Goal: Use online tool/utility: Utilize a website feature to perform a specific function

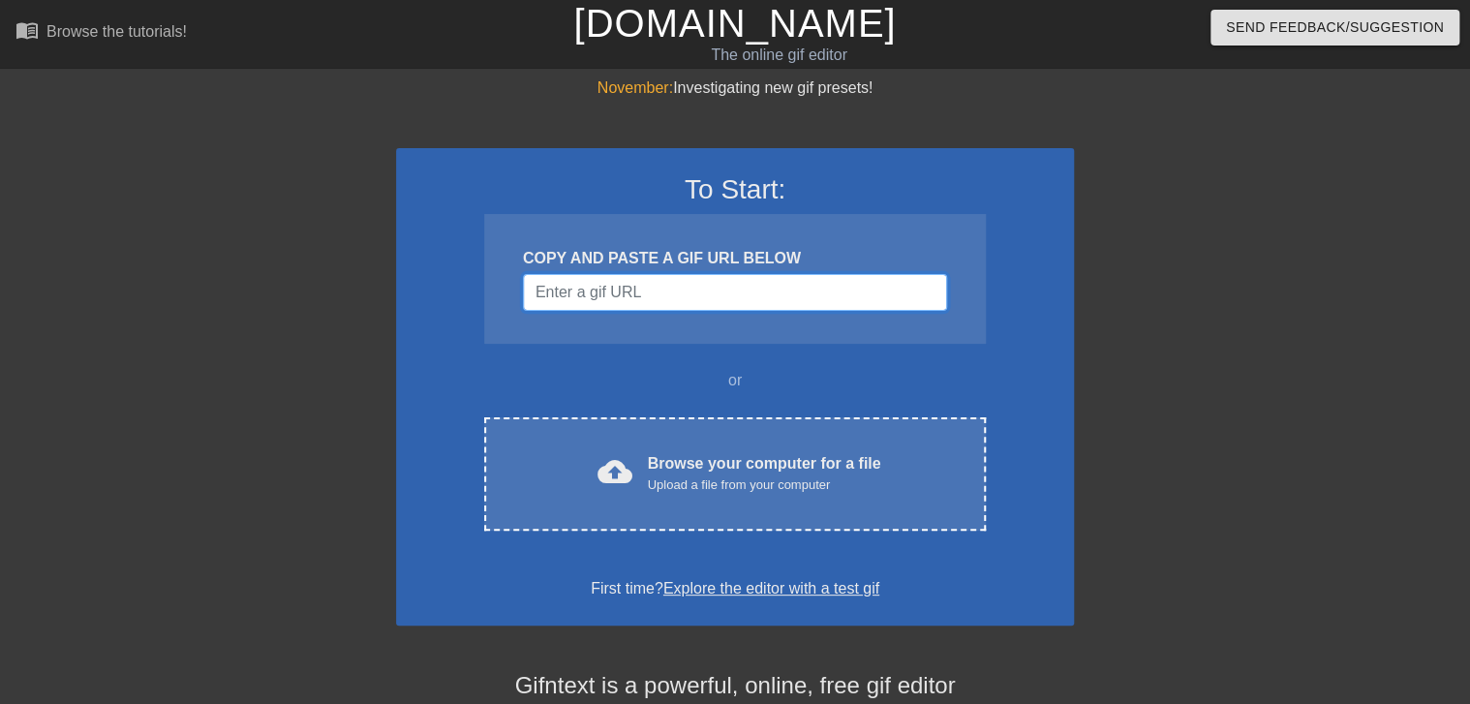
click at [709, 294] on input "Username" at bounding box center [735, 292] width 424 height 37
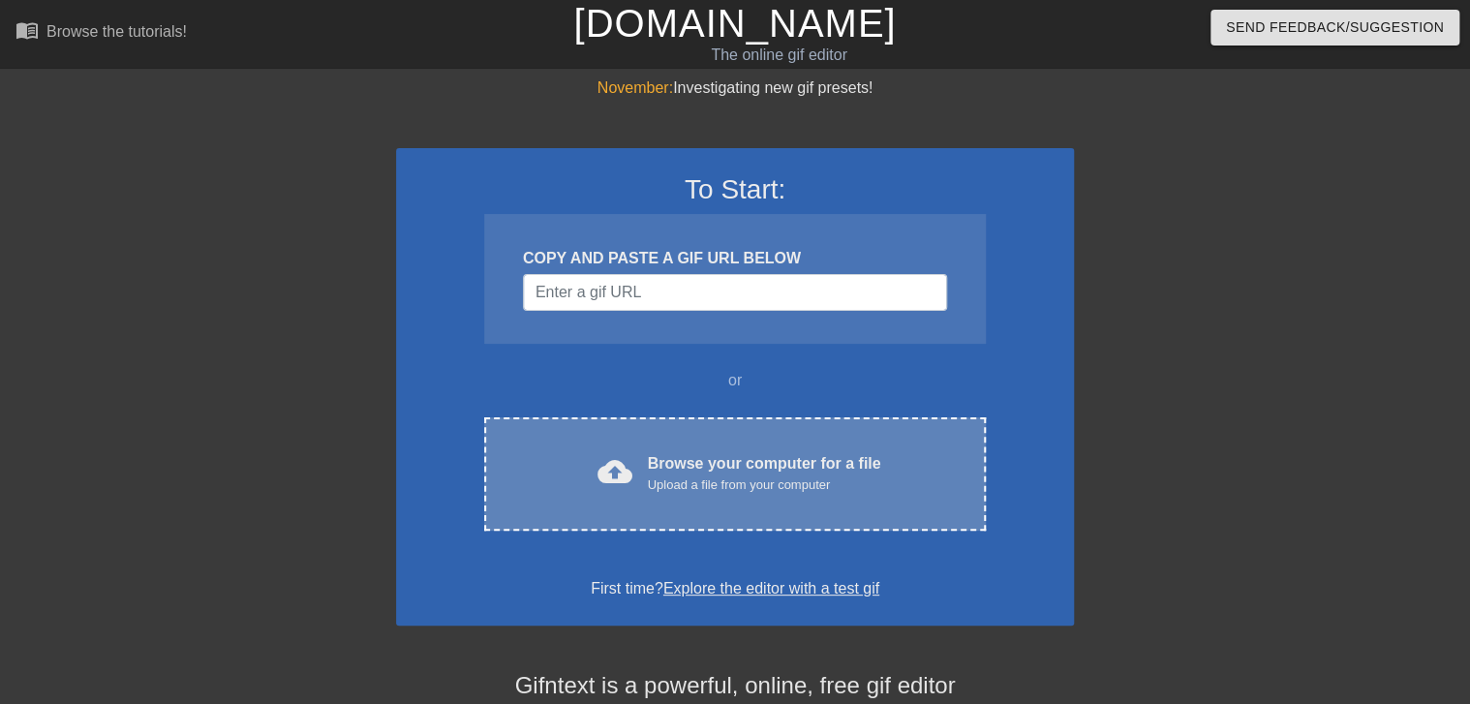
click at [708, 469] on div "Browse your computer for a file Upload a file from your computer" at bounding box center [764, 473] width 233 height 43
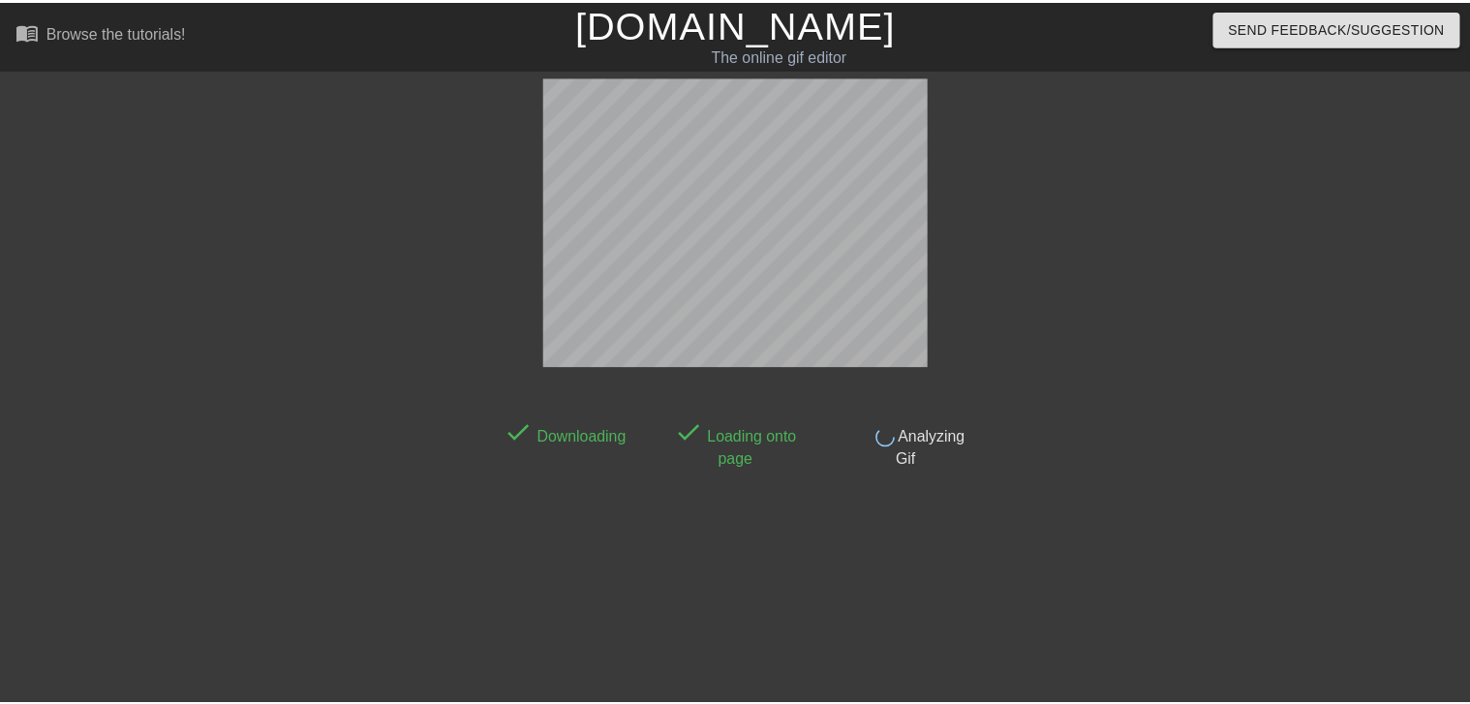
scroll to position [46, 0]
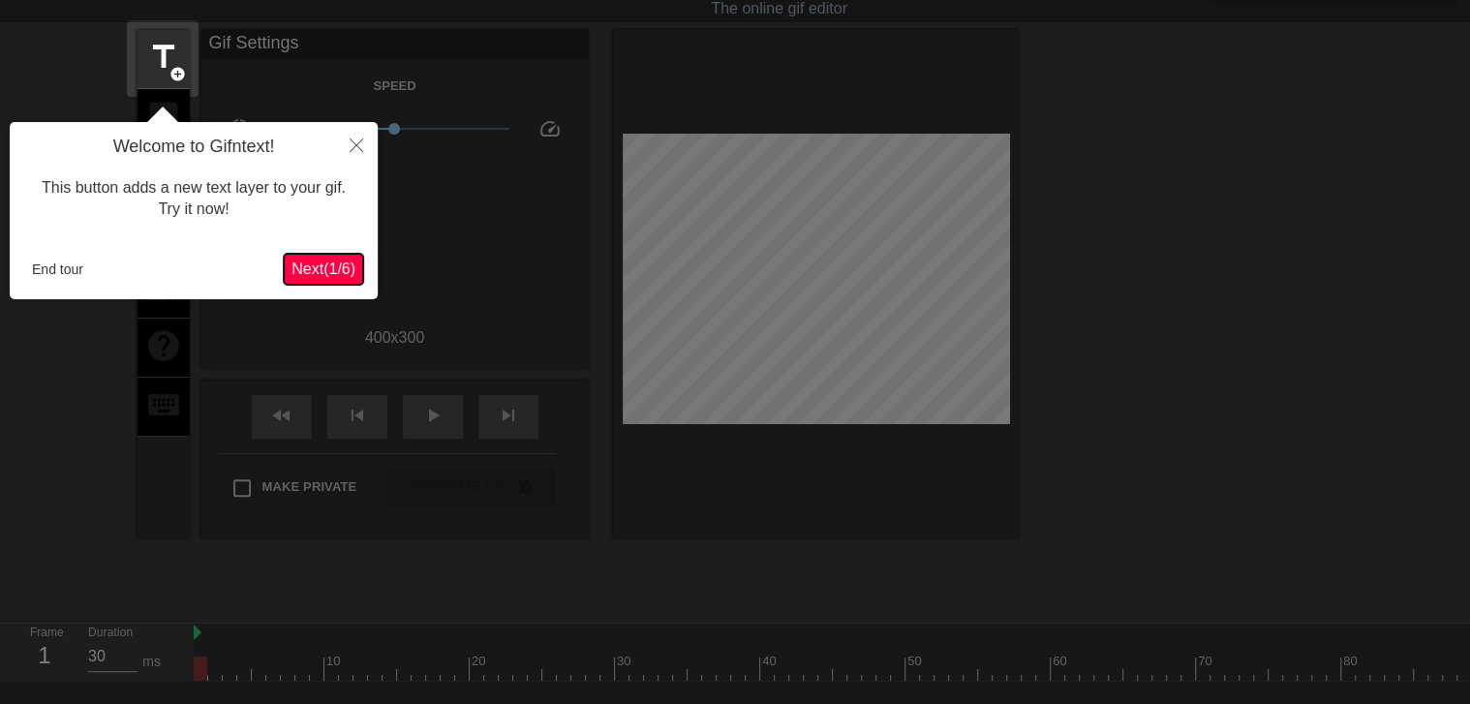
click at [320, 282] on button "Next ( 1 / 6 )" at bounding box center [323, 269] width 79 height 31
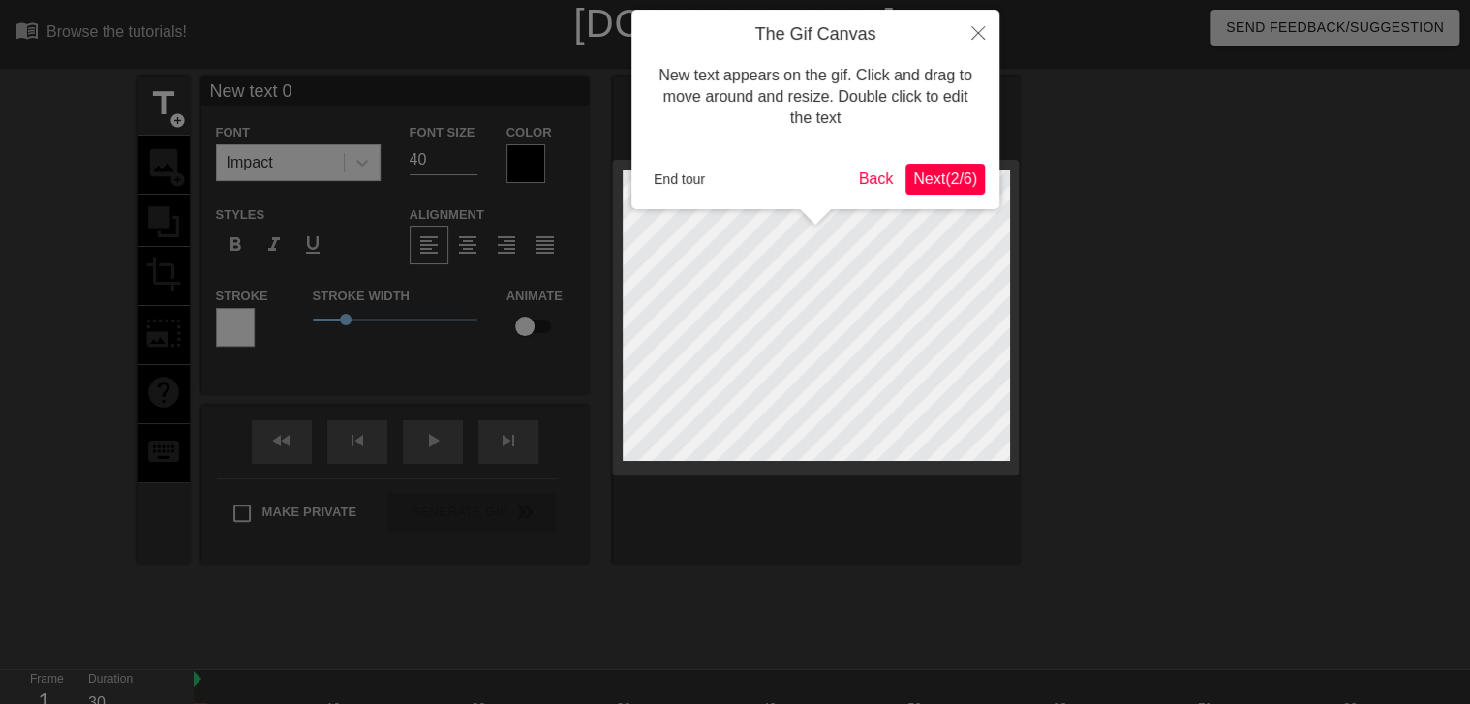
drag, startPoint x: 957, startPoint y: 195, endPoint x: 958, endPoint y: 174, distance: 20.4
click at [958, 195] on div "The Gif Canvas New text appears on the gif. Click and drag to move around and r…" at bounding box center [816, 110] width 368 height 200
click at [958, 174] on span "Next ( 2 / 6 )" at bounding box center [945, 178] width 64 height 16
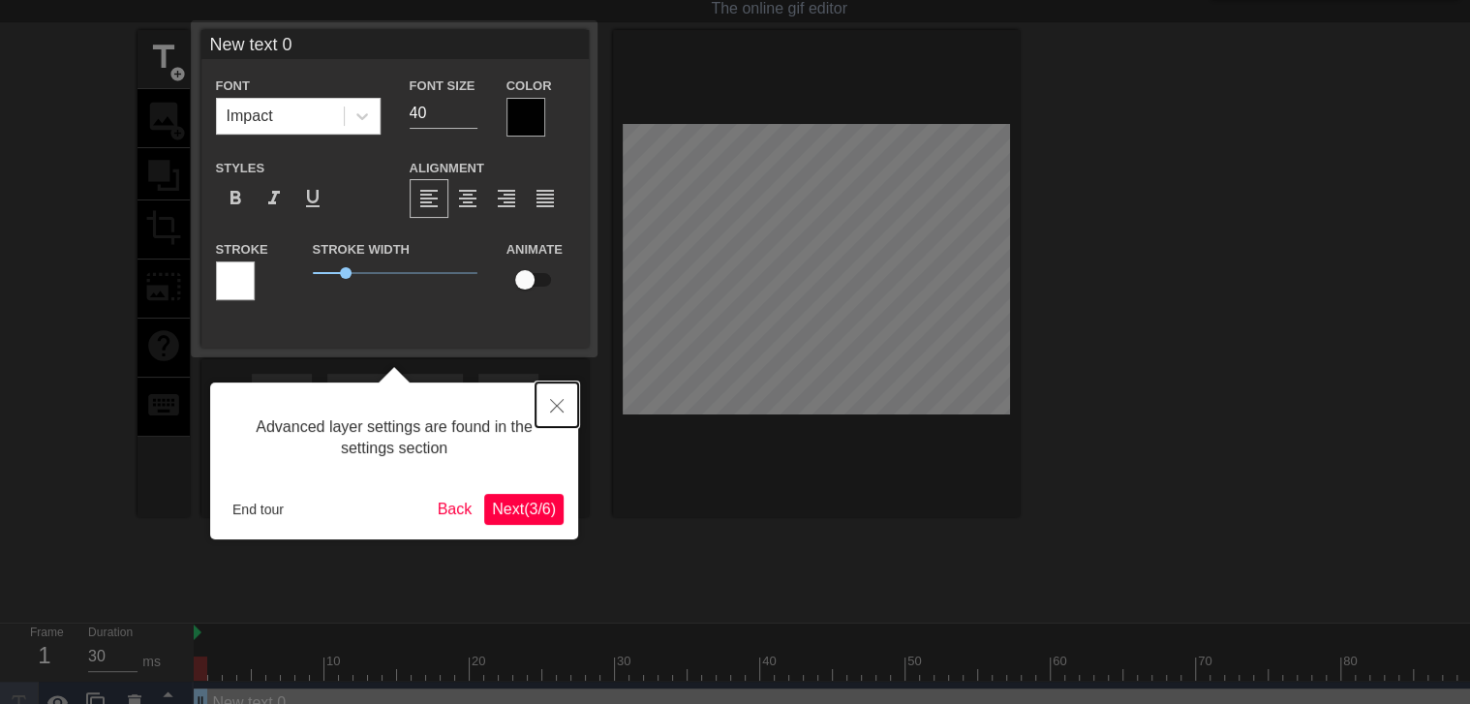
click at [558, 399] on button "Close" at bounding box center [557, 405] width 43 height 45
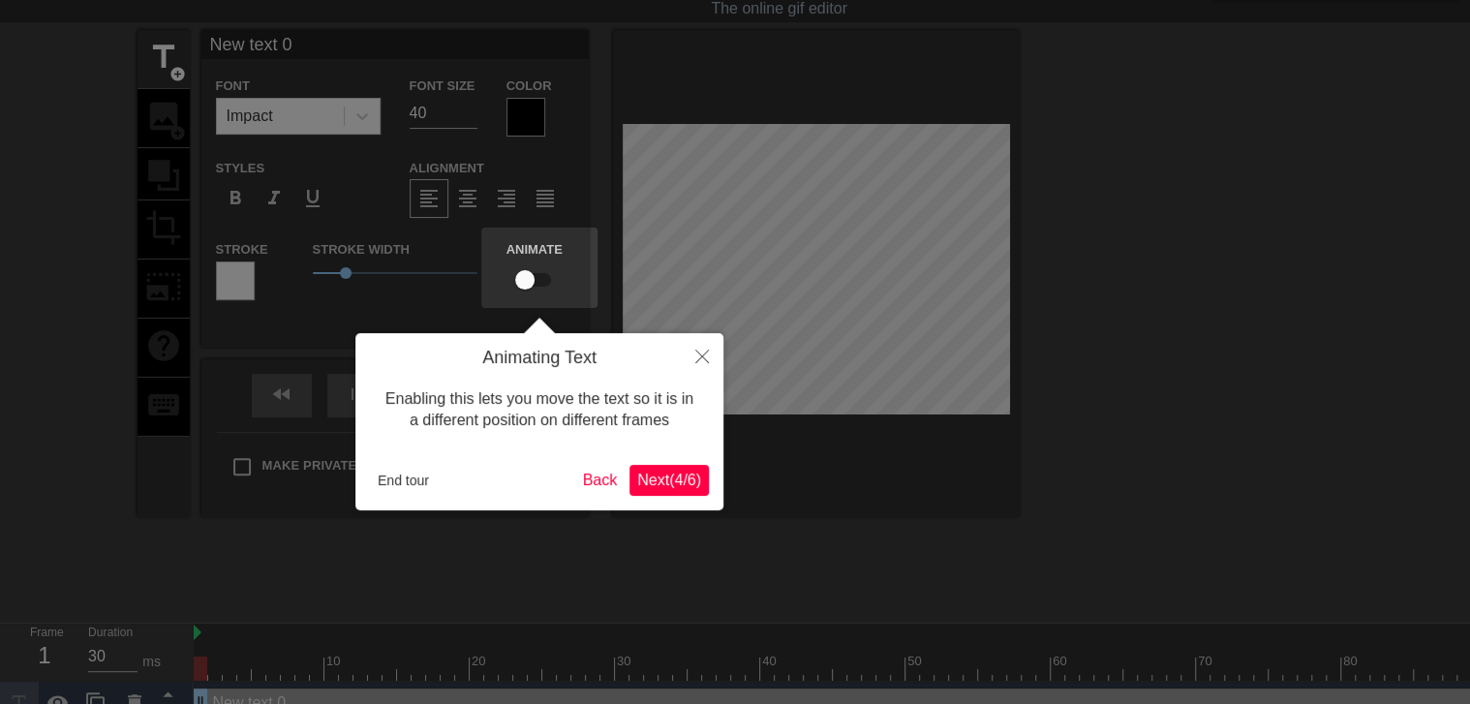
scroll to position [0, 0]
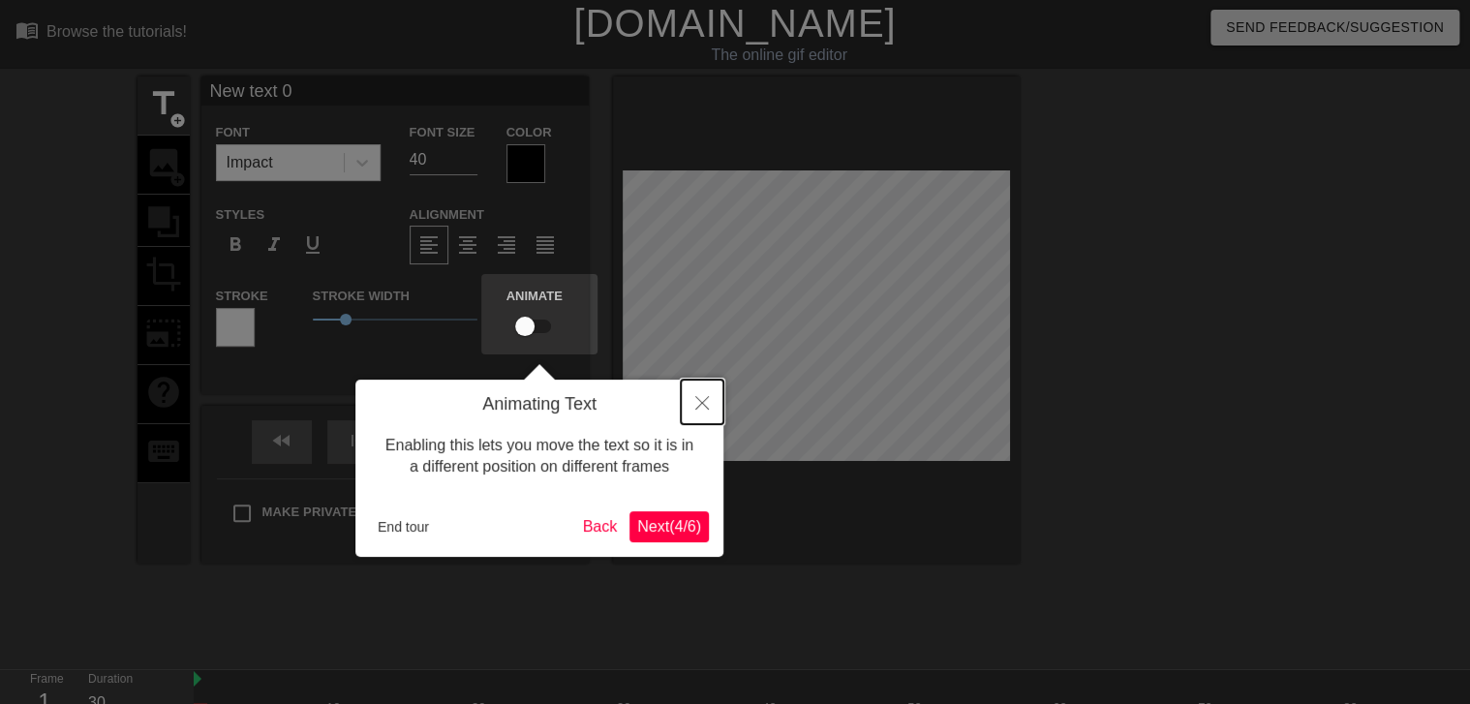
click at [703, 398] on icon "Close" at bounding box center [702, 403] width 14 height 14
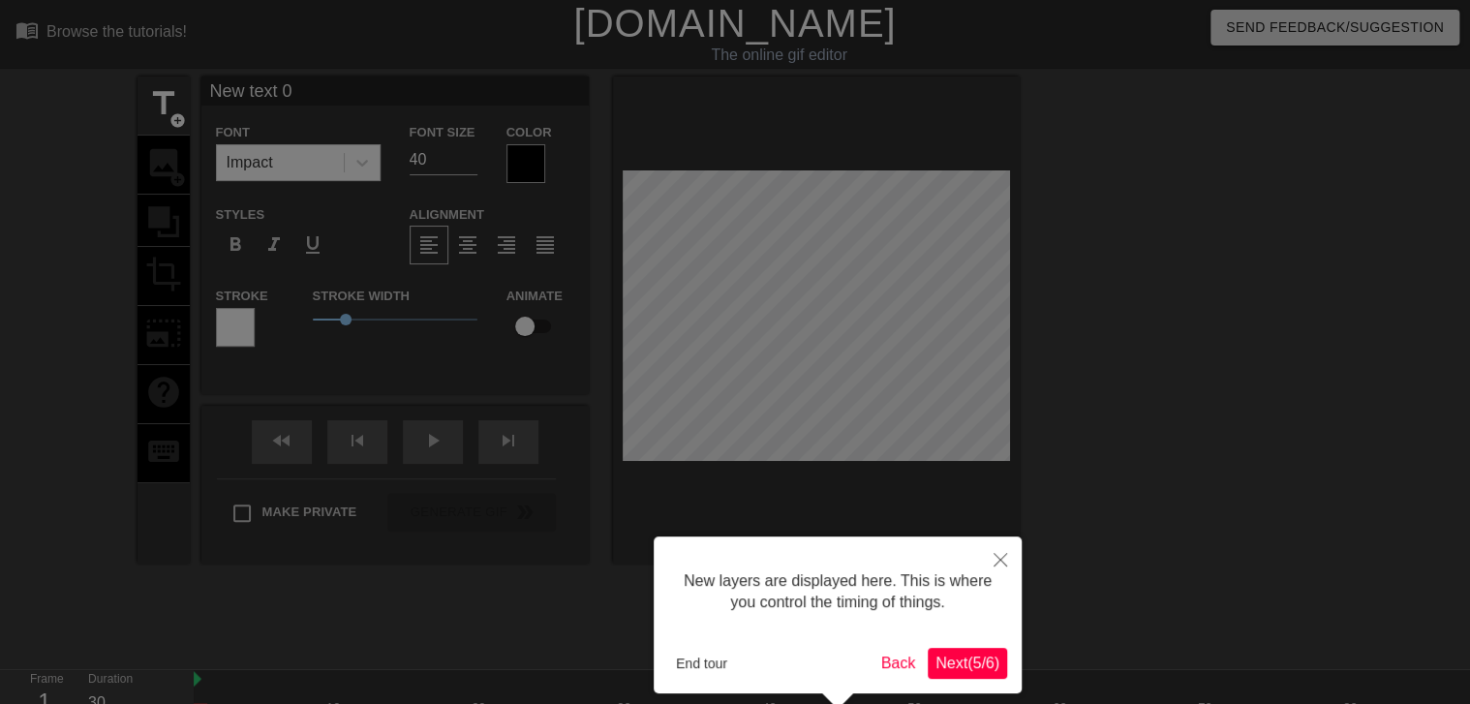
scroll to position [85, 0]
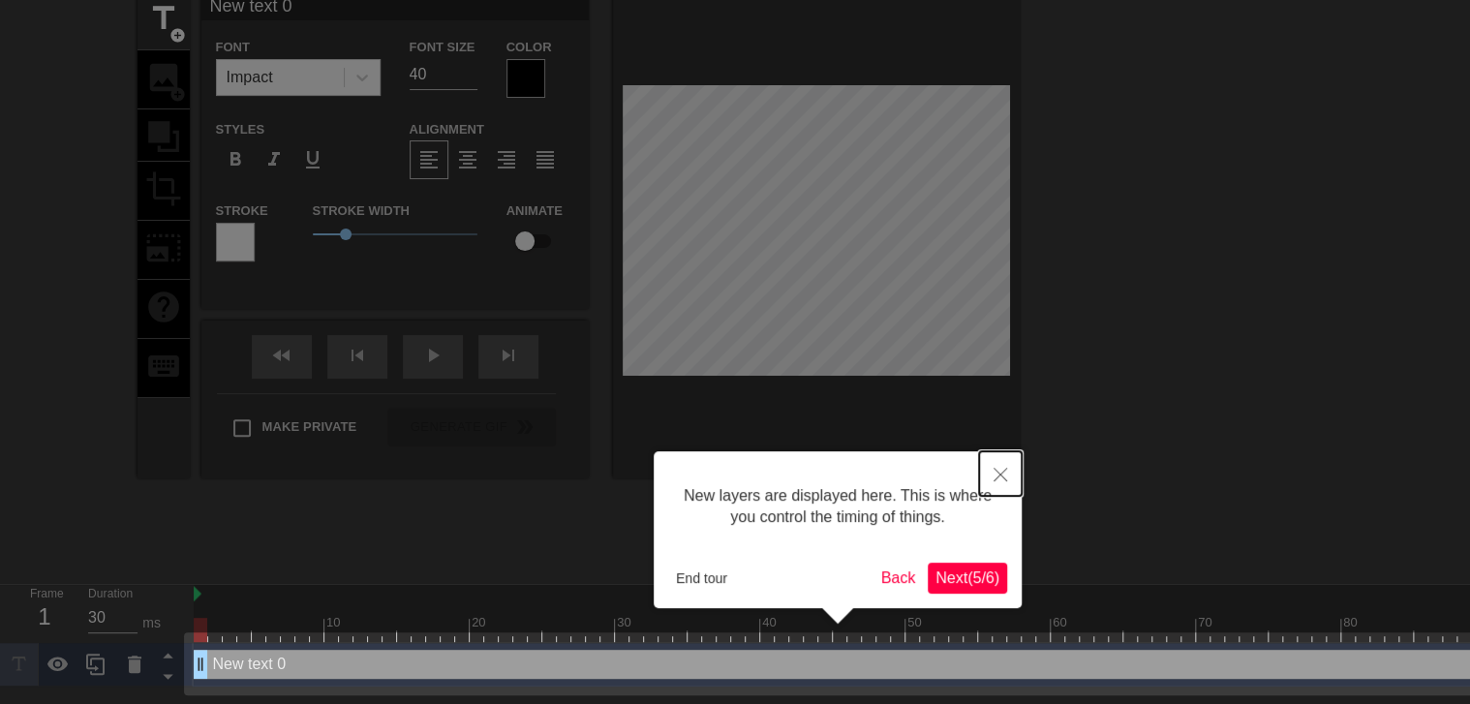
click at [990, 473] on button "Close" at bounding box center [1000, 473] width 43 height 45
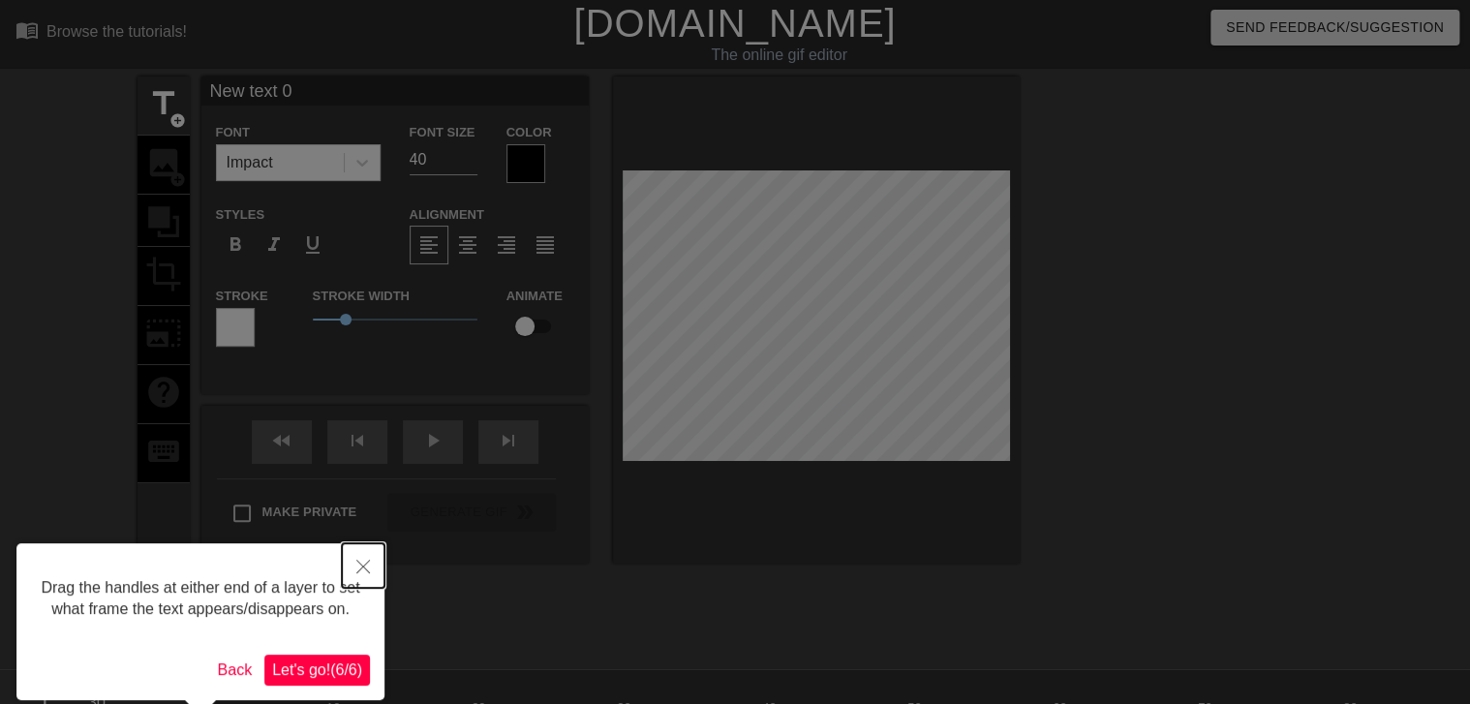
click at [368, 565] on icon "Close" at bounding box center [363, 567] width 14 height 14
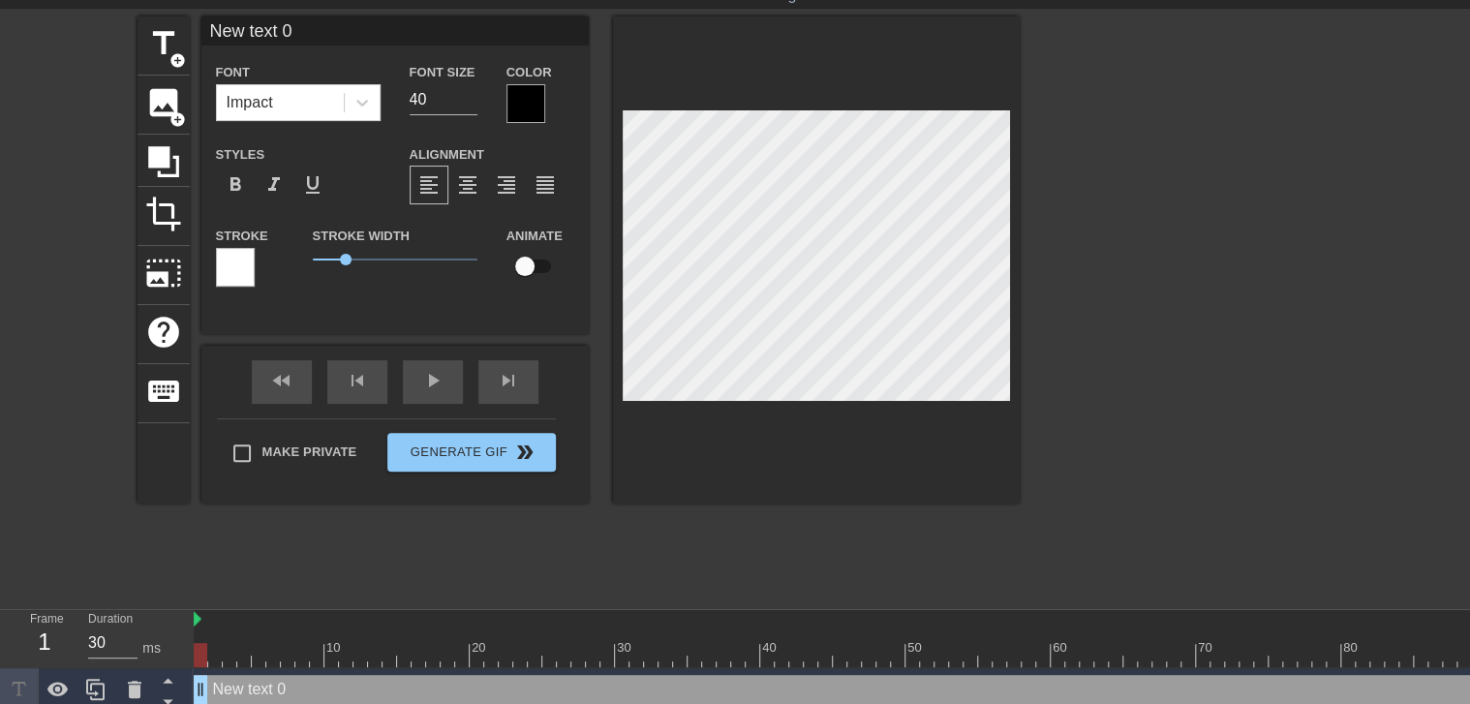
scroll to position [71, 0]
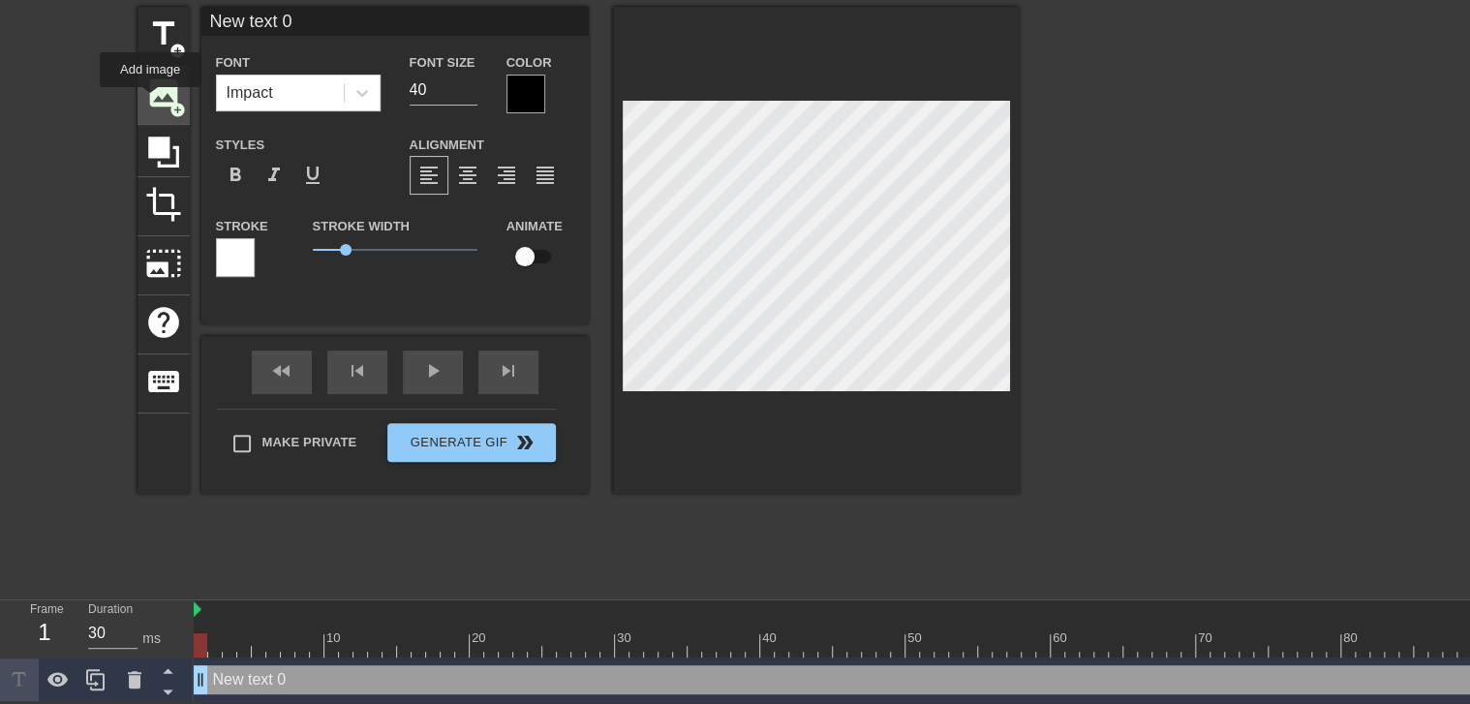
click at [151, 101] on span "image" at bounding box center [163, 93] width 37 height 37
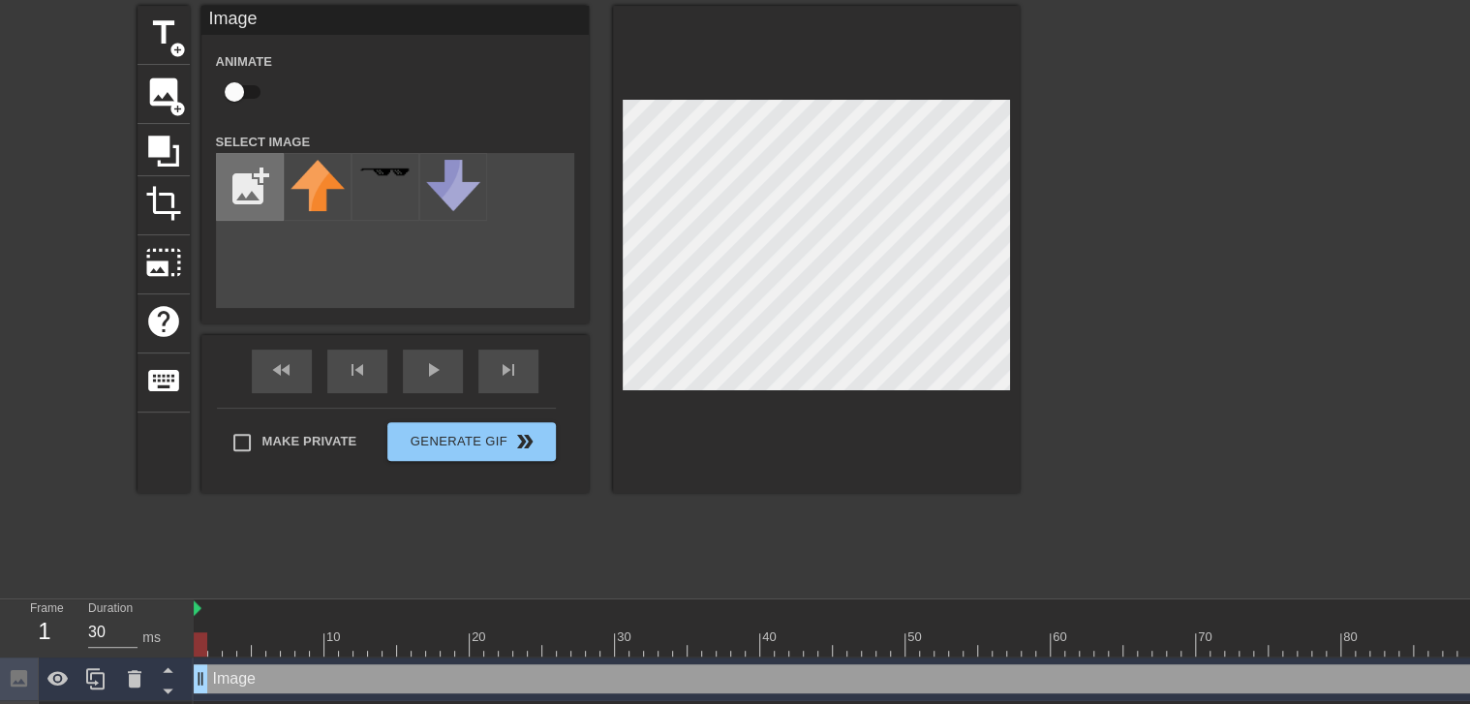
click at [265, 197] on input "file" at bounding box center [250, 187] width 66 height 66
type input "C:\fakepath\20250827_180733 (1).jpg"
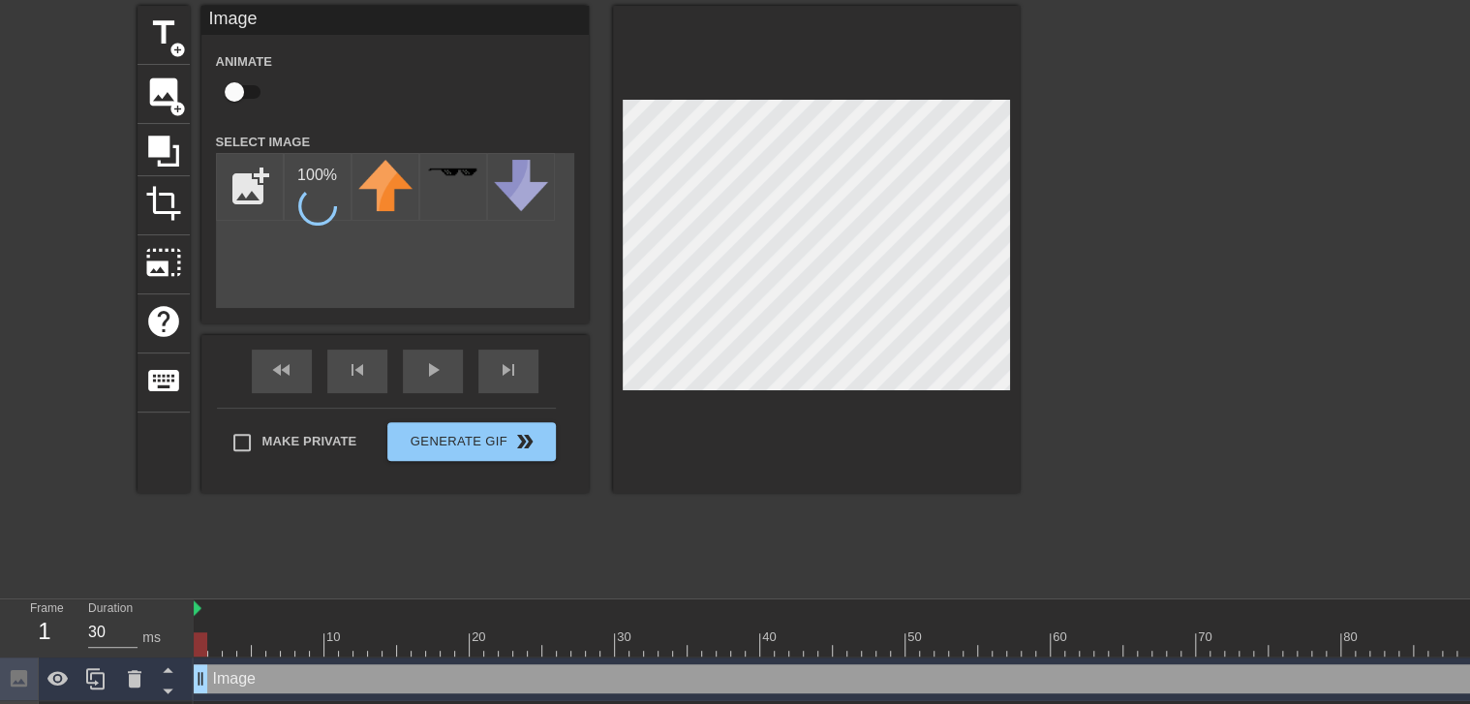
click at [1130, 457] on div at bounding box center [1188, 296] width 291 height 581
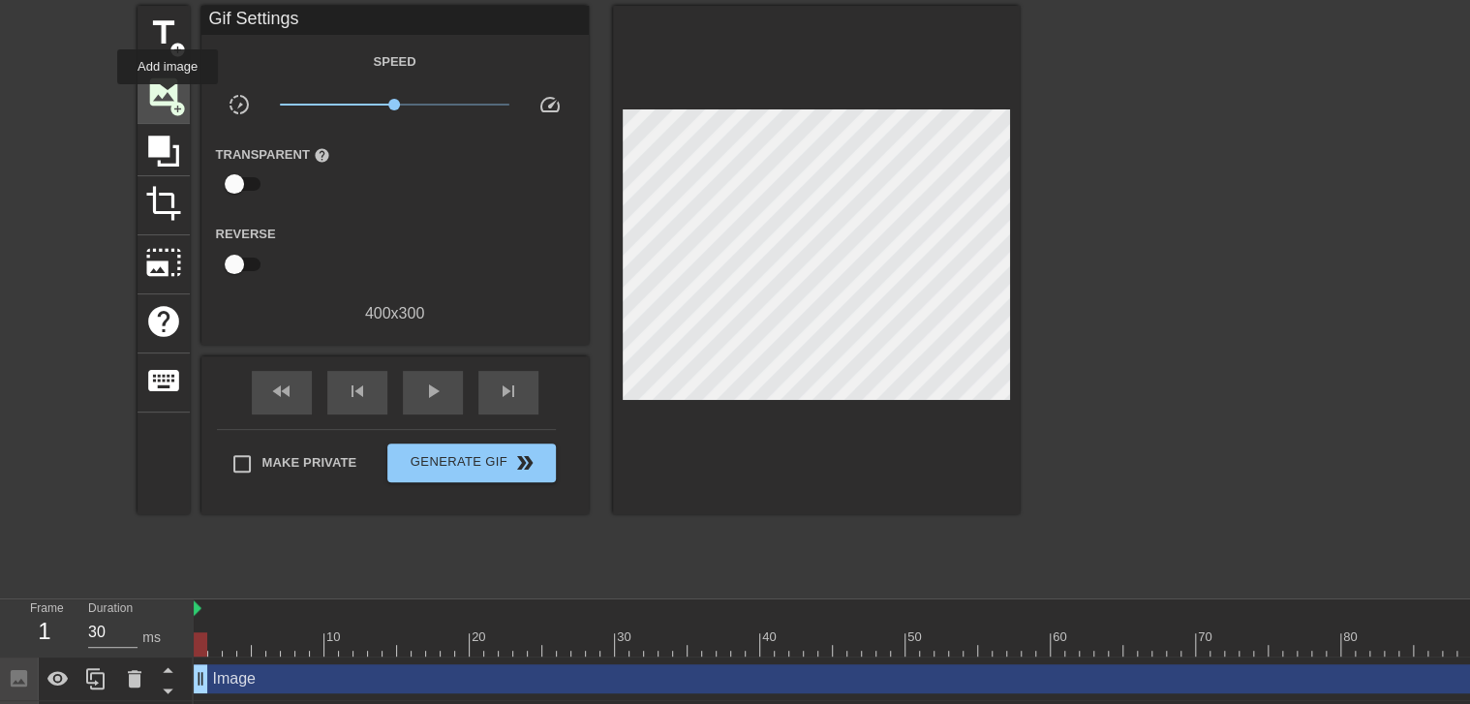
click at [164, 97] on span "image" at bounding box center [163, 92] width 37 height 37
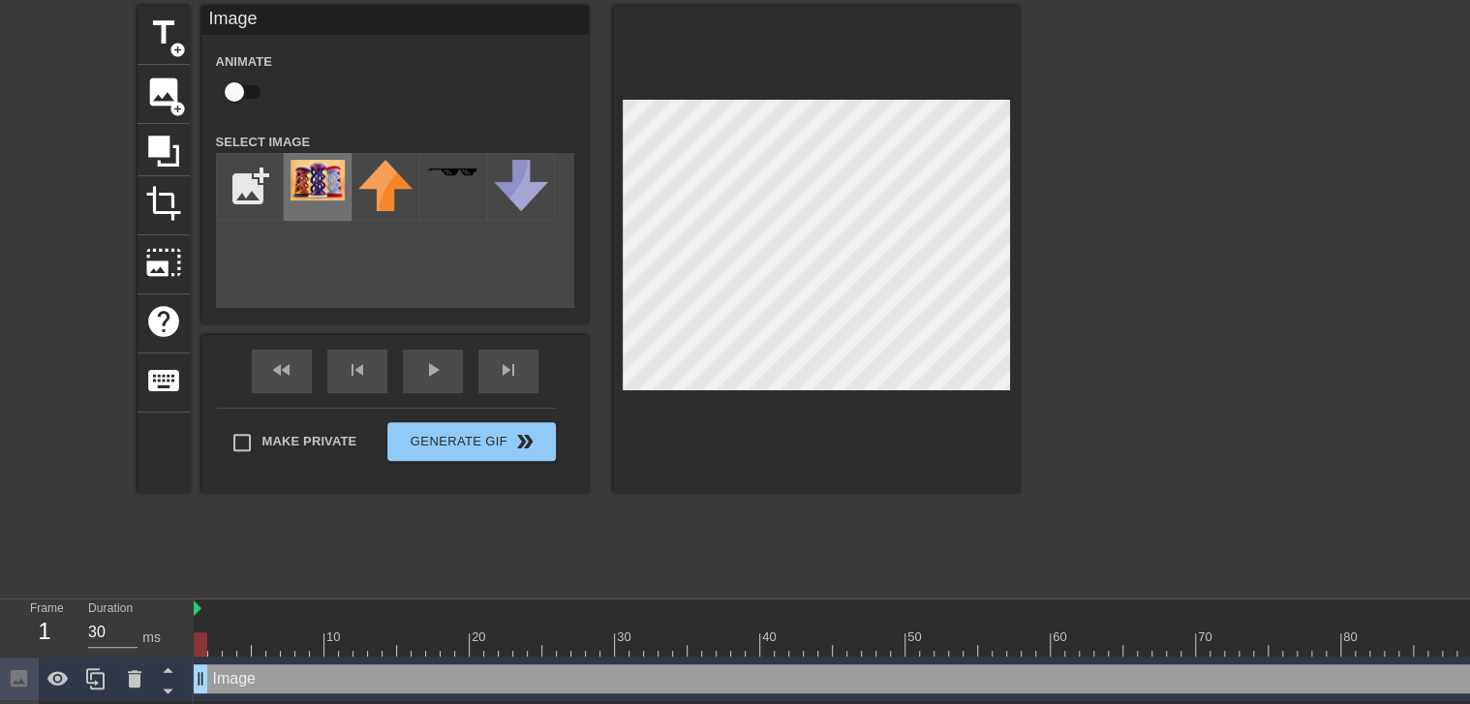
click at [306, 180] on img at bounding box center [318, 180] width 54 height 41
click at [614, 406] on div at bounding box center [816, 249] width 407 height 487
click at [615, 336] on div at bounding box center [816, 249] width 407 height 487
click at [727, 438] on div at bounding box center [816, 249] width 407 height 487
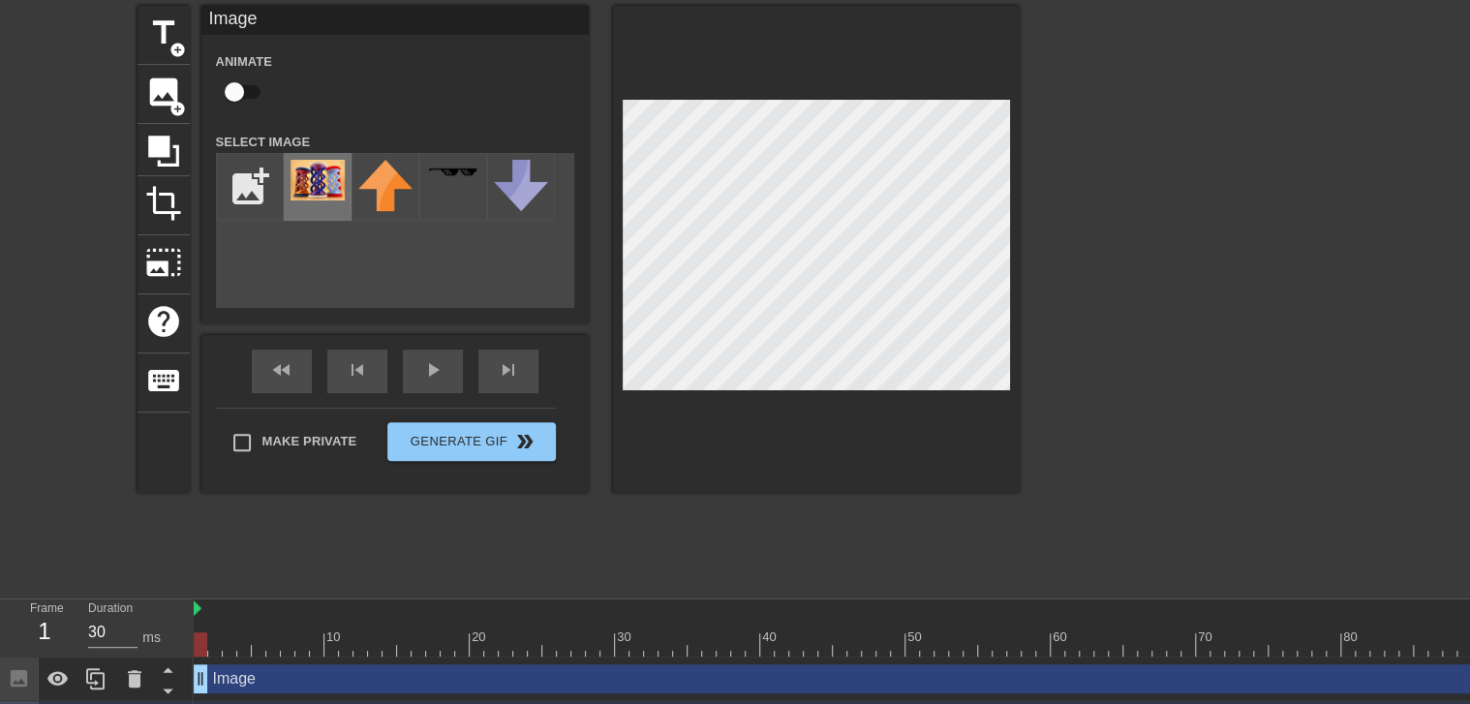
click at [324, 187] on img at bounding box center [318, 180] width 54 height 41
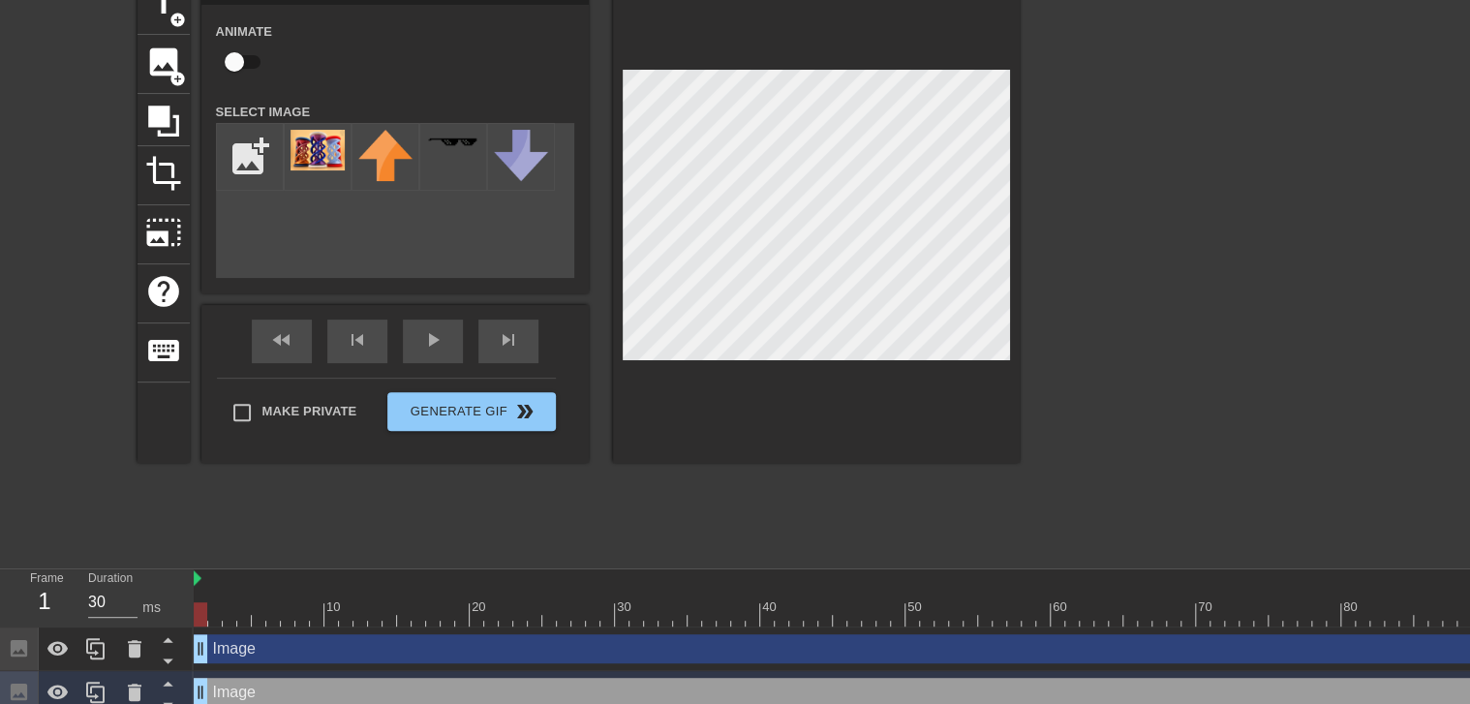
scroll to position [159, 0]
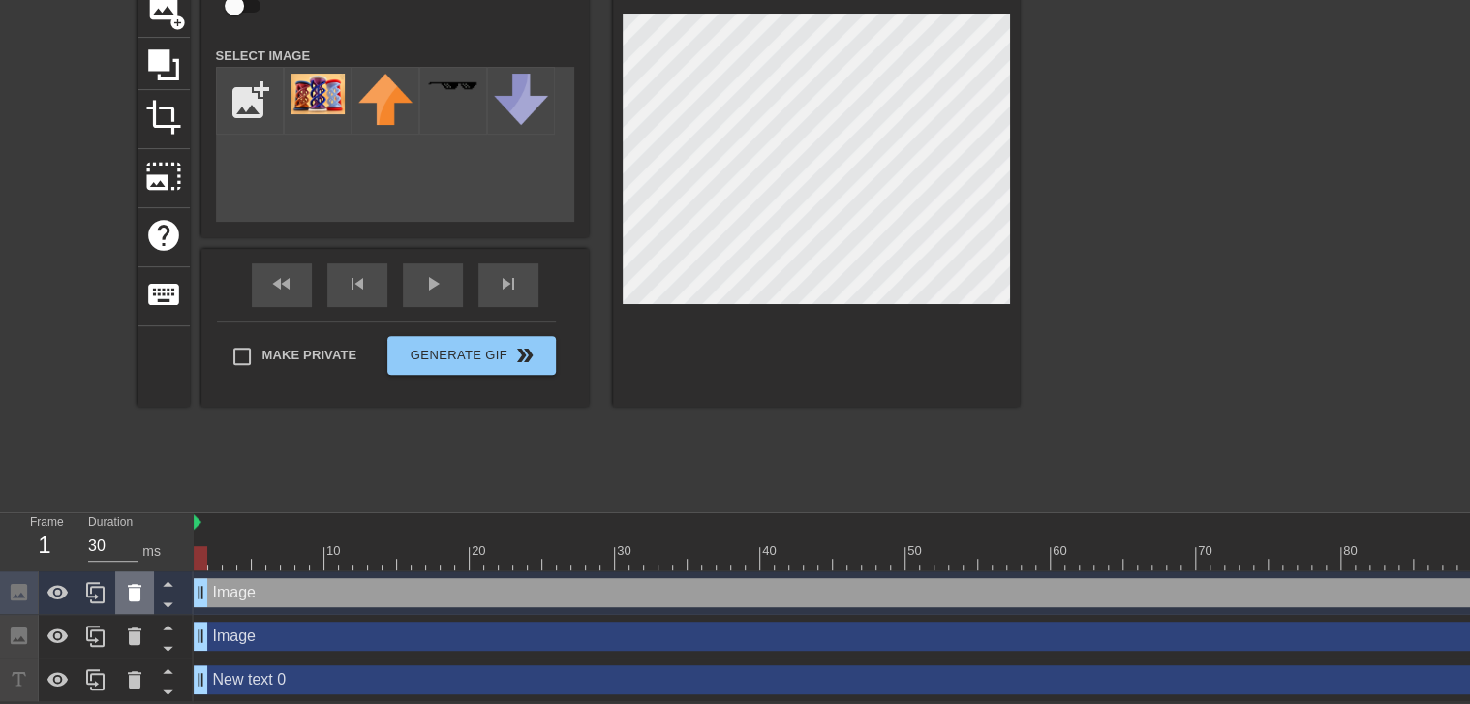
drag, startPoint x: 248, startPoint y: 594, endPoint x: 130, endPoint y: 591, distance: 118.2
click at [130, 591] on icon at bounding box center [135, 592] width 14 height 17
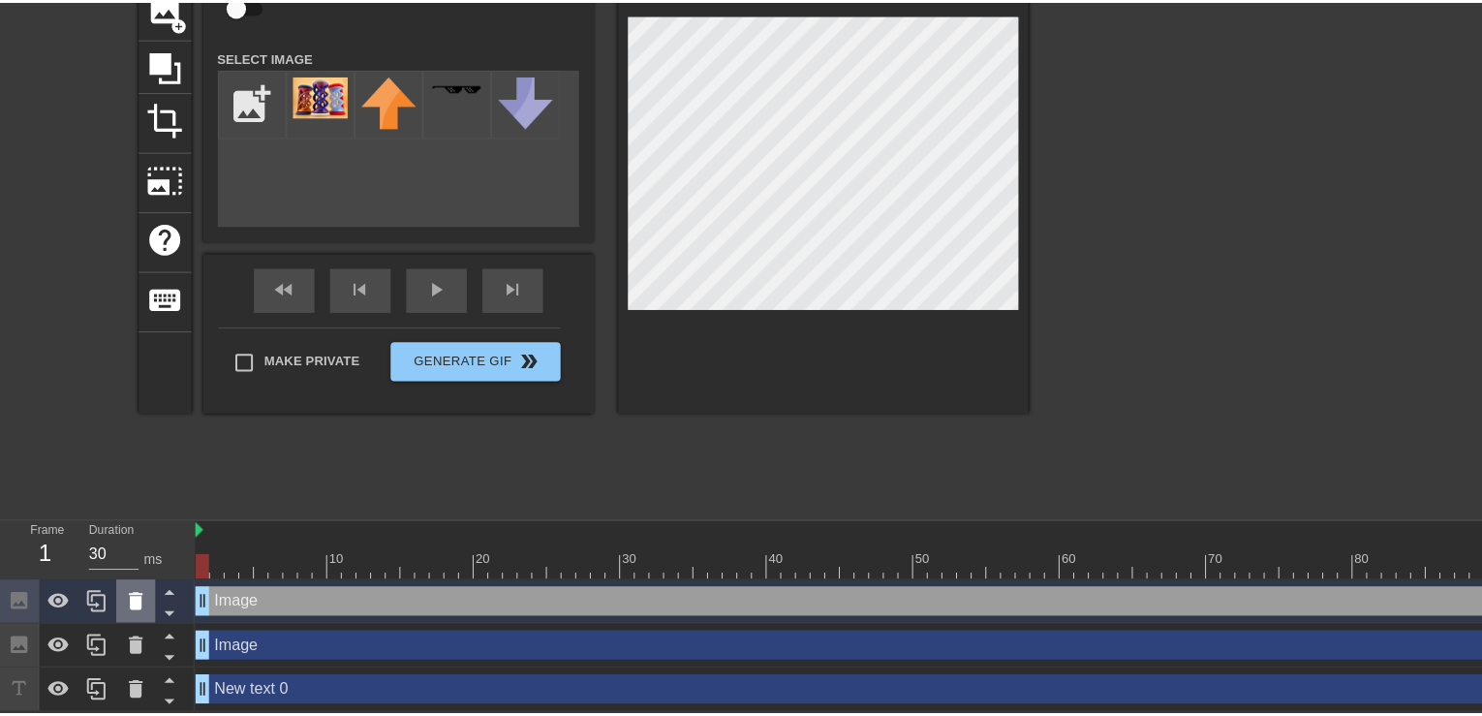
scroll to position [147, 0]
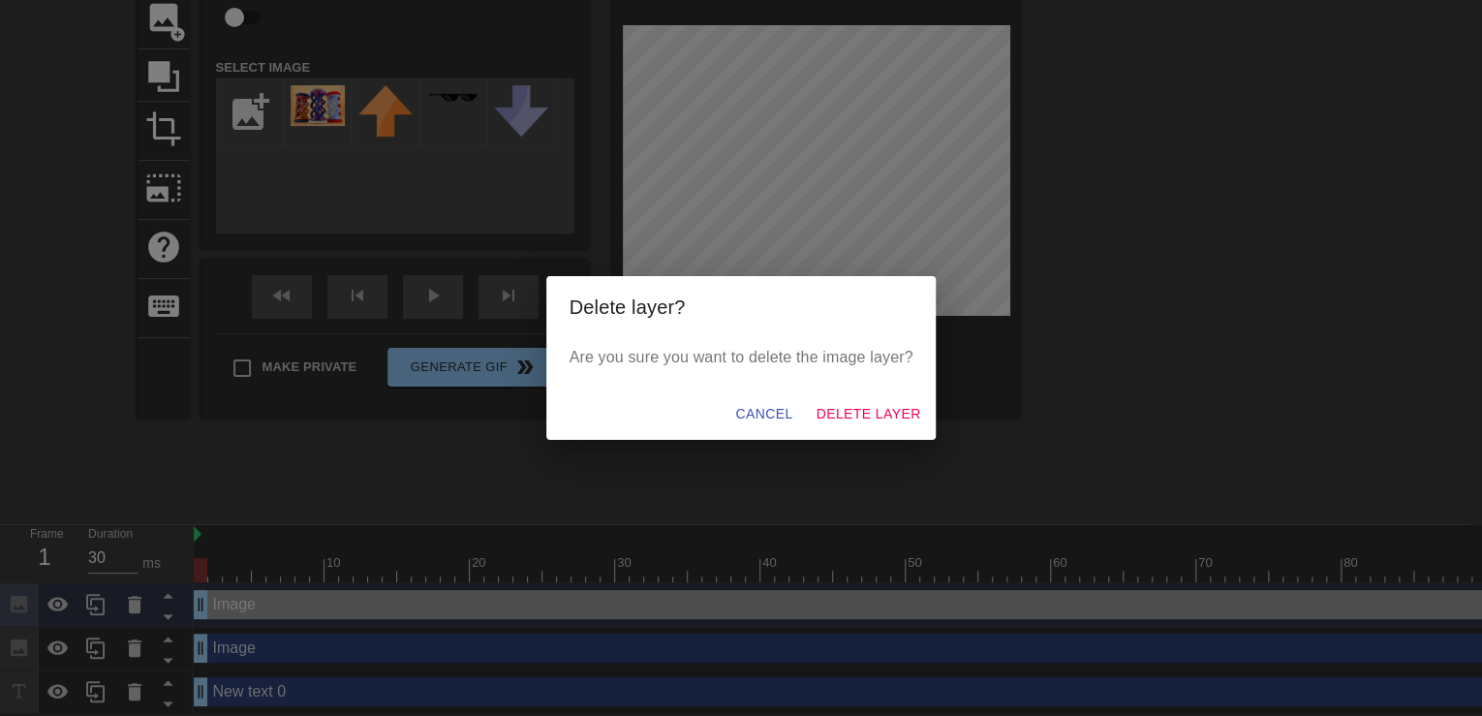
click at [932, 425] on div "Cancel Delete Layer" at bounding box center [741, 413] width 390 height 51
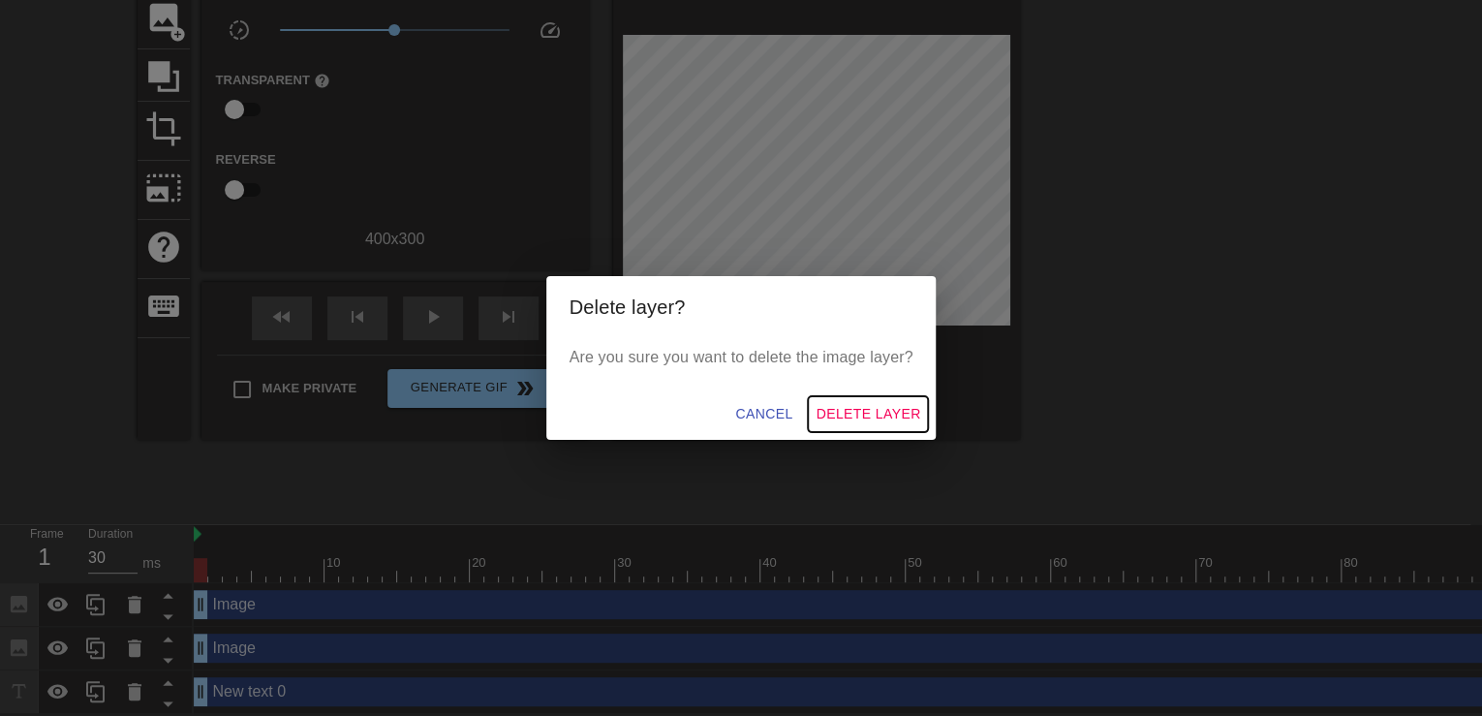
click at [905, 418] on span "Delete Layer" at bounding box center [868, 414] width 105 height 24
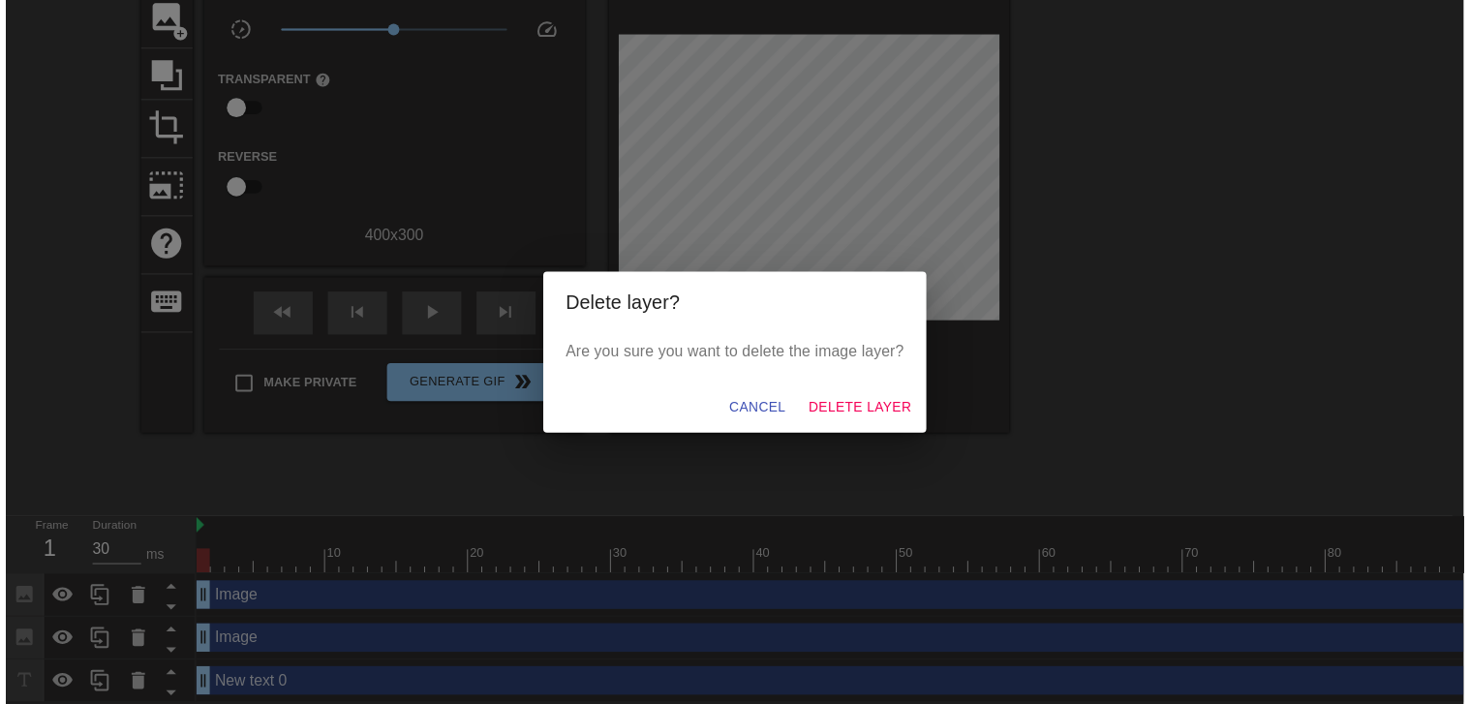
scroll to position [114, 0]
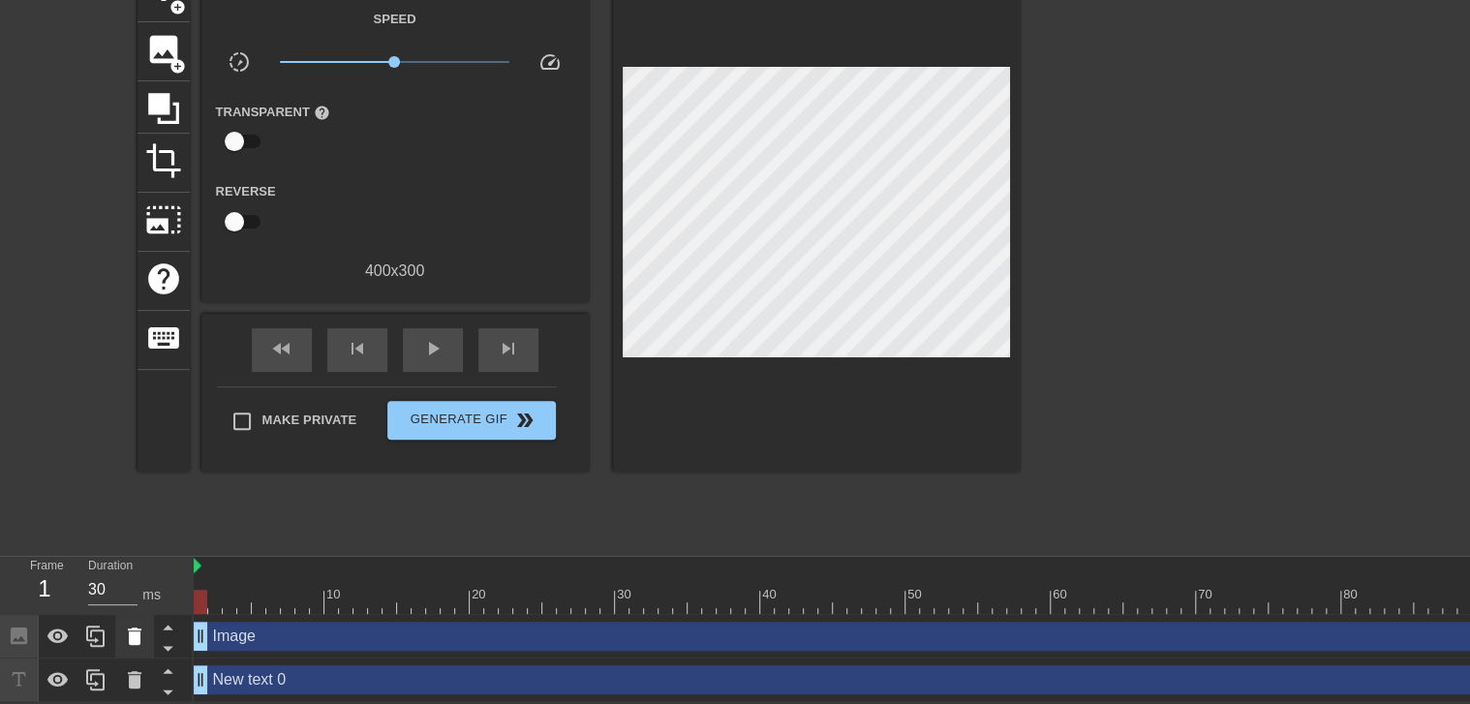
click at [120, 641] on div at bounding box center [134, 636] width 39 height 43
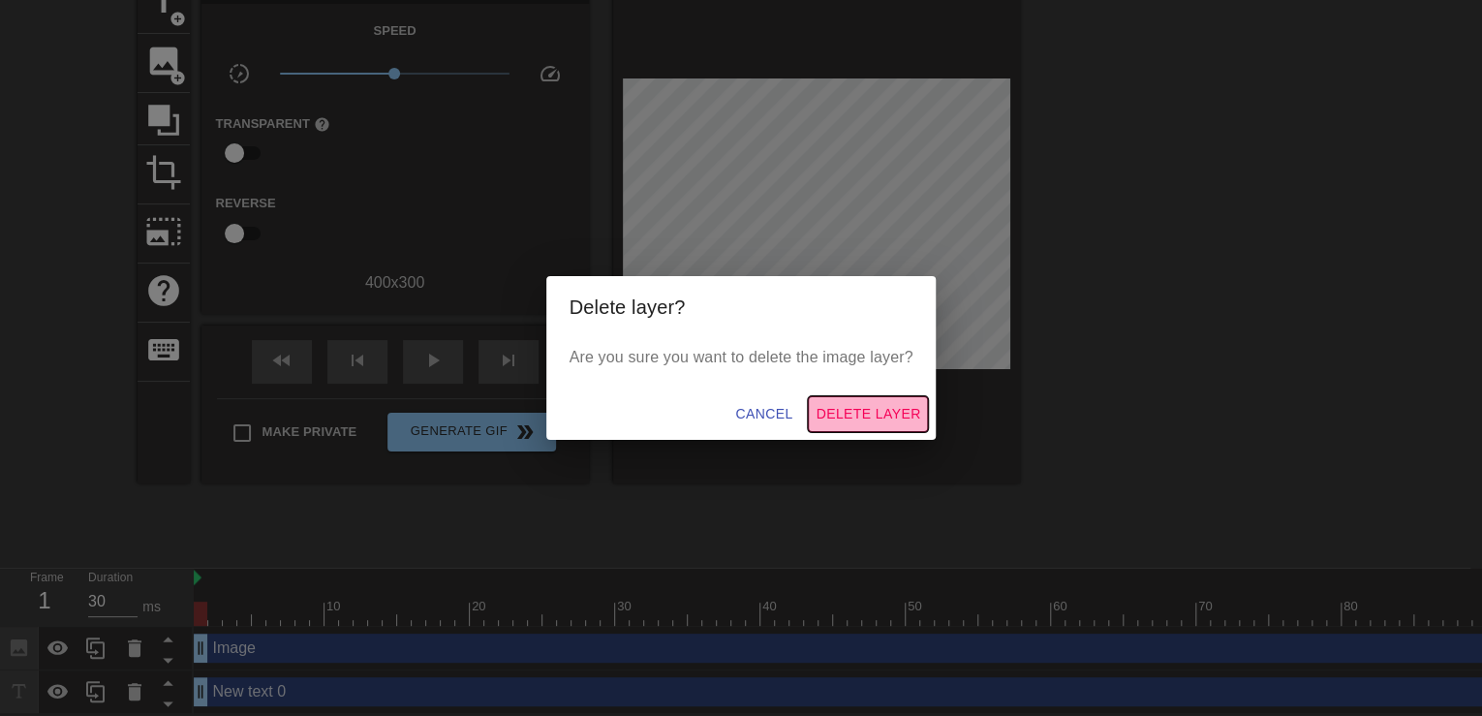
click at [887, 421] on span "Delete Layer" at bounding box center [868, 414] width 105 height 24
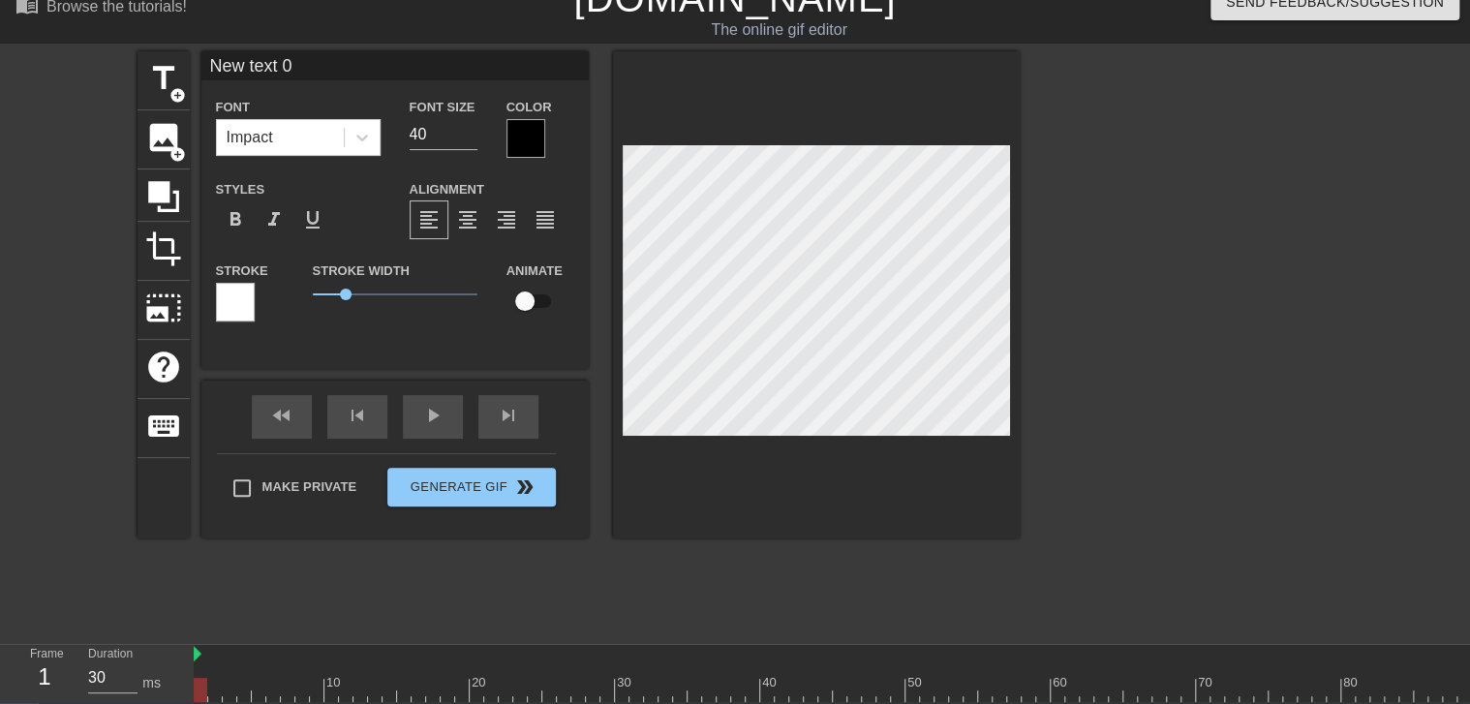
scroll to position [71, 0]
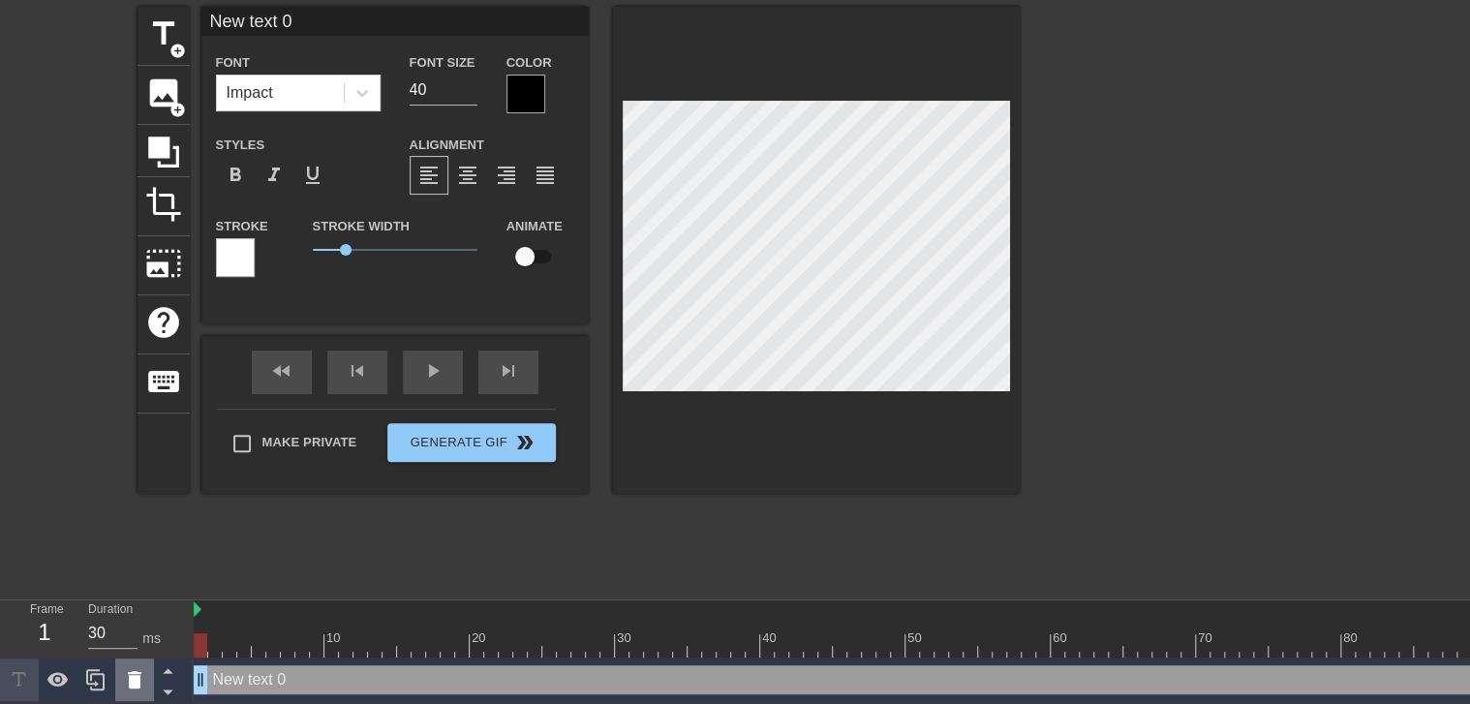
click at [135, 674] on icon at bounding box center [134, 679] width 23 height 23
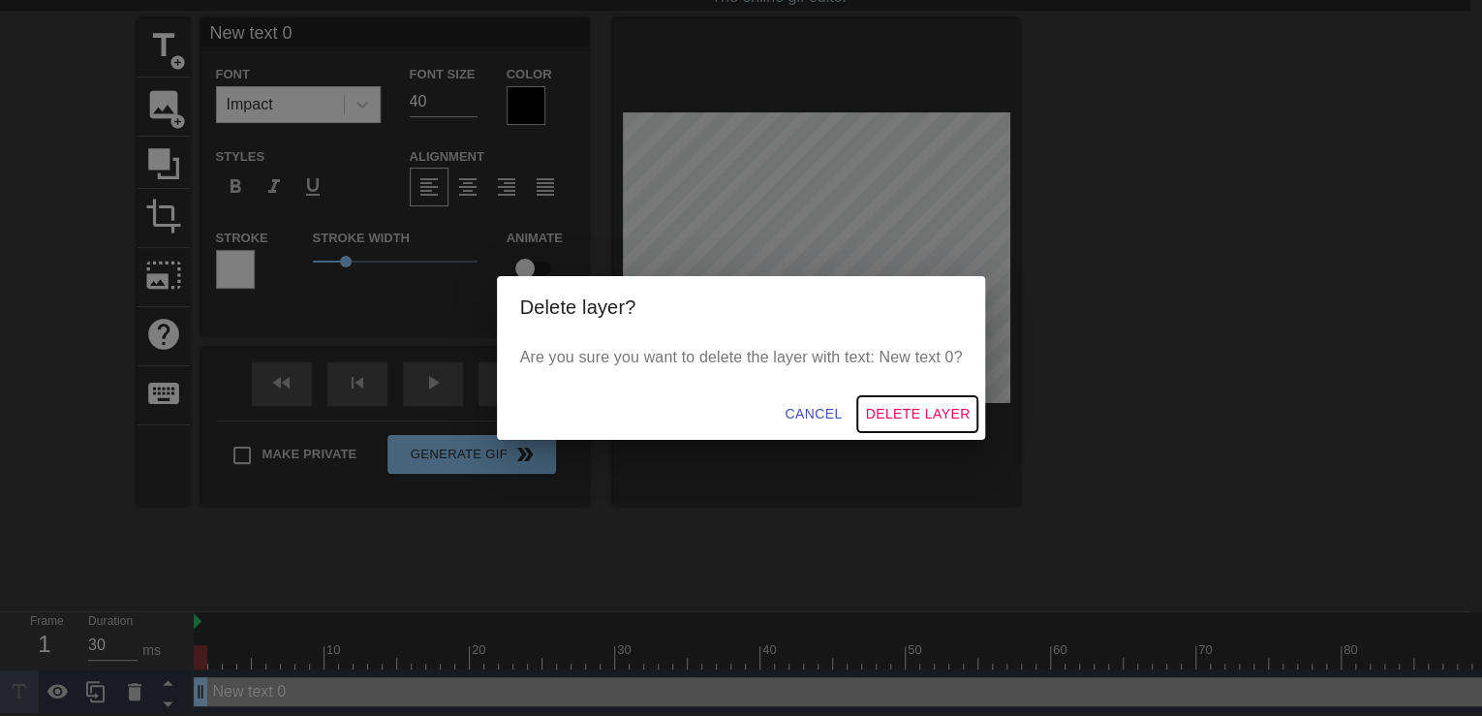
click at [910, 415] on span "Delete Layer" at bounding box center [917, 414] width 105 height 24
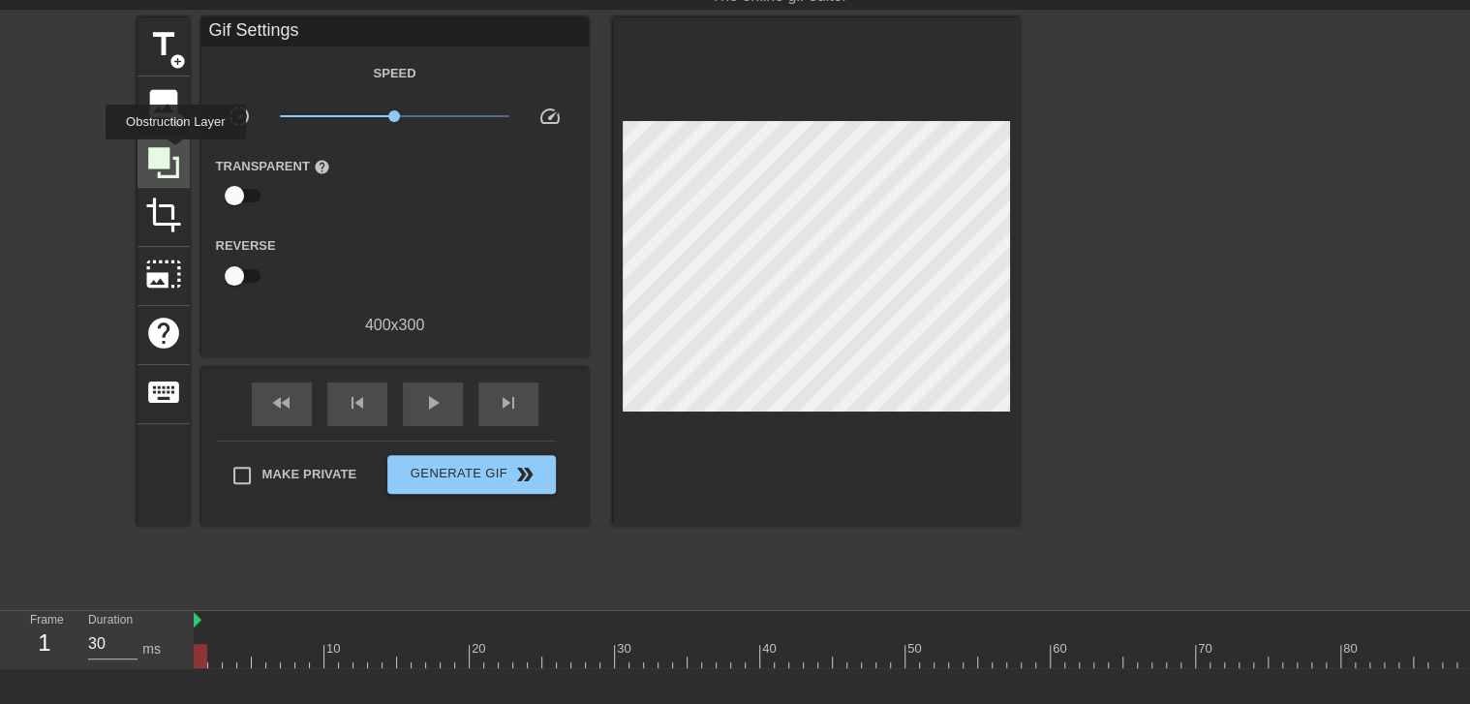
click at [170, 148] on icon at bounding box center [163, 162] width 37 height 37
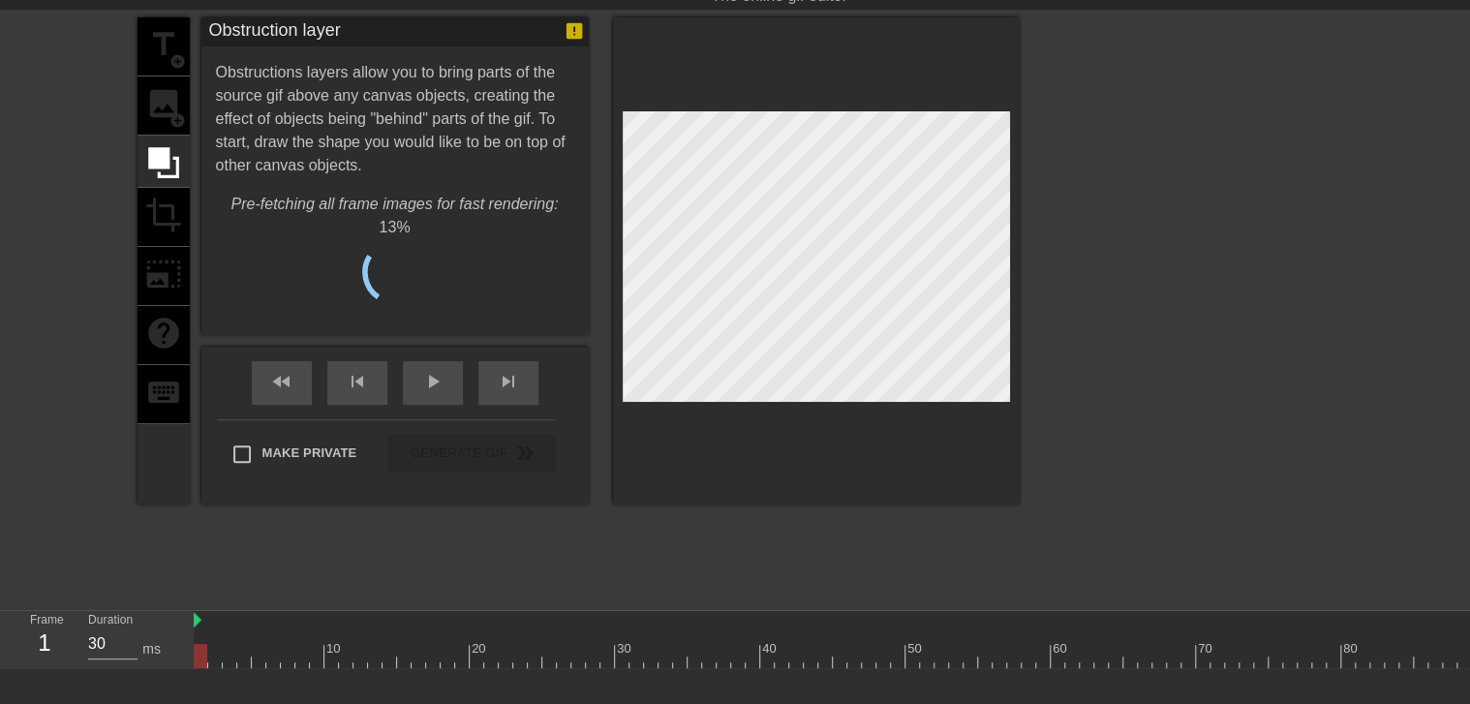
click at [170, 114] on div "title add_circle image add_circle crop photo_size_select_large help keyboard" at bounding box center [164, 260] width 52 height 487
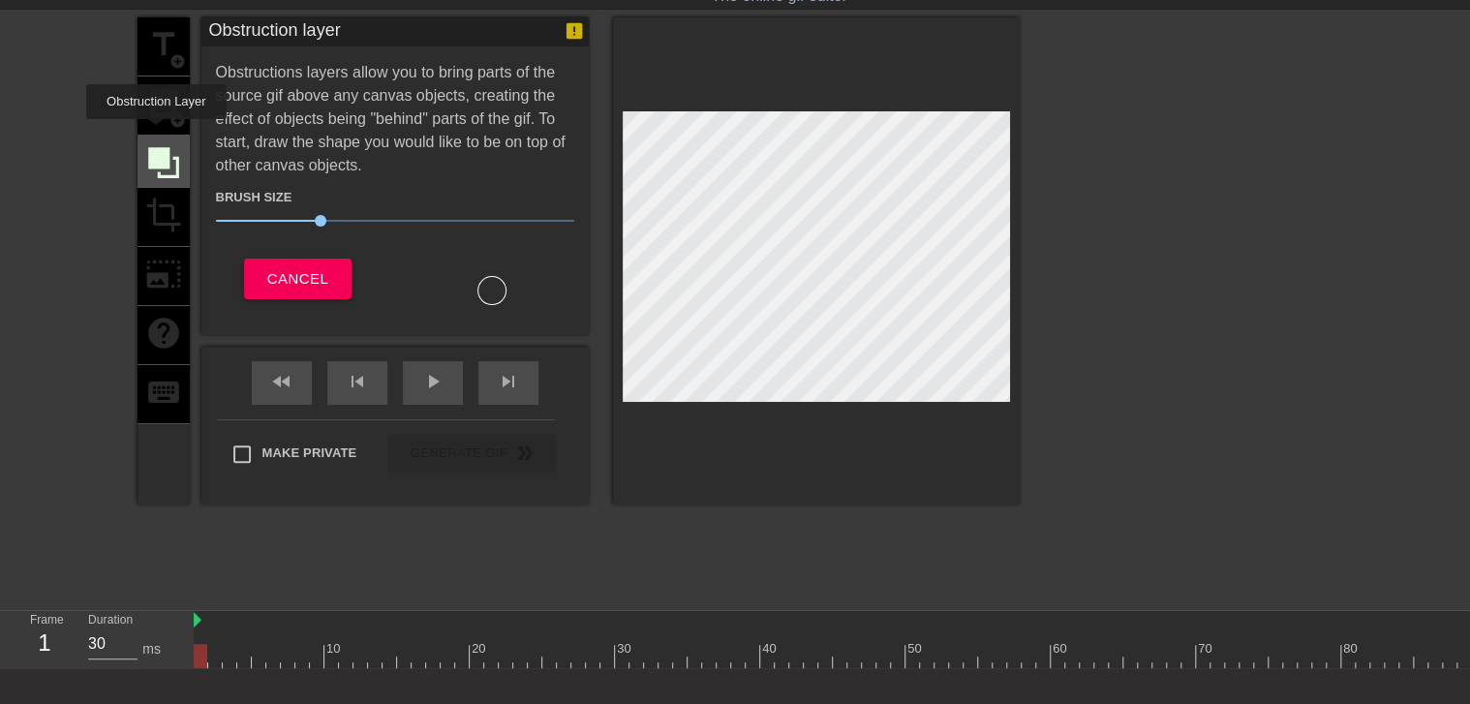
click at [158, 136] on div at bounding box center [164, 162] width 52 height 52
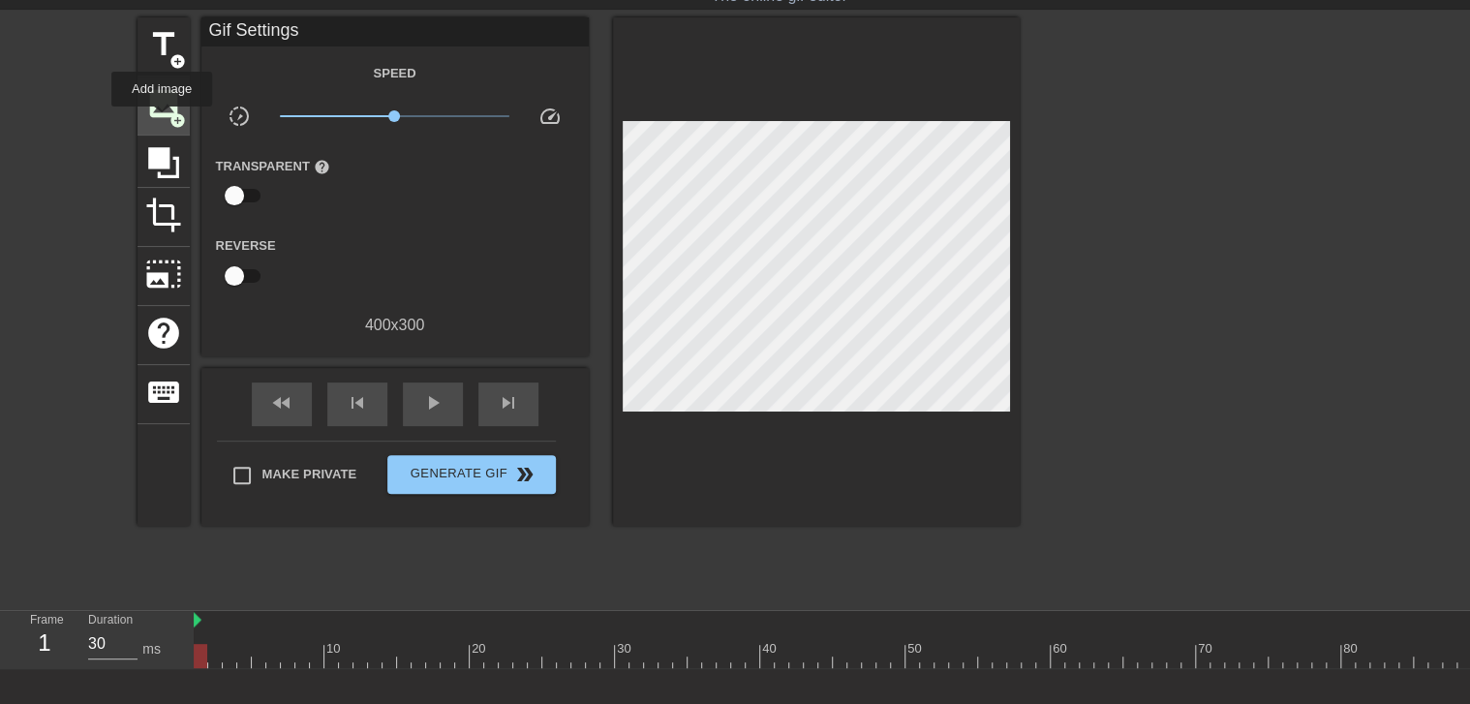
click at [160, 115] on span "image" at bounding box center [163, 103] width 37 height 37
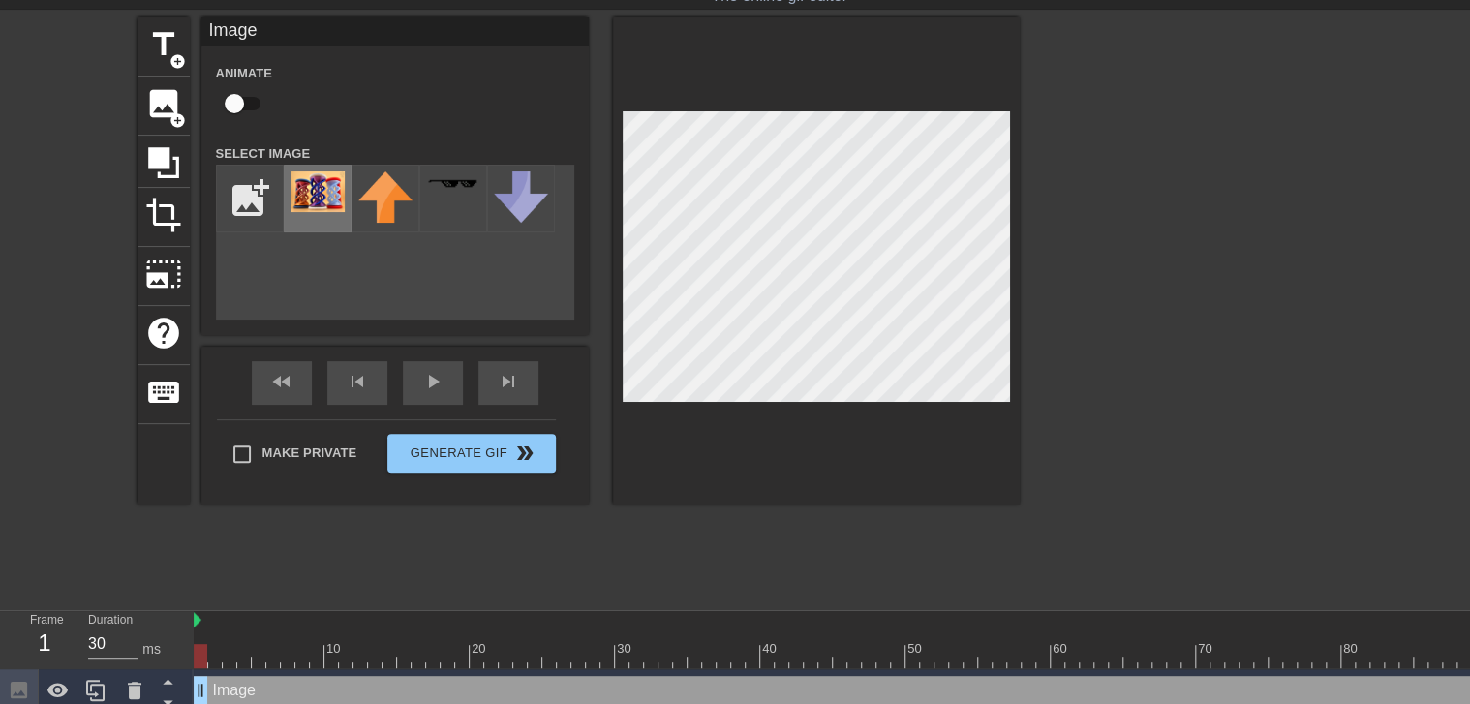
click at [313, 190] on img at bounding box center [318, 191] width 54 height 41
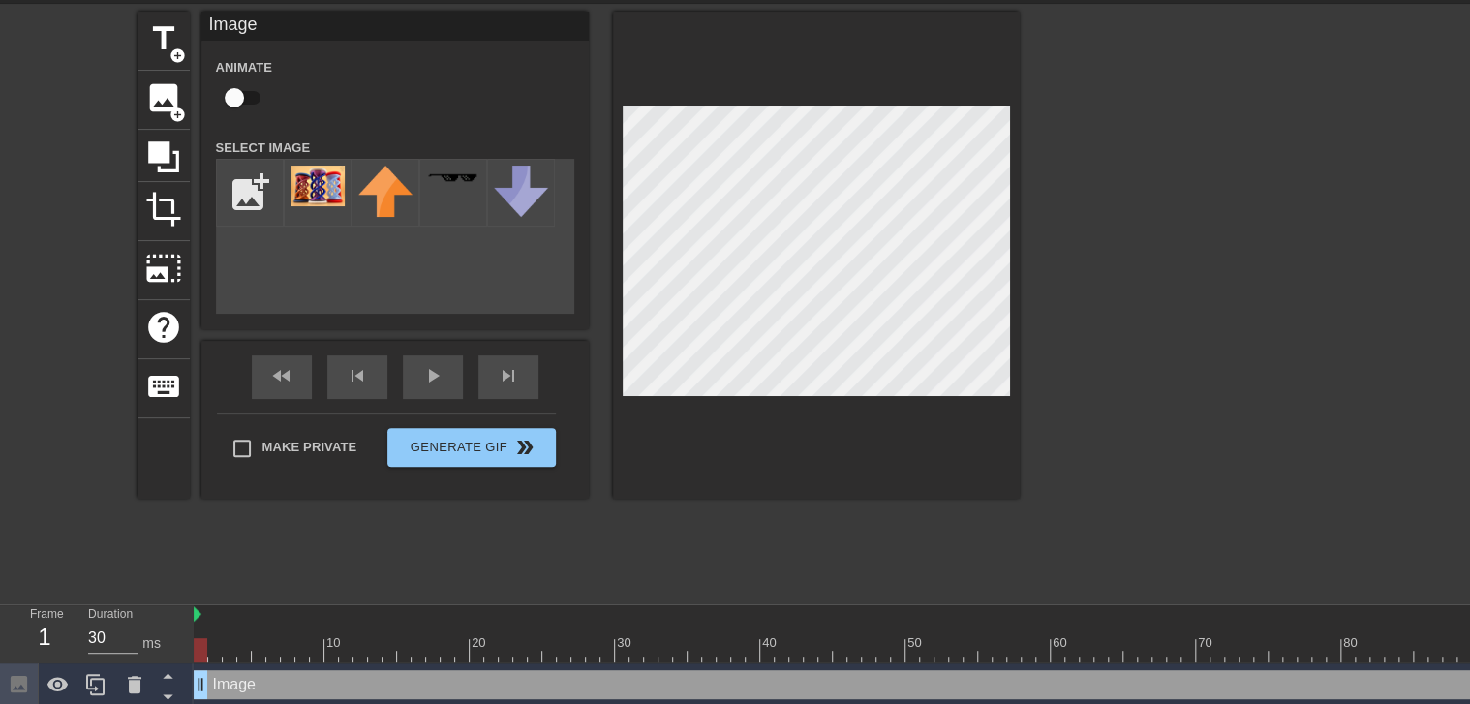
scroll to position [71, 0]
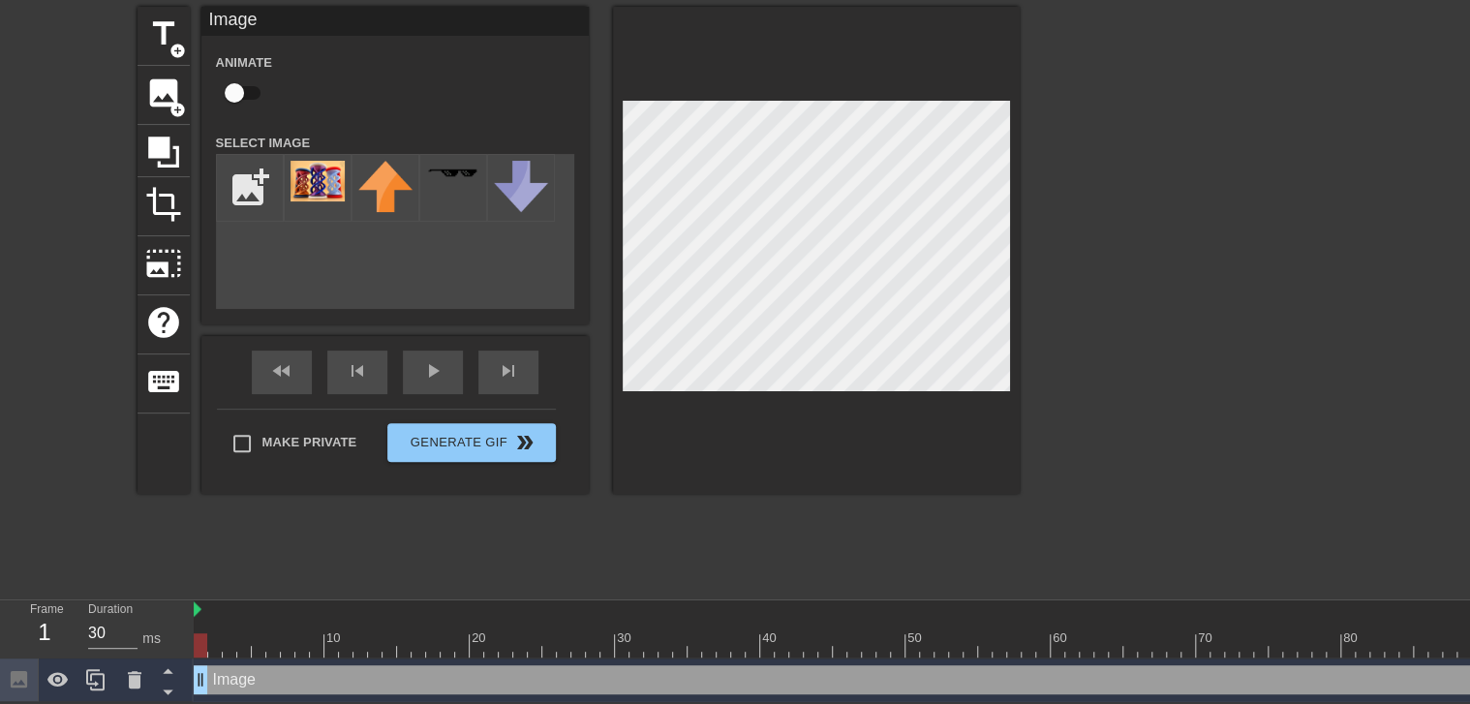
click at [695, 428] on div at bounding box center [816, 250] width 407 height 487
click at [633, 430] on div at bounding box center [816, 250] width 407 height 487
click at [541, 454] on div "title add_circle image add_circle crop photo_size_select_large help keyboard Im…" at bounding box center [579, 250] width 882 height 487
click at [1015, 138] on div at bounding box center [816, 250] width 407 height 487
click at [1021, 415] on div "title add_circle image add_circle crop photo_size_select_large help keyboard Im…" at bounding box center [735, 297] width 1470 height 581
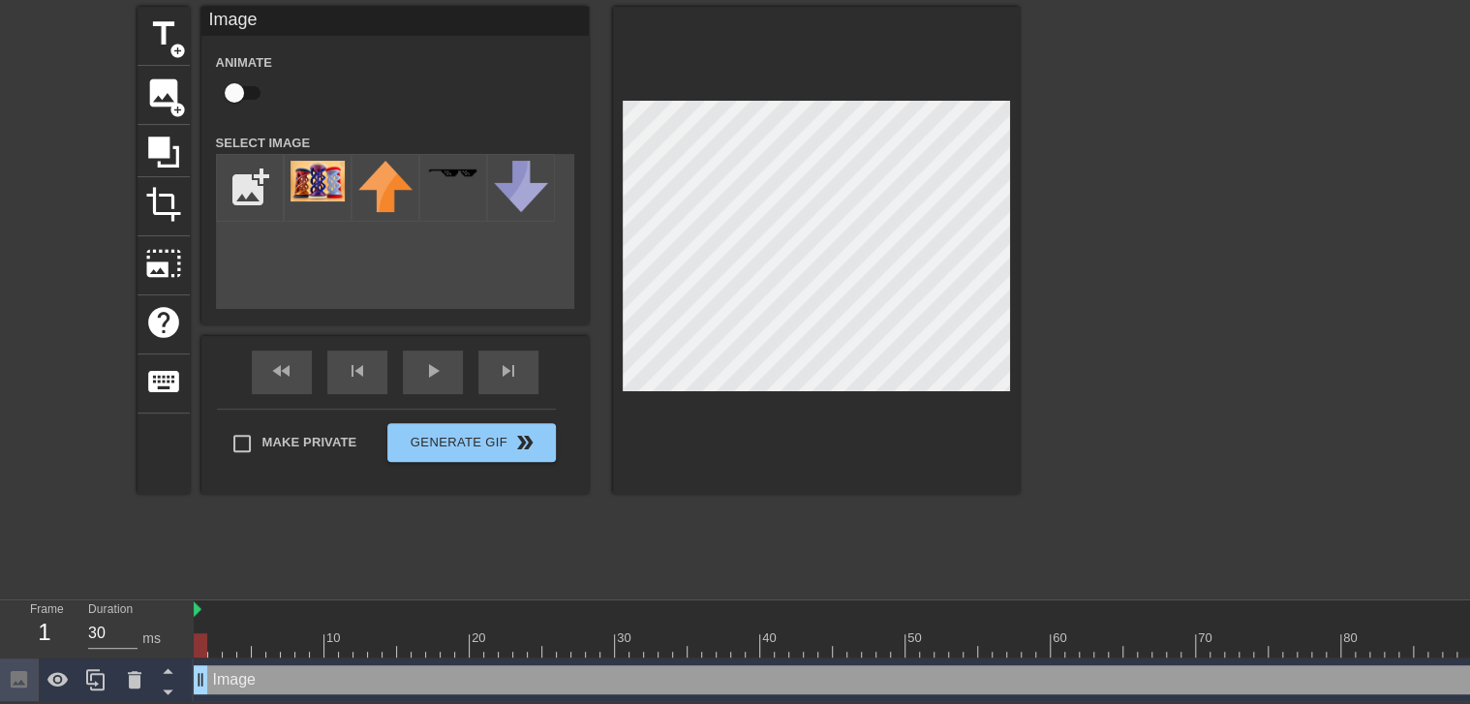
click at [1009, 393] on div at bounding box center [816, 250] width 407 height 487
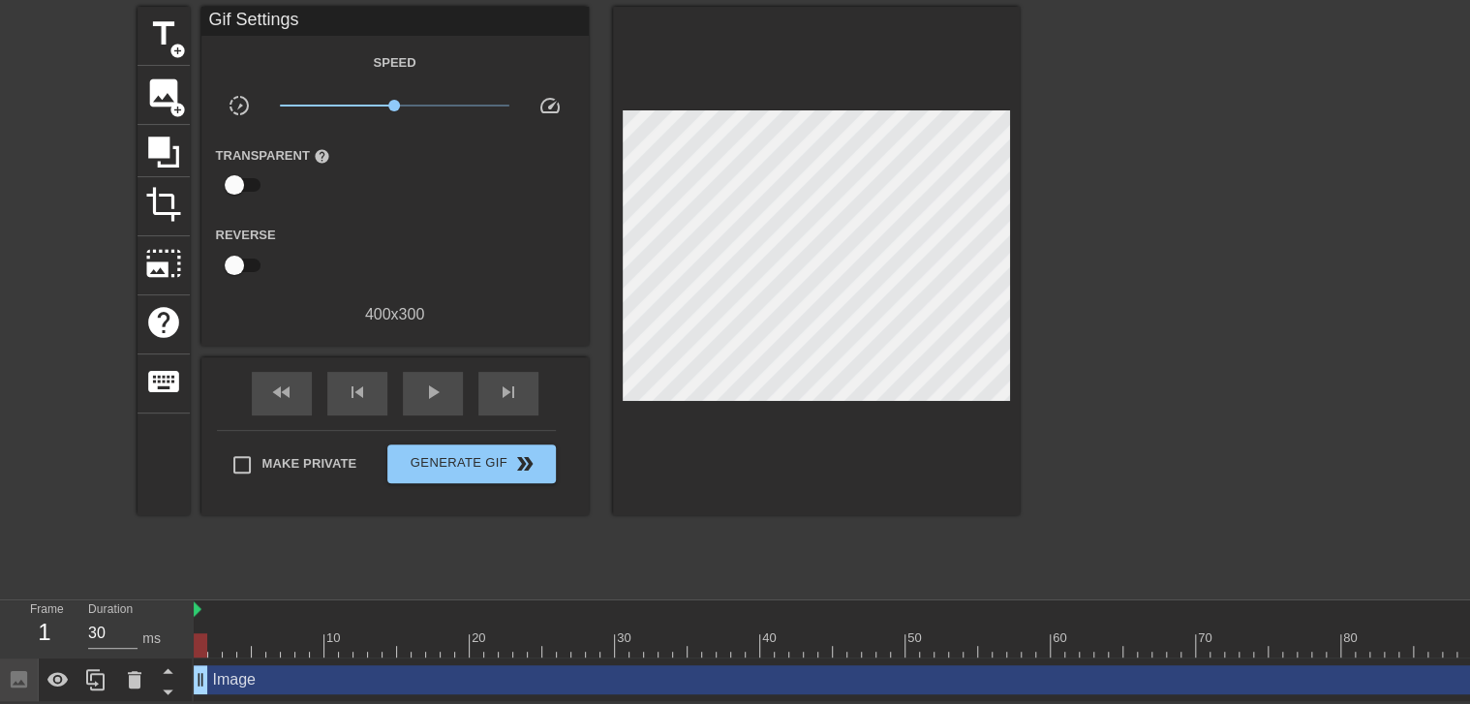
click at [1193, 331] on div at bounding box center [1188, 297] width 291 height 581
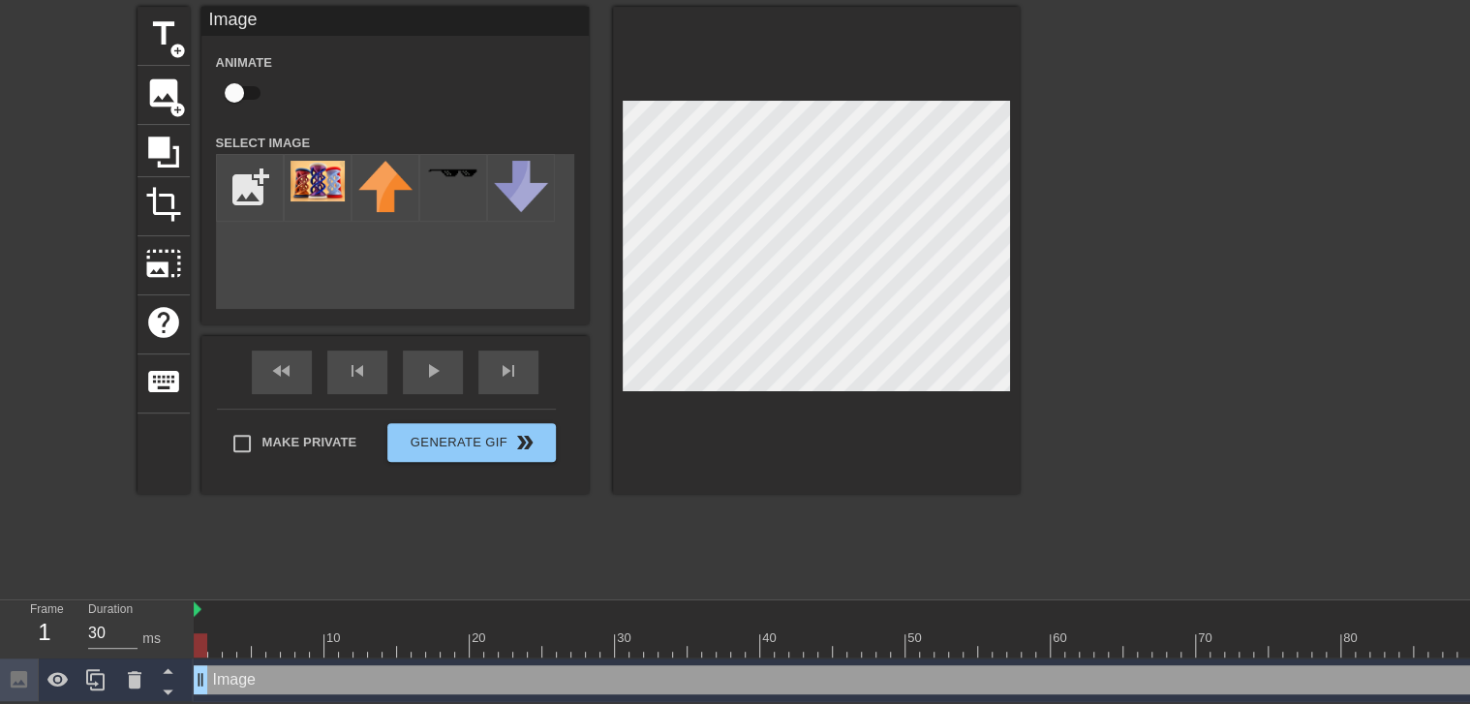
click at [1091, 349] on div at bounding box center [1188, 297] width 291 height 581
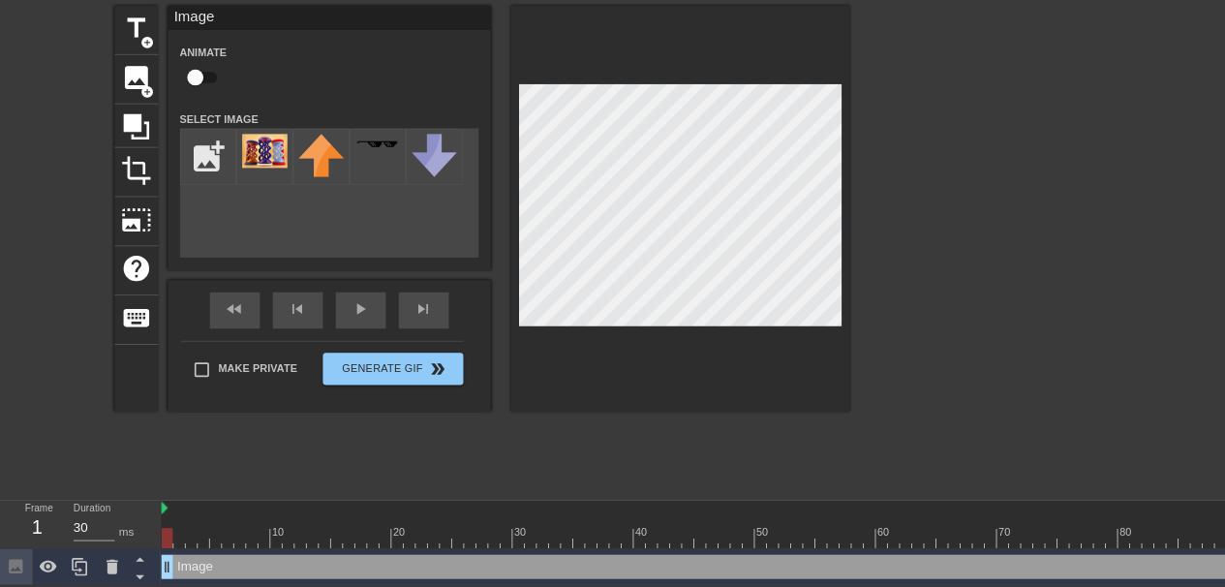
scroll to position [0, 0]
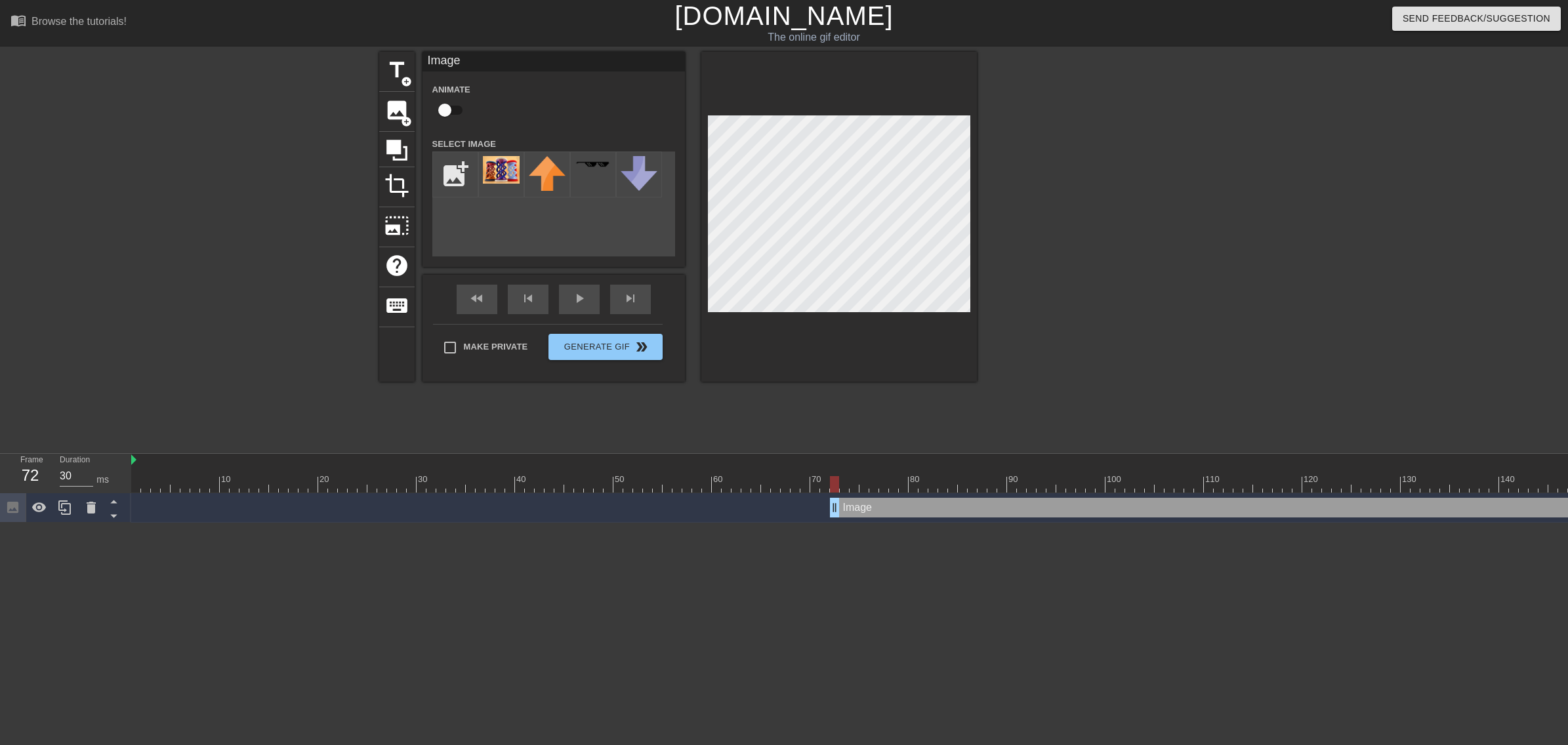
drag, startPoint x: 139, startPoint y: 510, endPoint x: 906, endPoint y: 534, distance: 767.4
click at [906, 476] on html "menu_book Browse the tutorials! [DOMAIN_NAME] The online gif editor Send Feedba…" at bounding box center [784, 261] width 1568 height 523
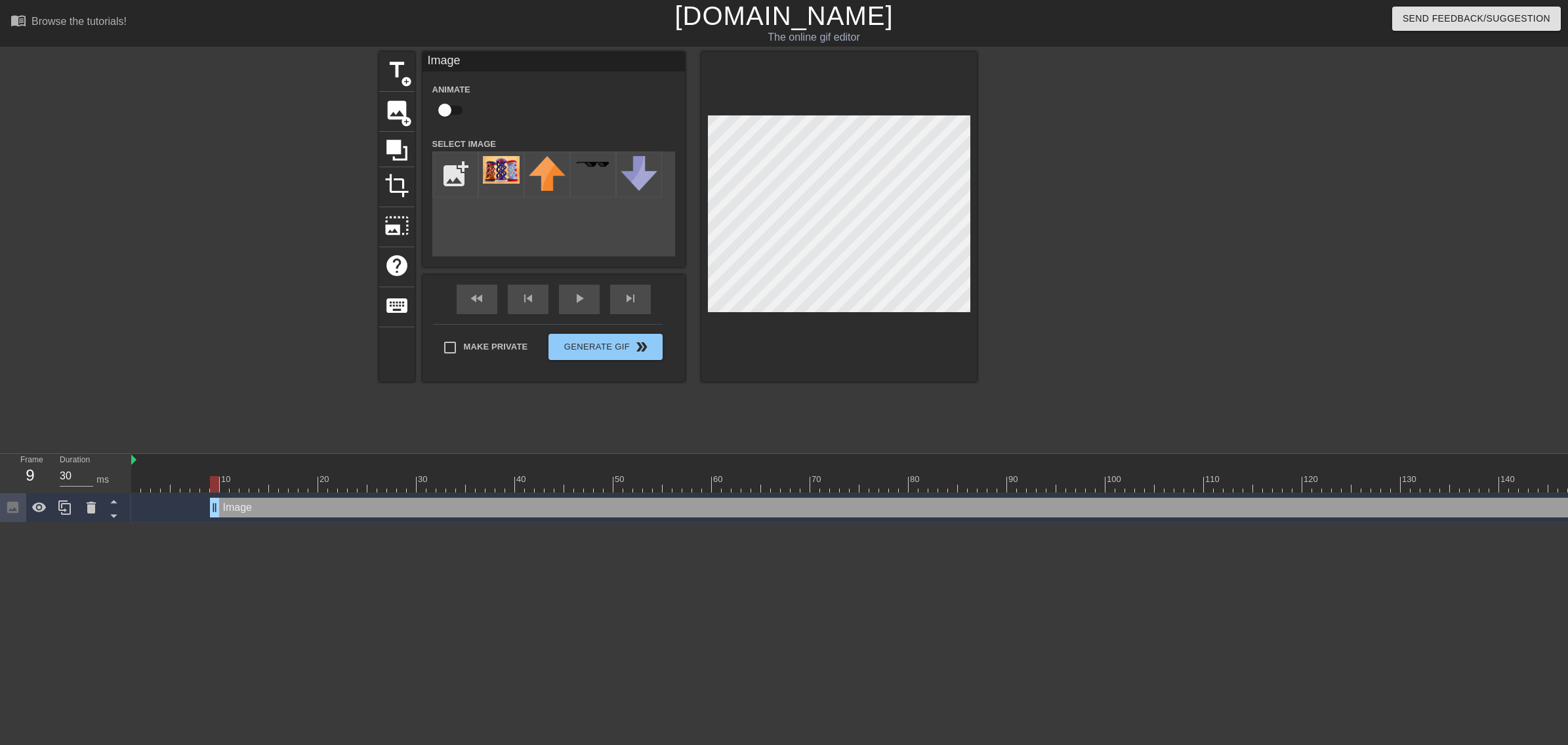
drag, startPoint x: 990, startPoint y: 513, endPoint x: 175, endPoint y: 526, distance: 815.1
click at [175, 476] on html "menu_book Browse the tutorials! [DOMAIN_NAME] The online gif editor Send Feedba…" at bounding box center [784, 261] width 1568 height 523
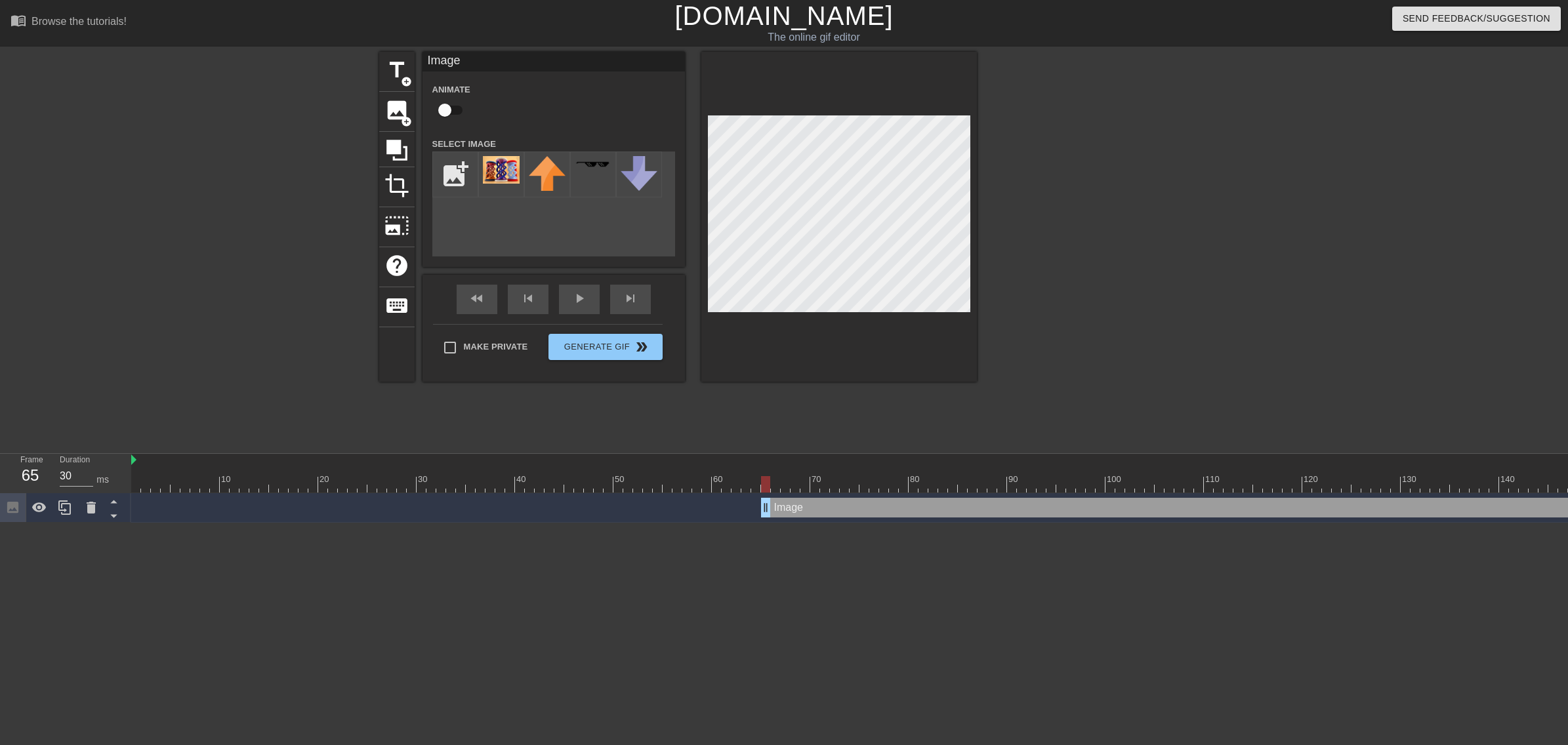
drag, startPoint x: 142, startPoint y: 509, endPoint x: 807, endPoint y: 527, distance: 665.2
click at [788, 476] on html "menu_book Browse the tutorials! [DOMAIN_NAME] The online gif editor Send Feedba…" at bounding box center [784, 261] width 1568 height 523
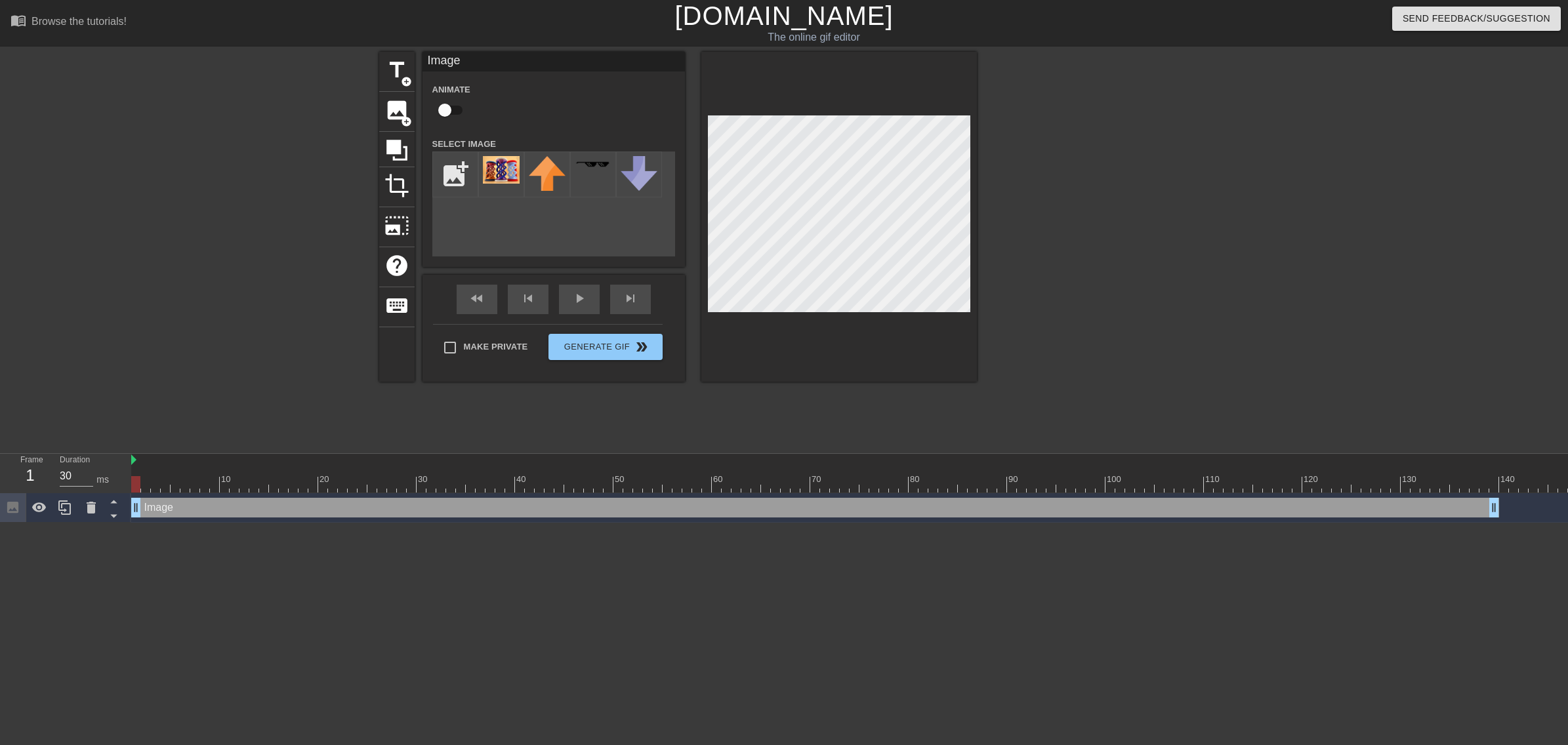
drag, startPoint x: 853, startPoint y: 507, endPoint x: 189, endPoint y: 526, distance: 664.3
click at [189, 476] on html "menu_book Browse the tutorials! [DOMAIN_NAME] The online gif editor Send Feedba…" at bounding box center [784, 261] width 1568 height 523
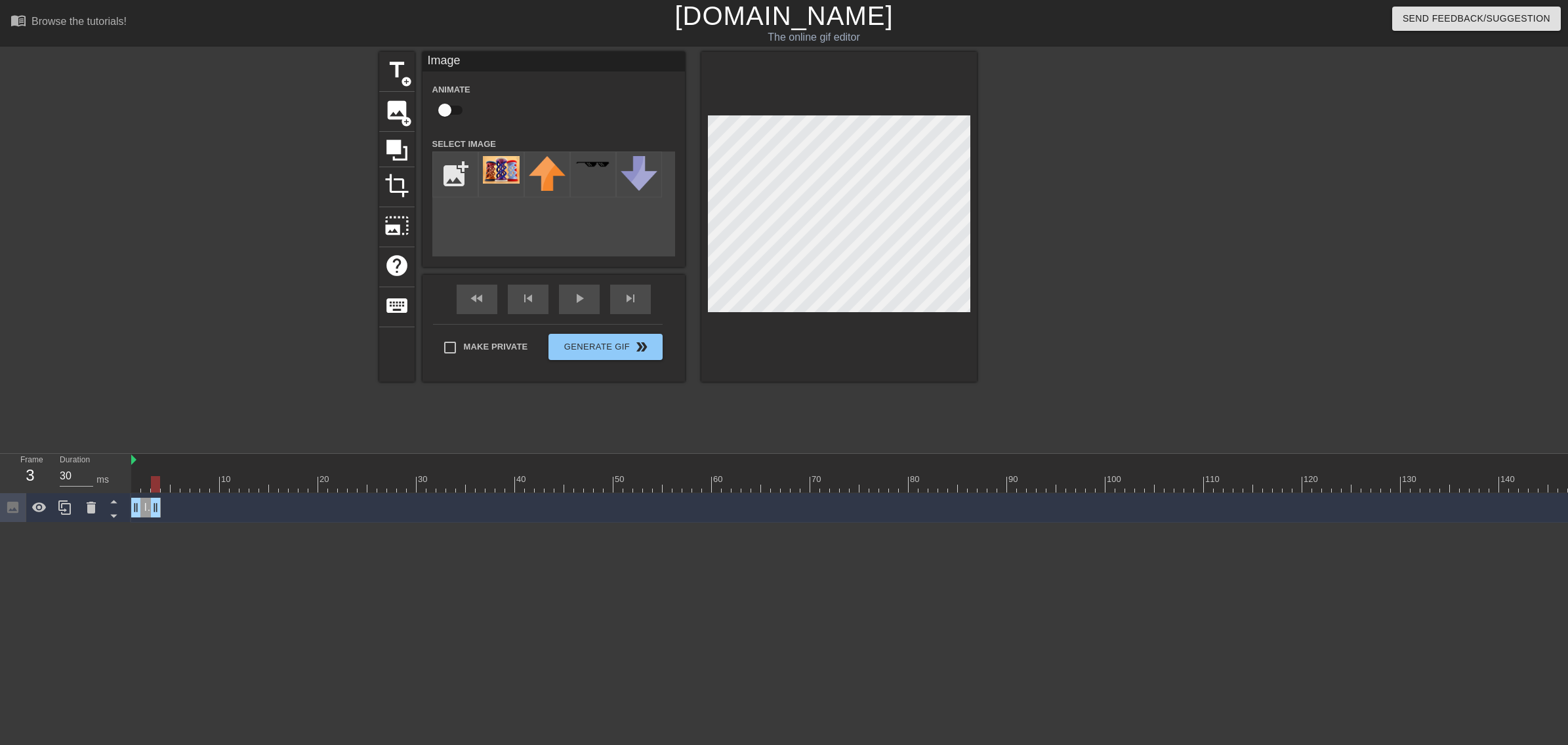
drag, startPoint x: 1493, startPoint y: 507, endPoint x: 152, endPoint y: 542, distance: 1341.5
click at [152, 476] on html "menu_book Browse the tutorials! [DOMAIN_NAME] The online gif editor Send Feedba…" at bounding box center [784, 261] width 1568 height 523
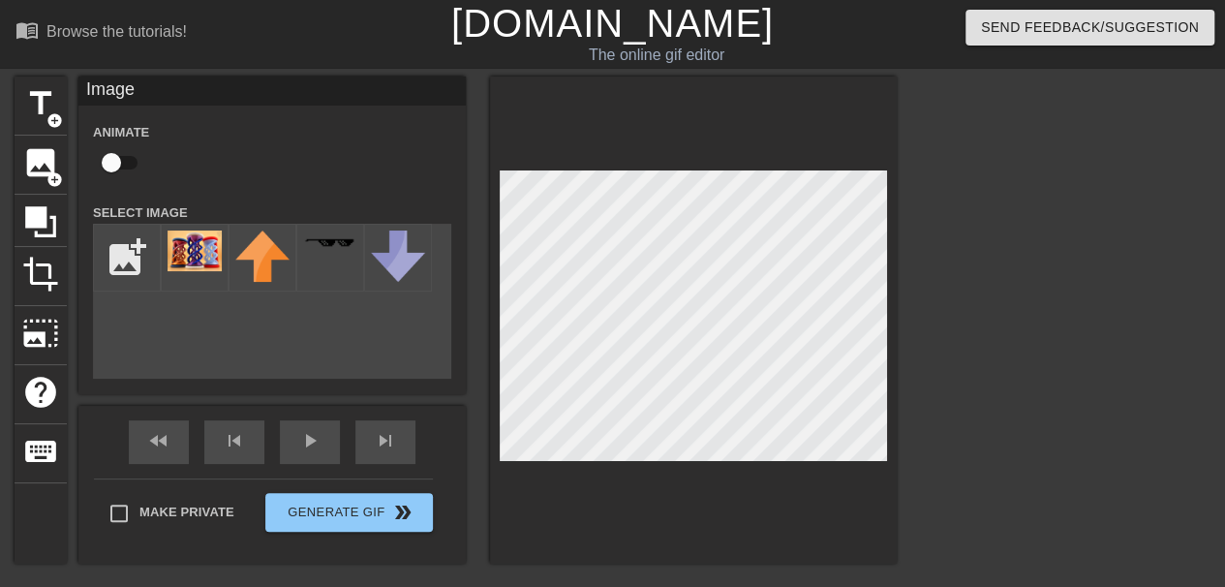
drag, startPoint x: 800, startPoint y: 510, endPoint x: 719, endPoint y: 506, distance: 81.5
click at [799, 510] on div at bounding box center [693, 320] width 407 height 487
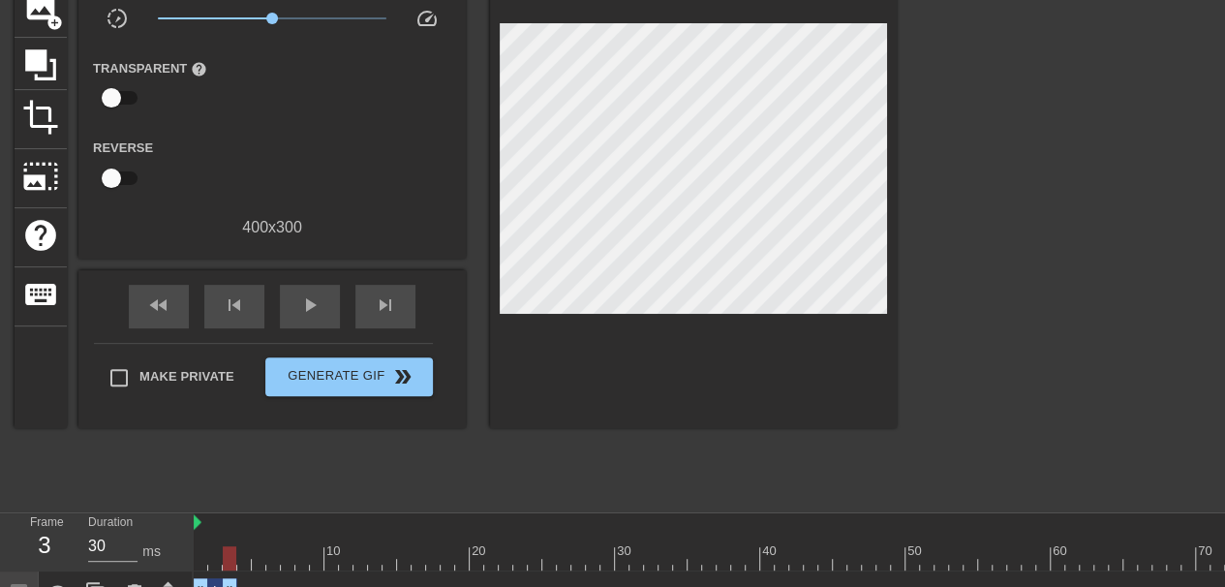
scroll to position [189, 0]
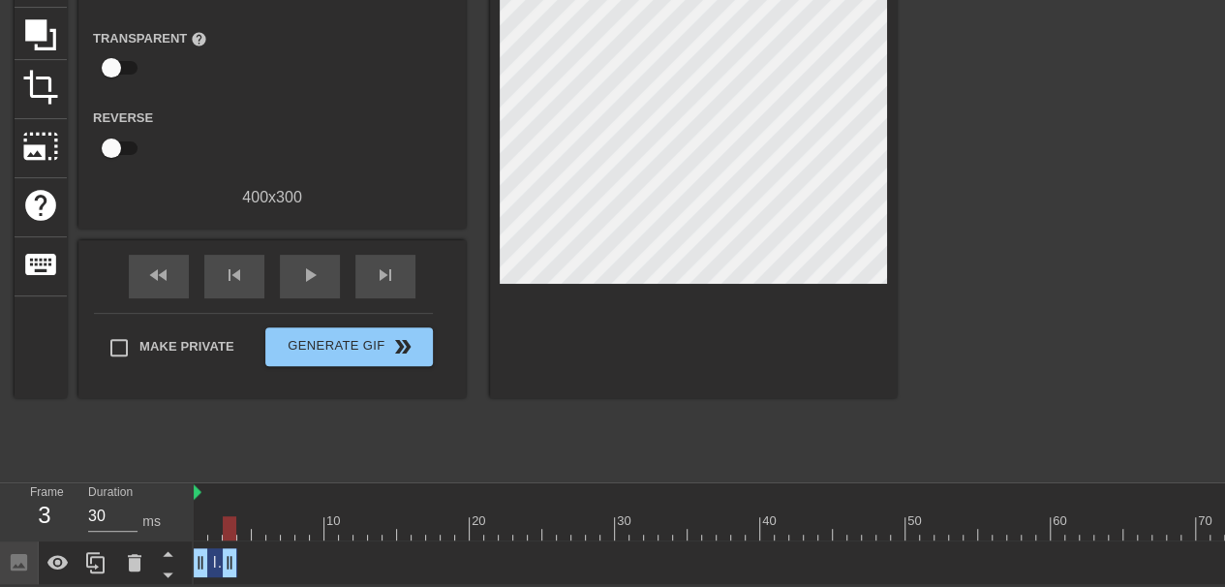
click at [193, 488] on div at bounding box center [194, 492] width 10 height 19
click at [224, 524] on div at bounding box center [230, 528] width 14 height 24
drag, startPoint x: 227, startPoint y: 524, endPoint x: 173, endPoint y: 519, distance: 53.5
click at [183, 520] on div "Frame 1 Duration 30 ms 10 20 30 40 50 60 70 80 90 100 110 120 130 140 150" at bounding box center [612, 534] width 1225 height 102
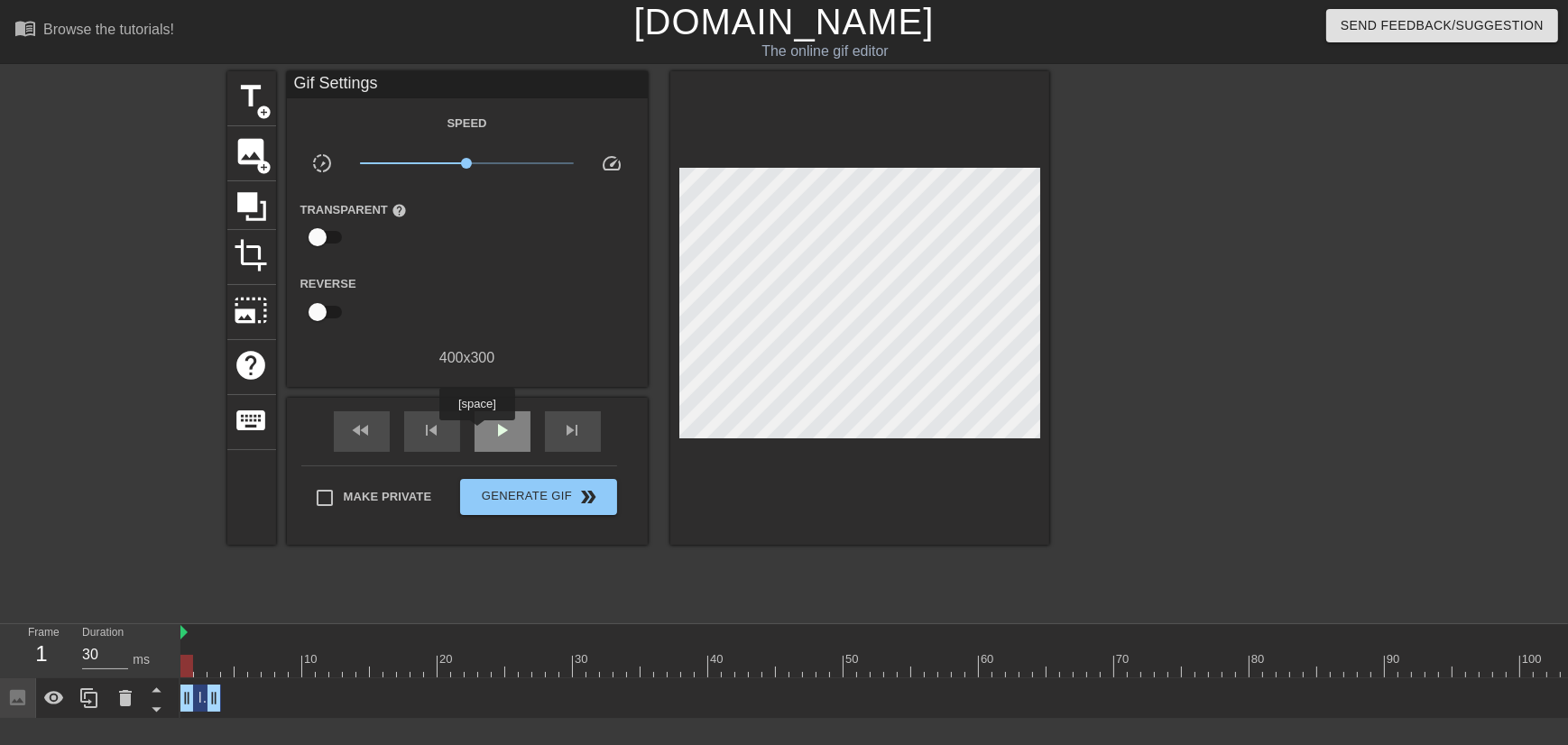
click at [476, 433] on div "play_arrow" at bounding box center [503, 432] width 56 height 41
click at [369, 429] on span "fast_rewind" at bounding box center [361, 429] width 21 height 21
click at [367, 429] on span "fast_rewind" at bounding box center [361, 429] width 21 height 21
click at [366, 429] on span "fast_rewind" at bounding box center [361, 429] width 21 height 21
click at [508, 441] on div "pause" at bounding box center [503, 432] width 56 height 41
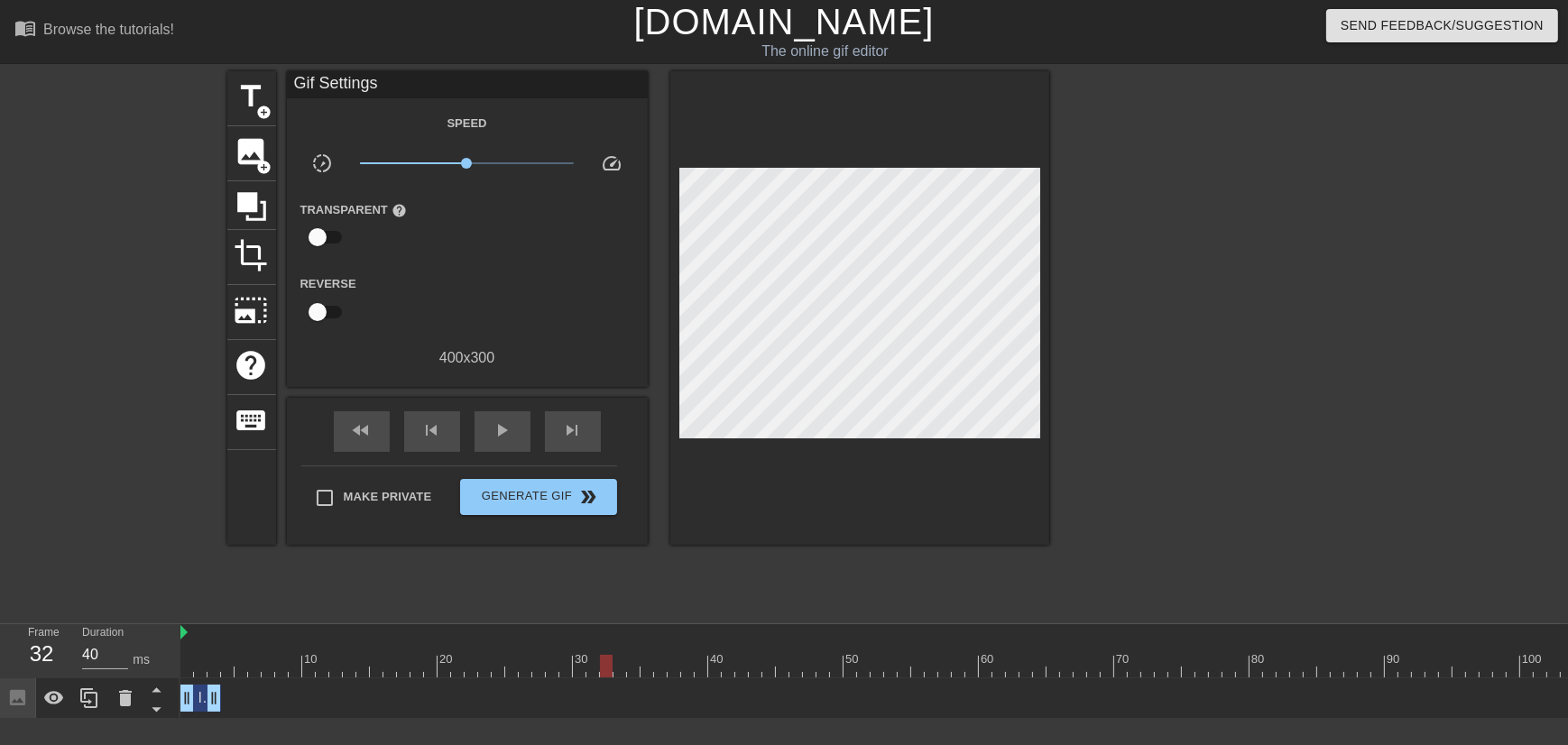
type input "30"
drag, startPoint x: 794, startPoint y: 664, endPoint x: 155, endPoint y: 692, distance: 639.6
click at [156, 655] on div "Frame 1 Duration 30 ms 10 20 30 40 50 60 70 80 90 100 110 120 130 140 150" at bounding box center [784, 671] width 1568 height 95
click at [540, 498] on span "Generate Gif double_arrow" at bounding box center [538, 496] width 142 height 21
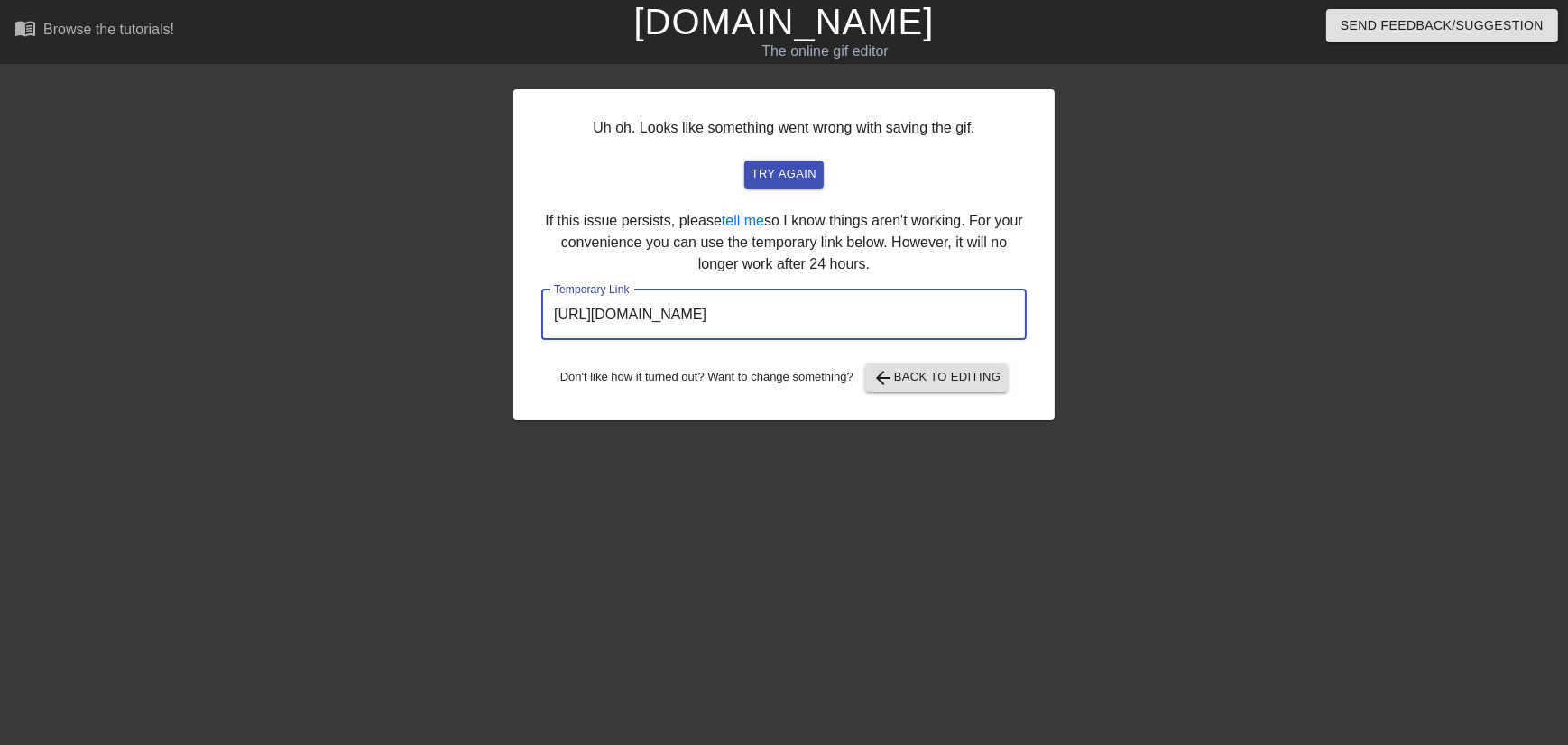
drag, startPoint x: 978, startPoint y: 318, endPoint x: 380, endPoint y: 330, distance: 598.1
click at [380, 330] on div "Uh oh. Looks like something went wrong with saving the gif. try again If this i…" at bounding box center [784, 342] width 1568 height 541
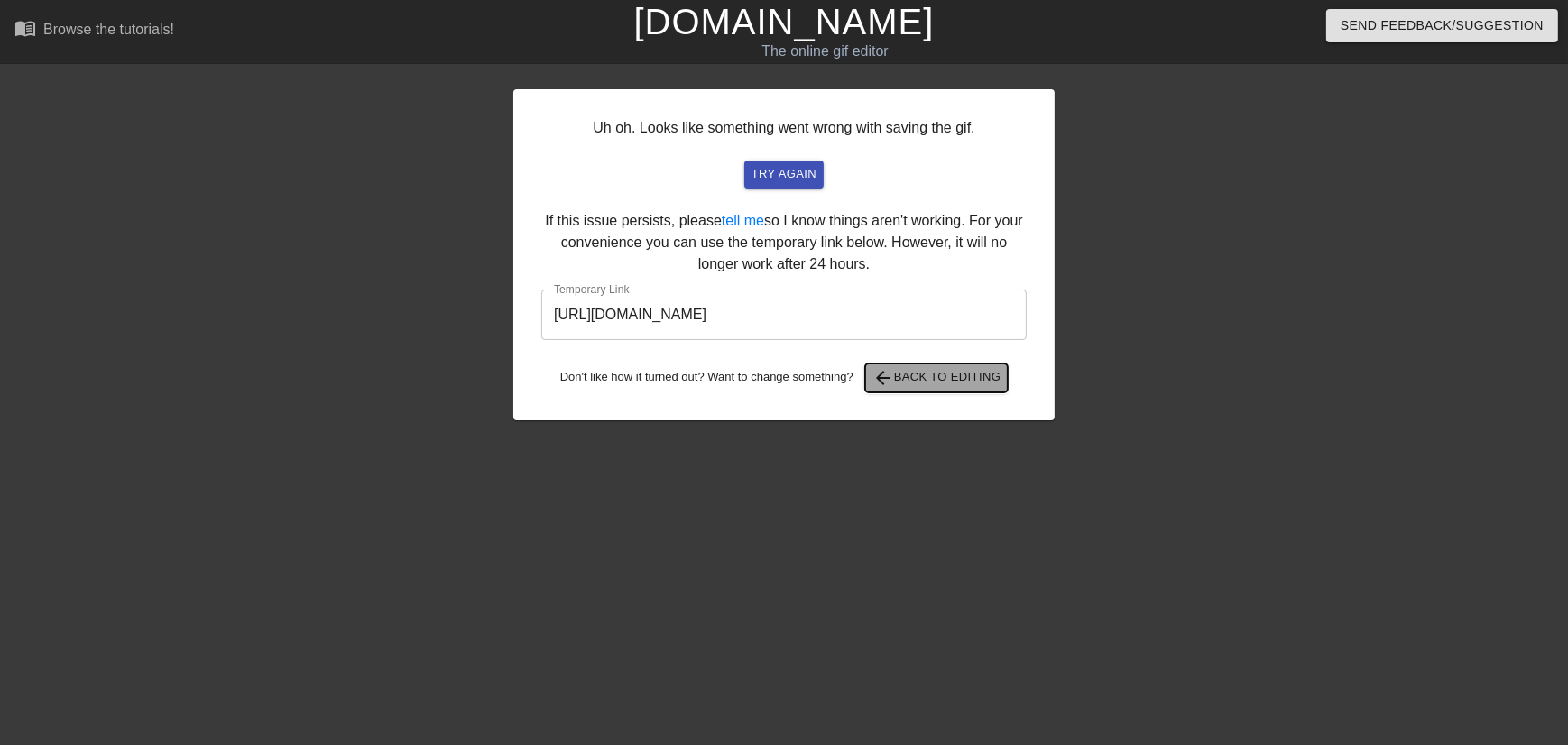
click at [947, 378] on span "arrow_back Back to Editing" at bounding box center [937, 377] width 129 height 21
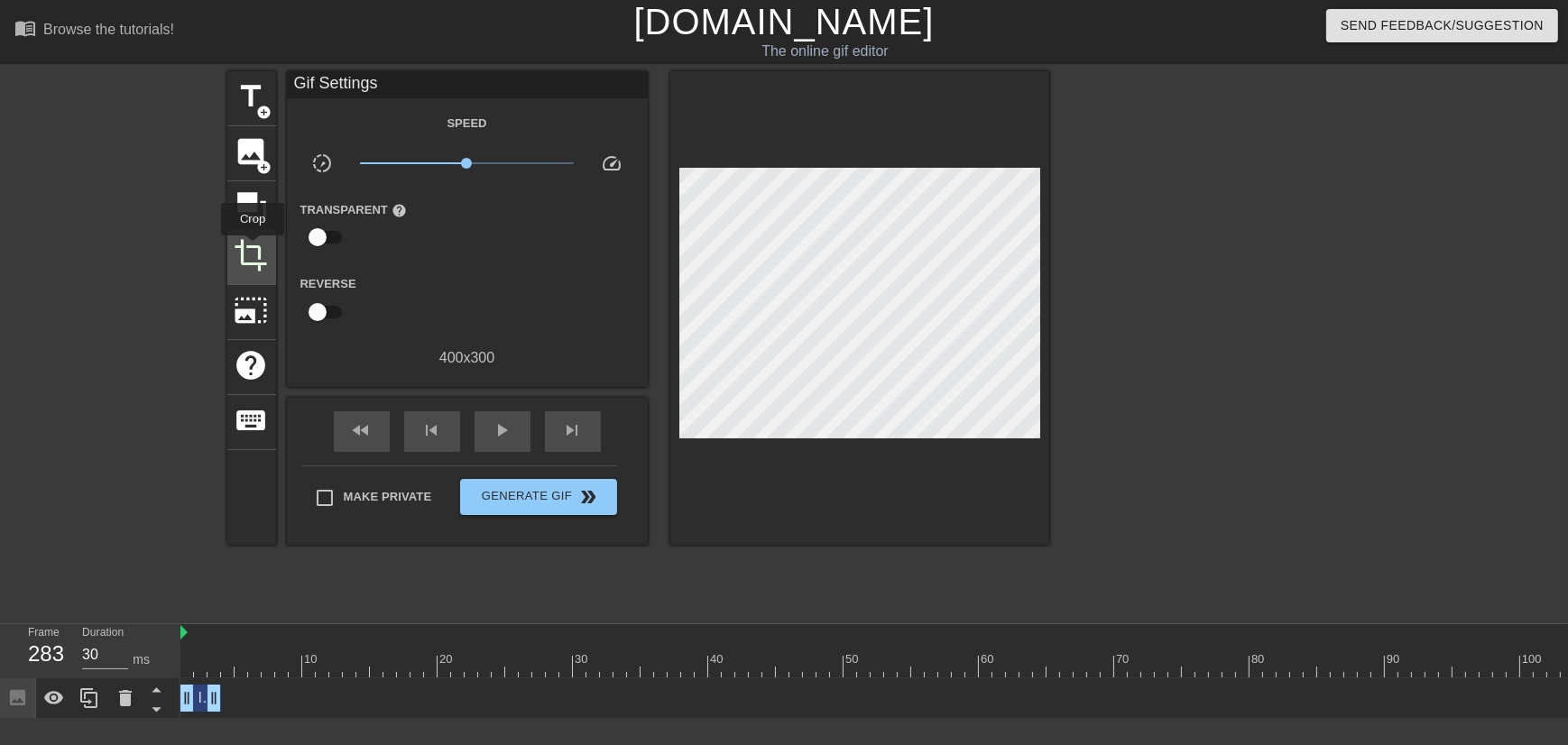
click at [252, 248] on span "crop" at bounding box center [251, 255] width 34 height 34
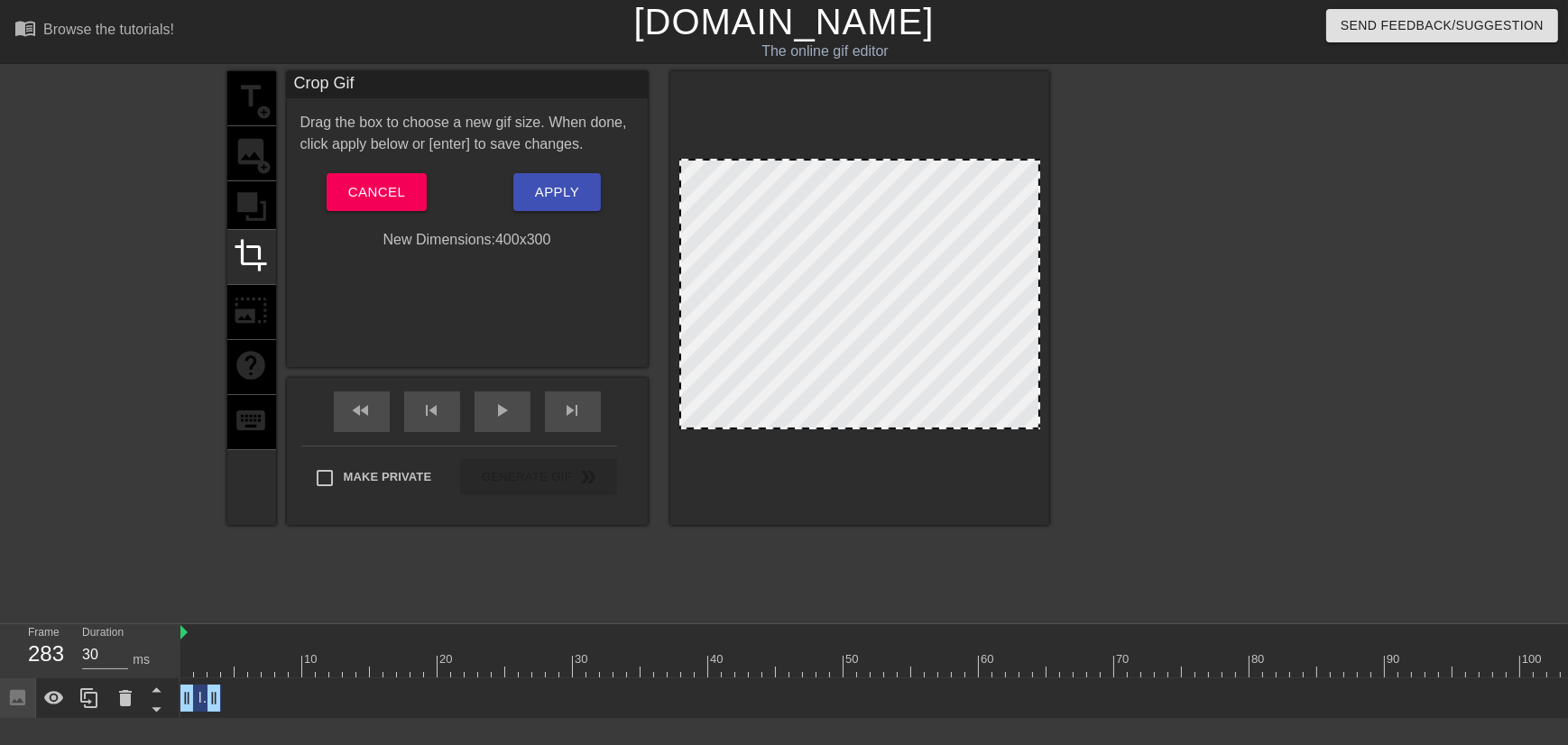
drag, startPoint x: 523, startPoint y: 241, endPoint x: 547, endPoint y: 237, distance: 24.3
click at [547, 237] on div "New Dimensions: 400 x 300" at bounding box center [466, 239] width 360 height 21
drag, startPoint x: 503, startPoint y: 245, endPoint x: 425, endPoint y: 243, distance: 78.0
click at [426, 244] on div "New Dimensions: 400 x 300" at bounding box center [466, 239] width 360 height 21
drag, startPoint x: 753, startPoint y: 225, endPoint x: 722, endPoint y: 216, distance: 32.3
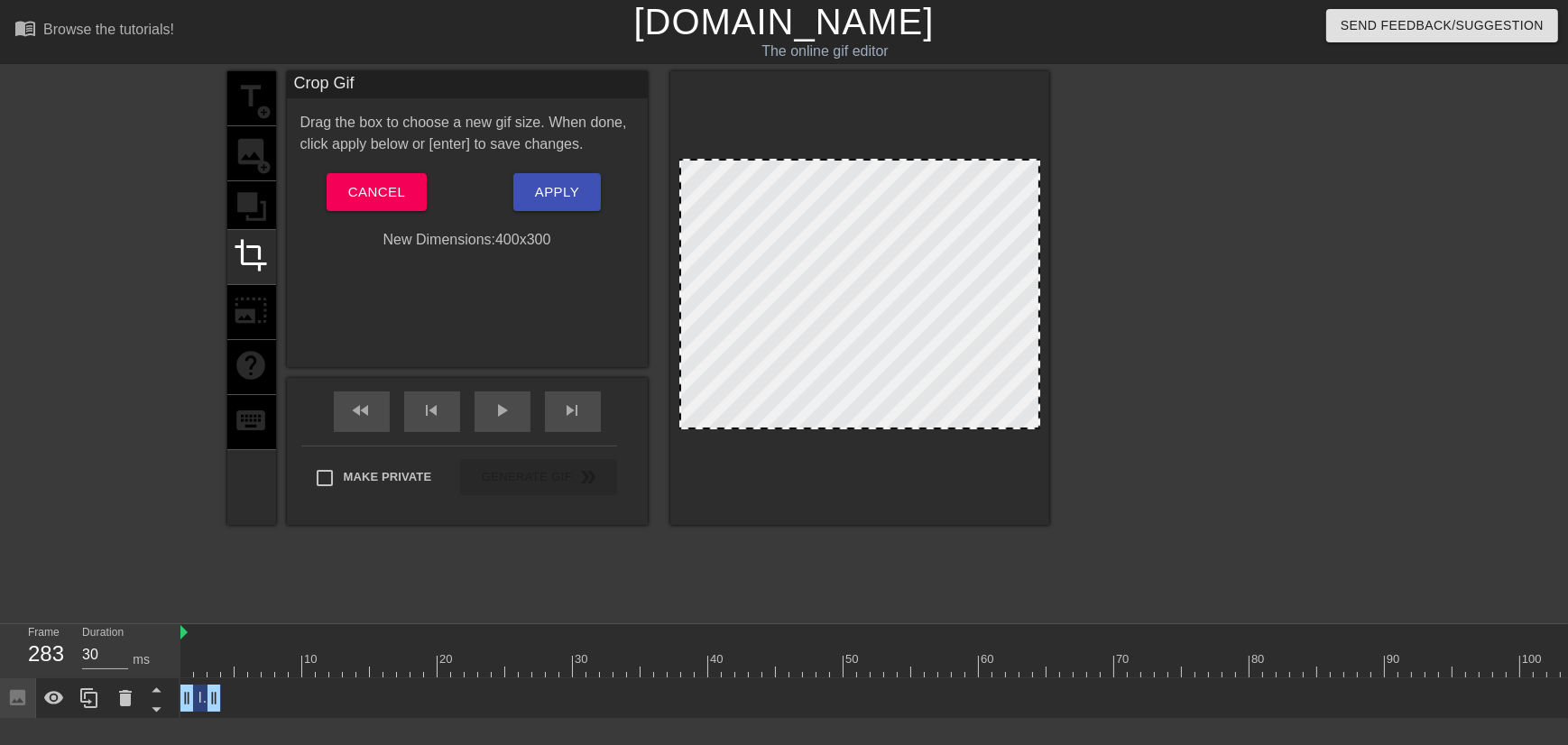
click at [753, 226] on div at bounding box center [858, 293] width 360 height 271
click at [520, 184] on button "Apply" at bounding box center [557, 192] width 88 height 38
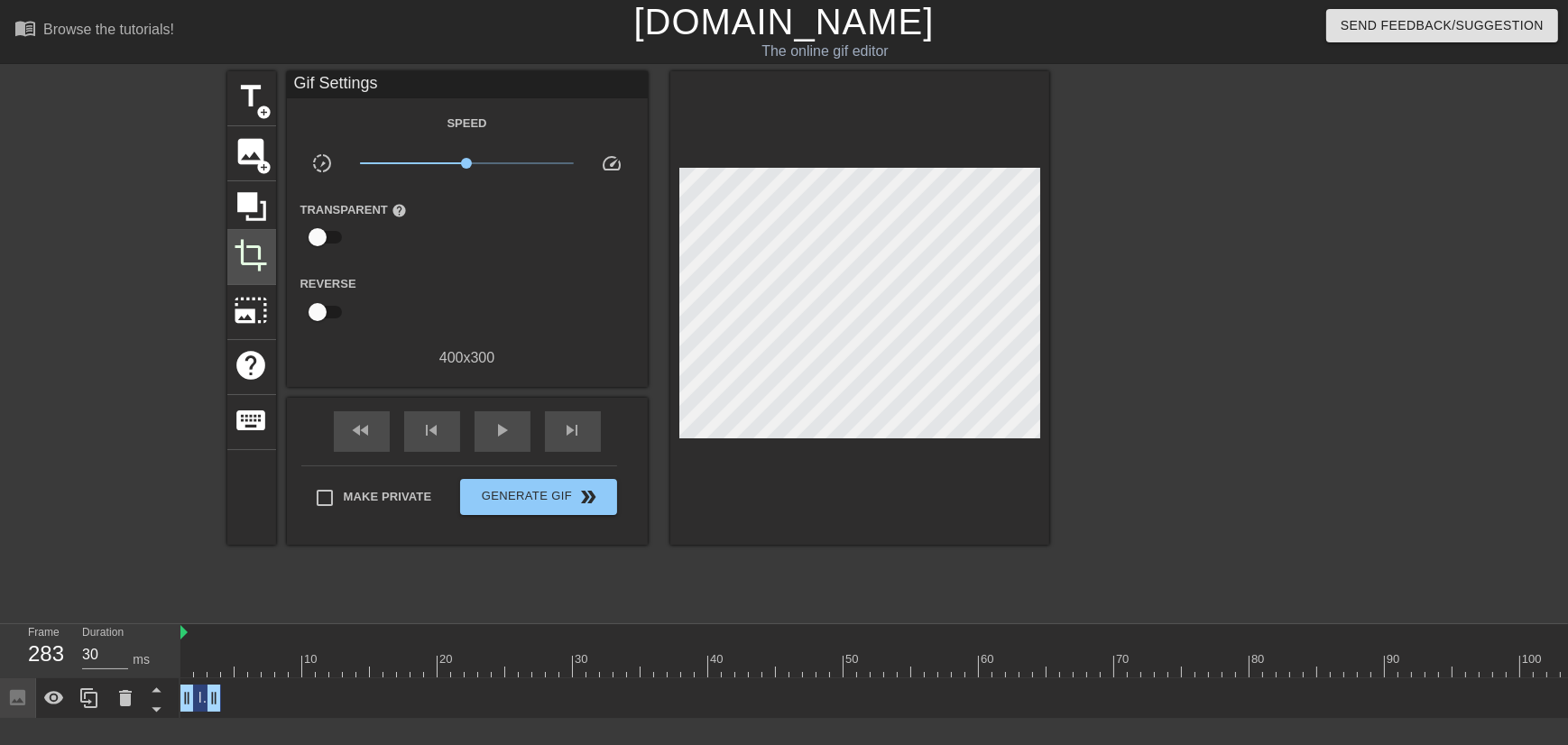
click at [238, 245] on span "crop" at bounding box center [251, 255] width 34 height 34
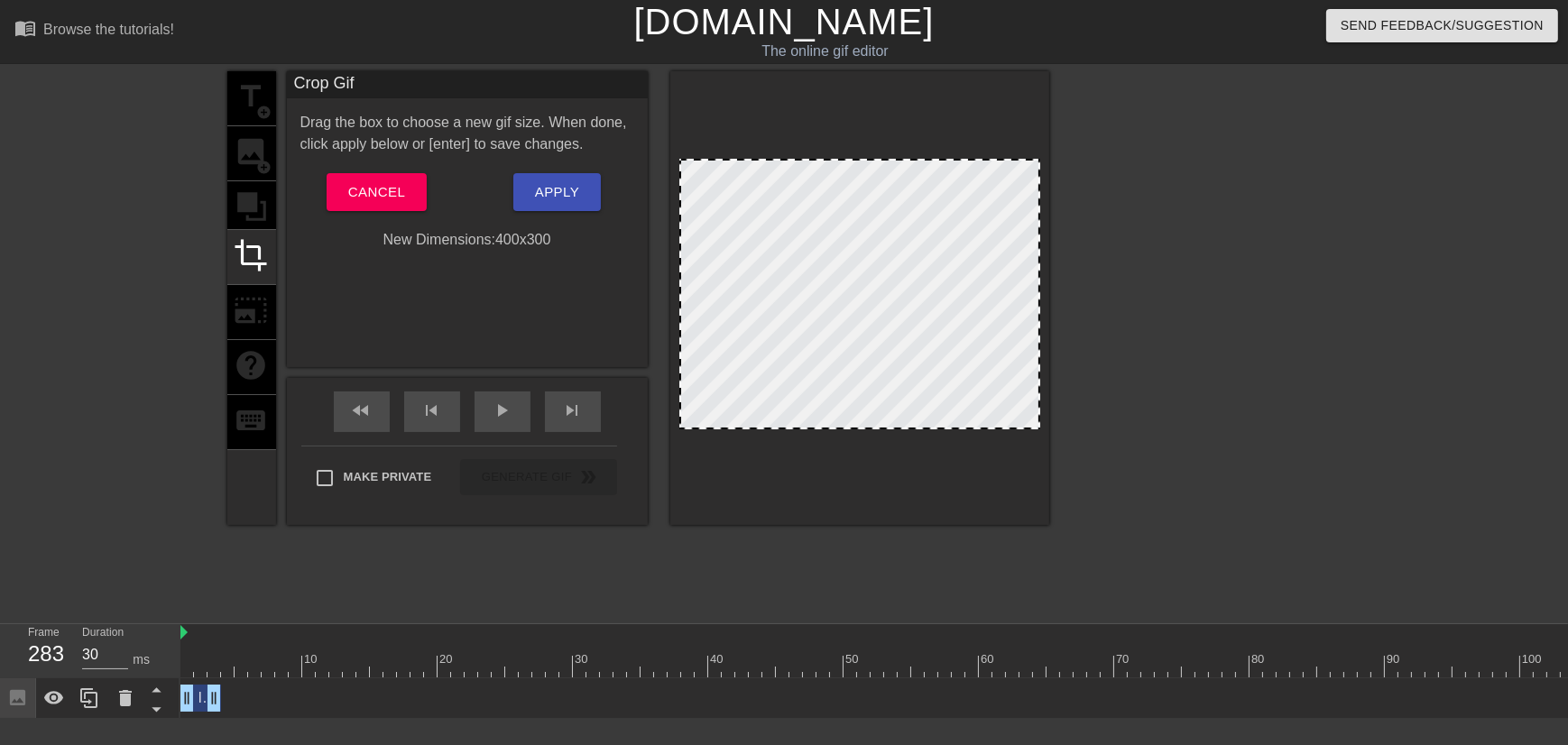
drag, startPoint x: 765, startPoint y: 320, endPoint x: 839, endPoint y: 329, distance: 74.5
click at [839, 329] on div at bounding box center [858, 293] width 360 height 271
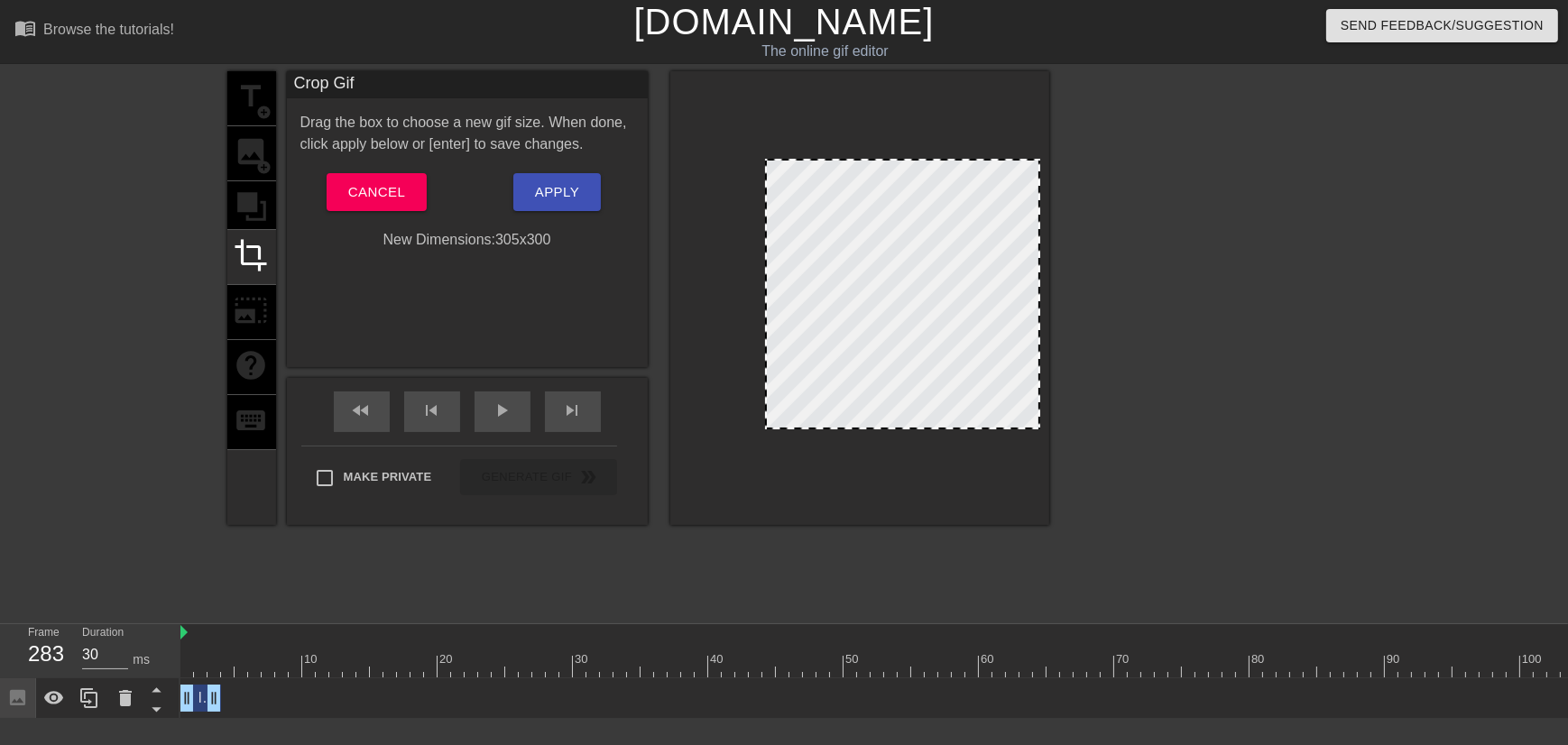
drag, startPoint x: 679, startPoint y: 285, endPoint x: 764, endPoint y: 293, distance: 85.4
click at [764, 293] on div at bounding box center [767, 293] width 9 height 267
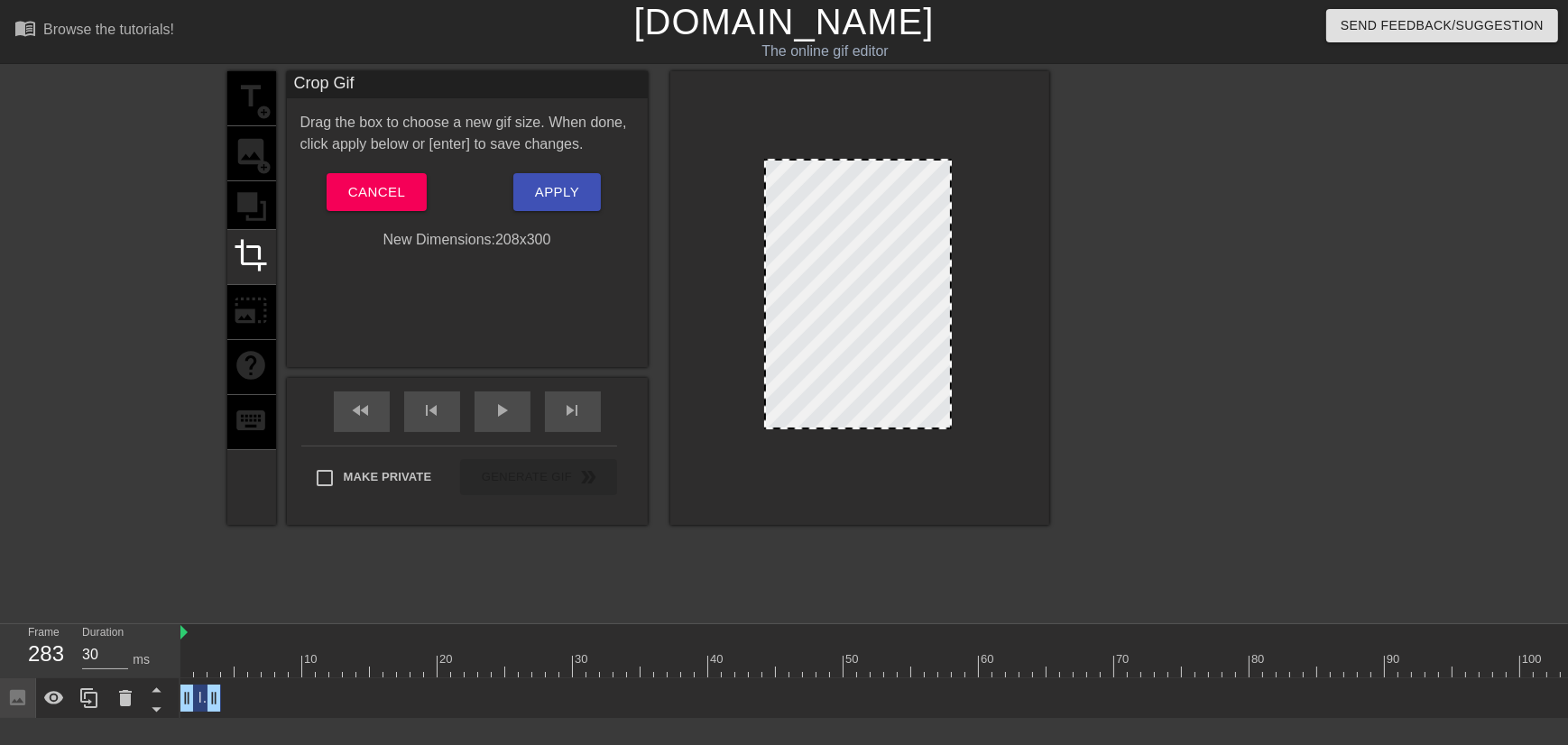
drag, startPoint x: 1037, startPoint y: 289, endPoint x: 949, endPoint y: 289, distance: 88.0
drag, startPoint x: 876, startPoint y: 161, endPoint x: 877, endPoint y: 180, distance: 19.0
drag, startPoint x: 764, startPoint y: 372, endPoint x: 742, endPoint y: 373, distance: 22.0
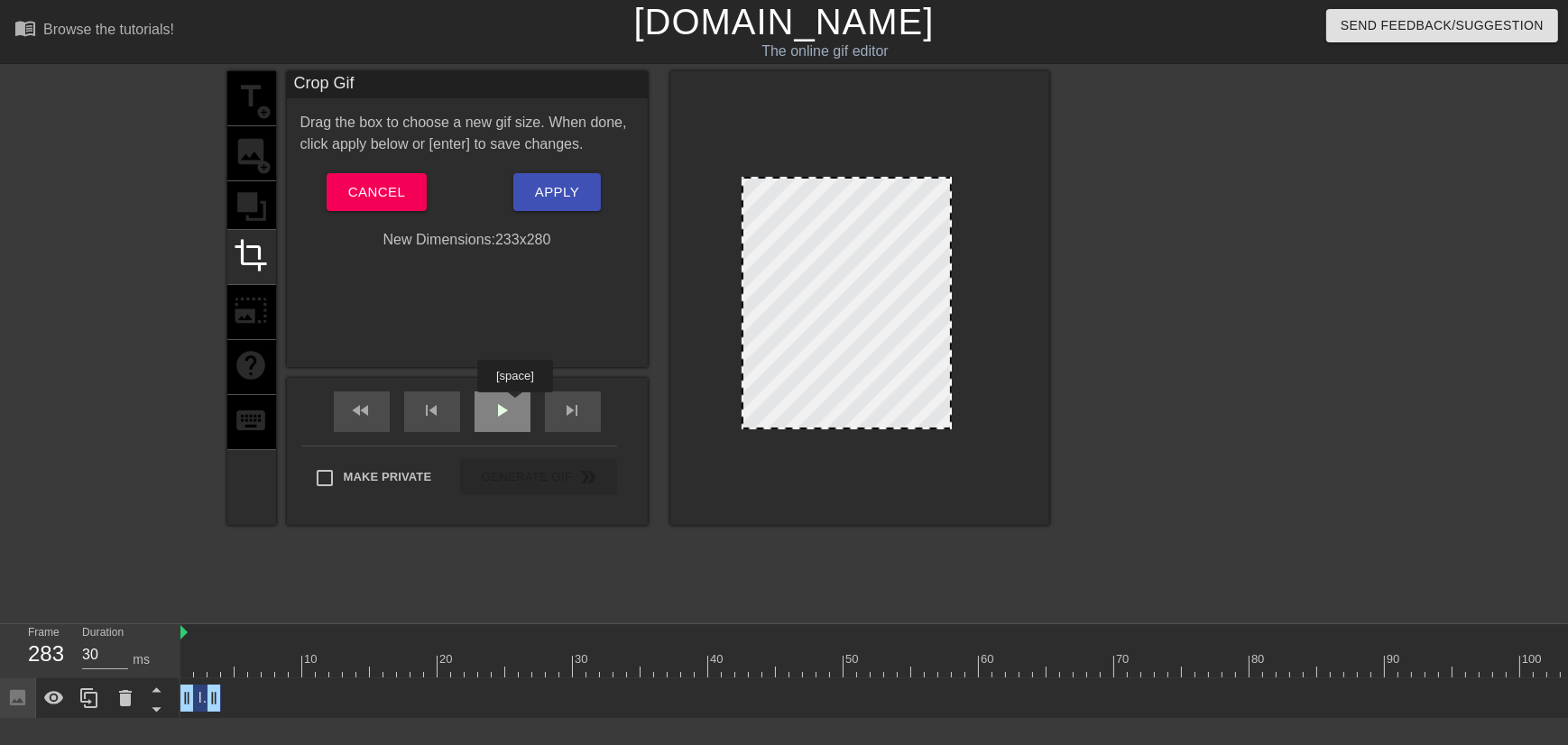
click at [514, 407] on div "play_arrow" at bounding box center [503, 412] width 56 height 41
drag, startPoint x: 1131, startPoint y: 659, endPoint x: 186, endPoint y: 611, distance: 946.2
click at [186, 611] on div "menu_book Browse the tutorials! [DOMAIN_NAME] The online gif editor Send Feedba…" at bounding box center [784, 359] width 1568 height 719
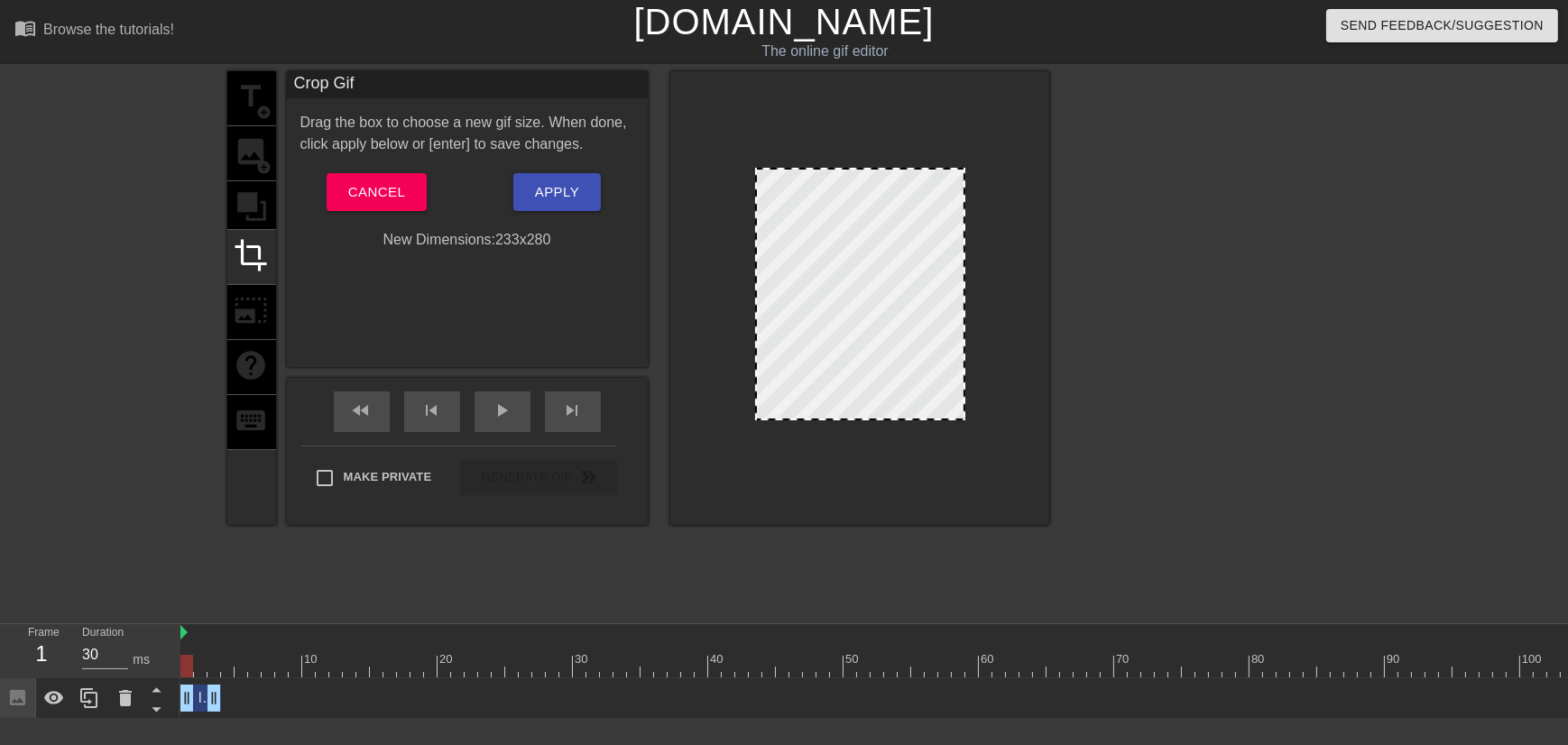
drag, startPoint x: 857, startPoint y: 221, endPoint x: 871, endPoint y: 212, distance: 16.6
click at [871, 212] on div at bounding box center [860, 293] width 210 height 252
click at [900, 162] on div at bounding box center [860, 166] width 207 height 9
drag, startPoint x: 880, startPoint y: 163, endPoint x: 883, endPoint y: 135, distance: 28.2
click at [883, 135] on div at bounding box center [859, 298] width 379 height 454
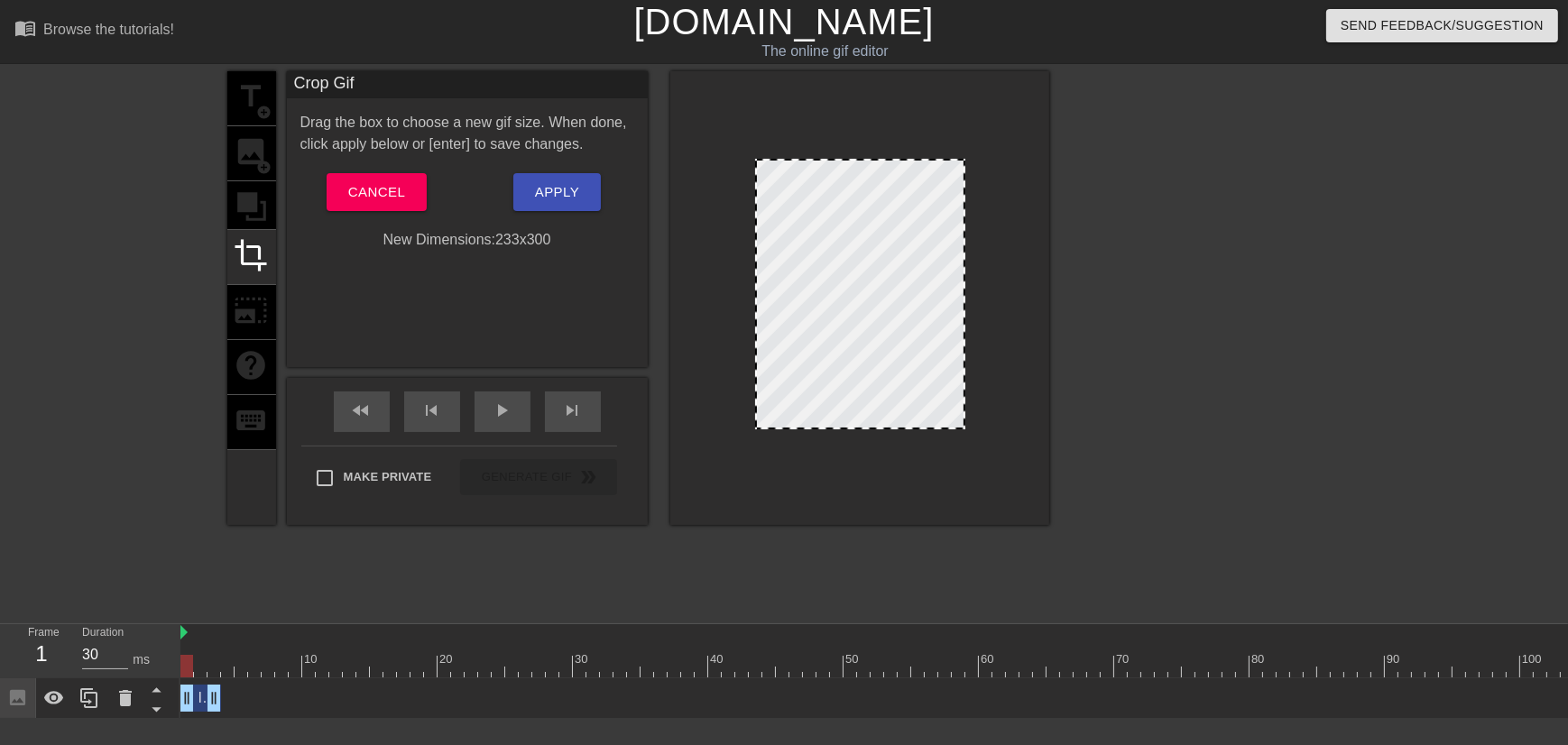
drag, startPoint x: 886, startPoint y: 422, endPoint x: 887, endPoint y: 436, distance: 14.0
click at [887, 436] on div at bounding box center [859, 298] width 379 height 454
click at [514, 414] on div "play_arrow" at bounding box center [503, 412] width 56 height 41
drag, startPoint x: 878, startPoint y: 368, endPoint x: 874, endPoint y: 379, distance: 11.7
click at [874, 379] on div at bounding box center [855, 293] width 203 height 271
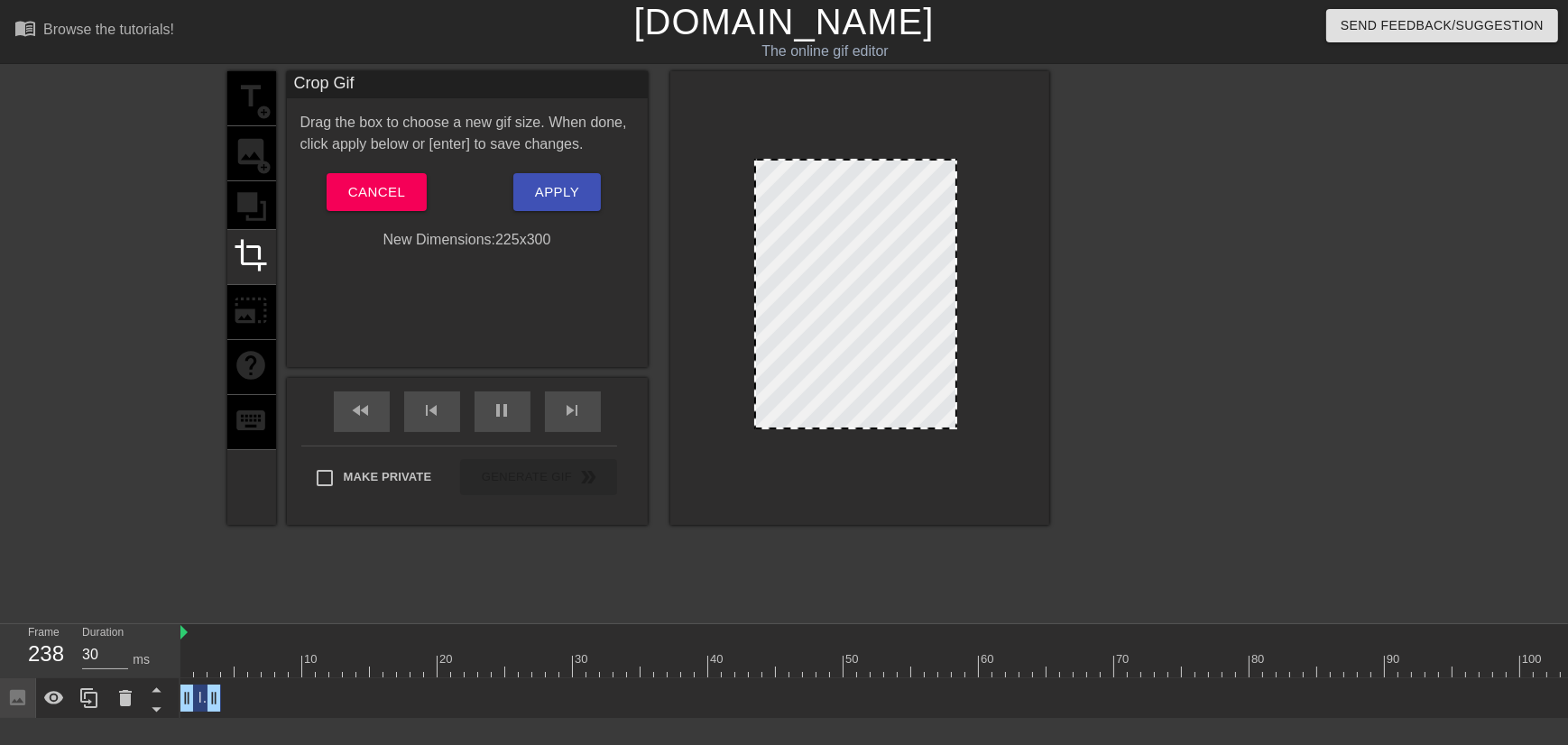
click at [925, 325] on div at bounding box center [856, 293] width 203 height 271
click at [545, 194] on span "Apply" at bounding box center [556, 192] width 44 height 23
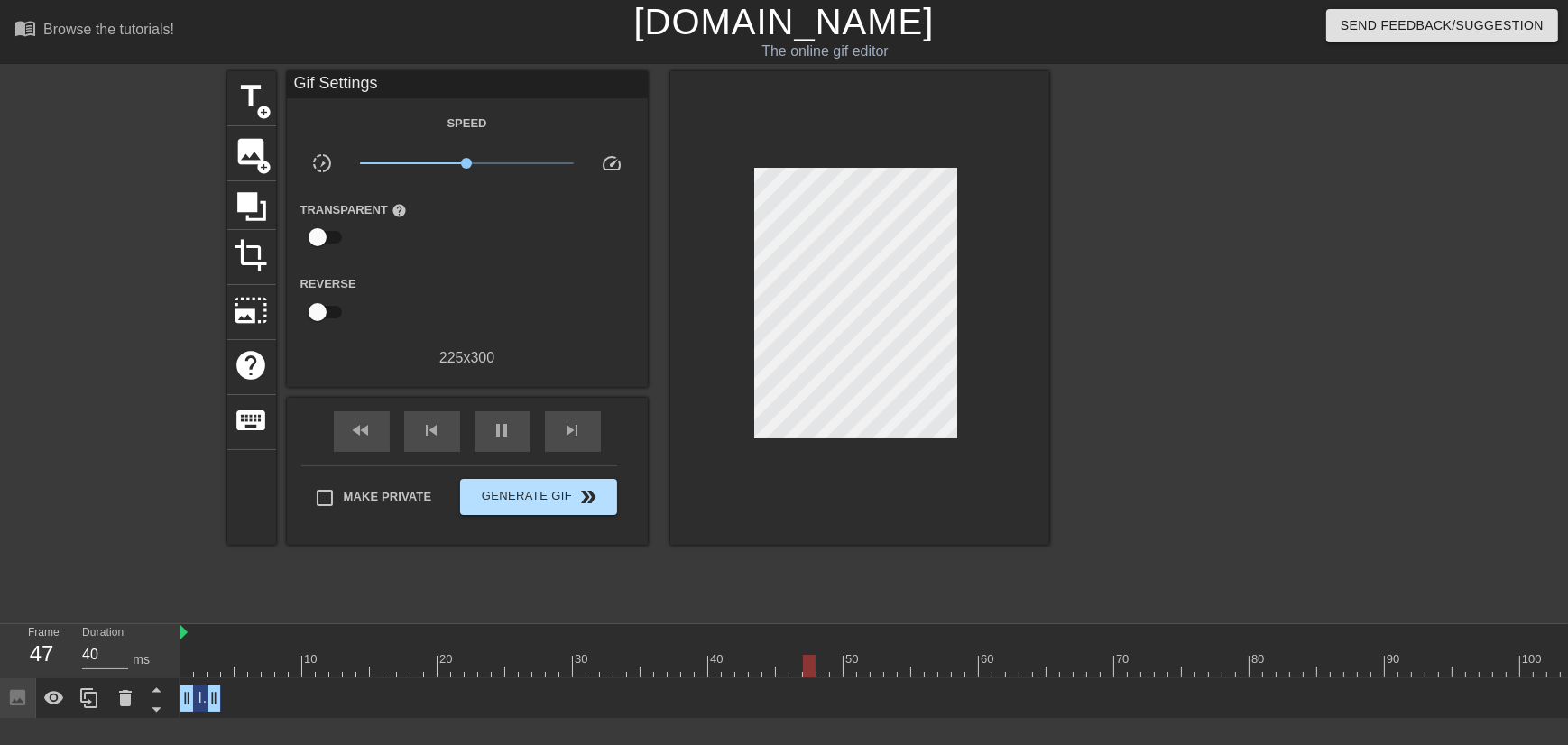
type input "30"
click at [535, 496] on span "Generate Gif double_arrow" at bounding box center [538, 496] width 142 height 21
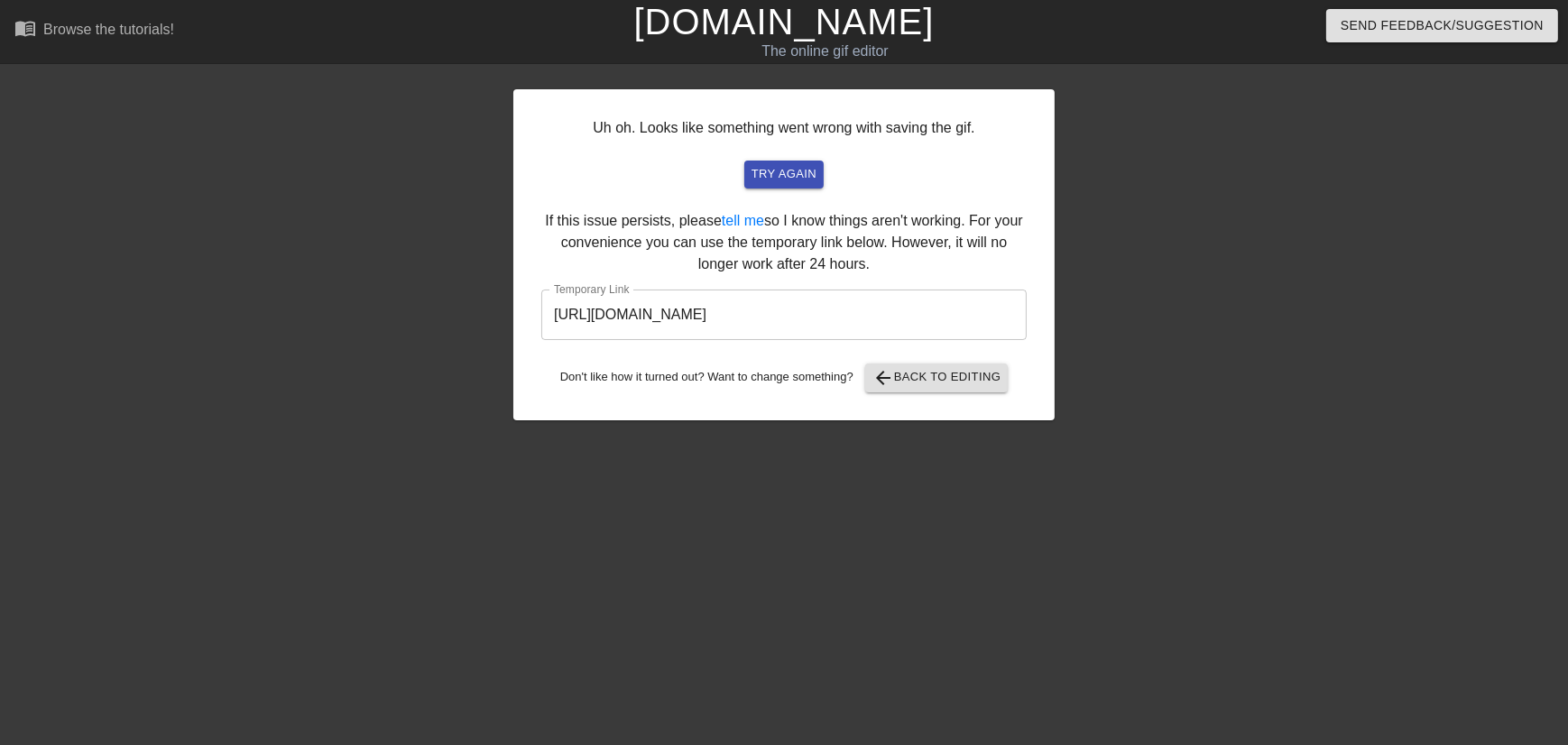
click at [964, 305] on input "[URL][DOMAIN_NAME]" at bounding box center [783, 315] width 485 height 50
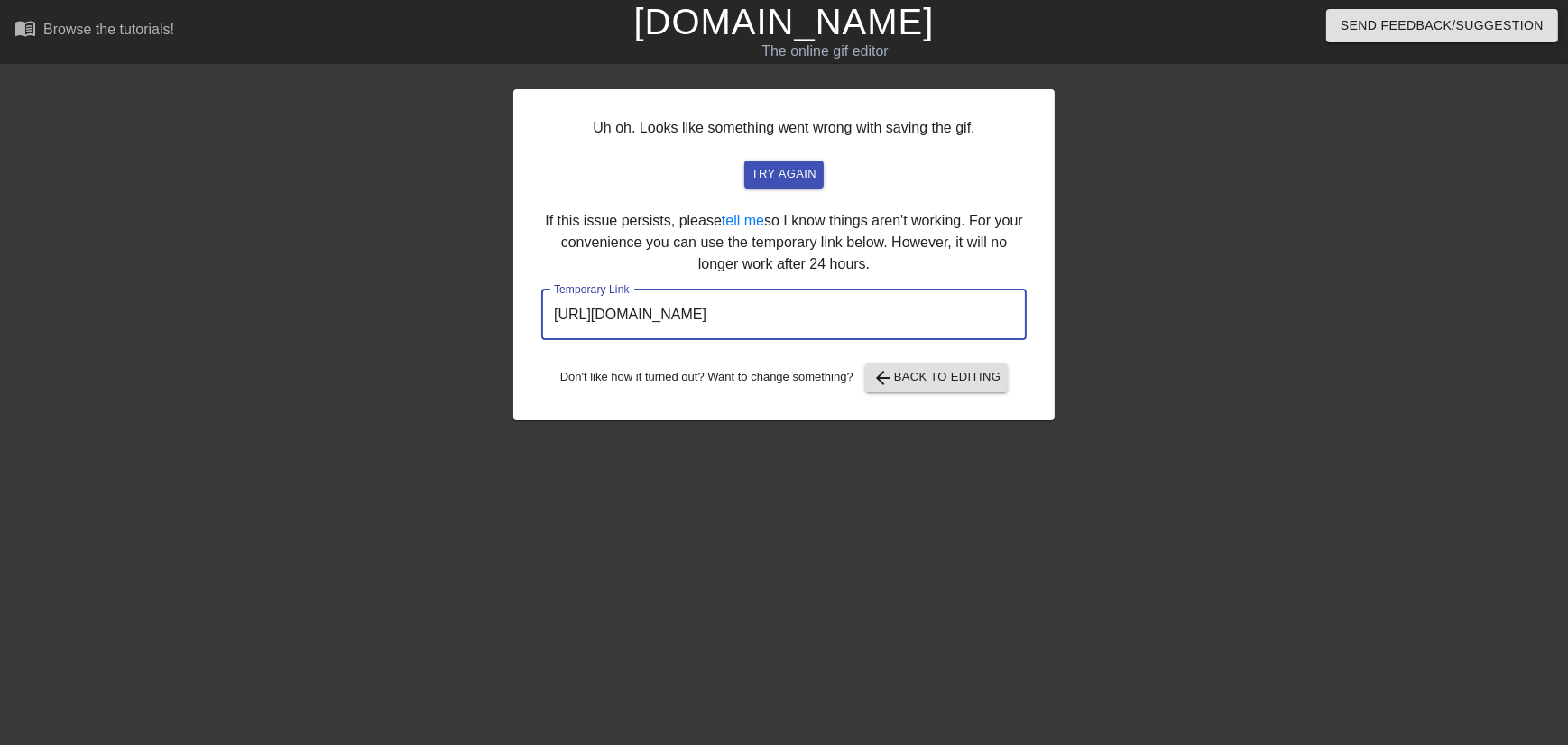
drag, startPoint x: 892, startPoint y: 310, endPoint x: 231, endPoint y: 319, distance: 661.1
click at [231, 319] on div "Uh oh. Looks like something went wrong with saving the gif. try again If this i…" at bounding box center [784, 342] width 1568 height 541
click at [961, 364] on button "arrow_back Back to Editing" at bounding box center [937, 377] width 143 height 29
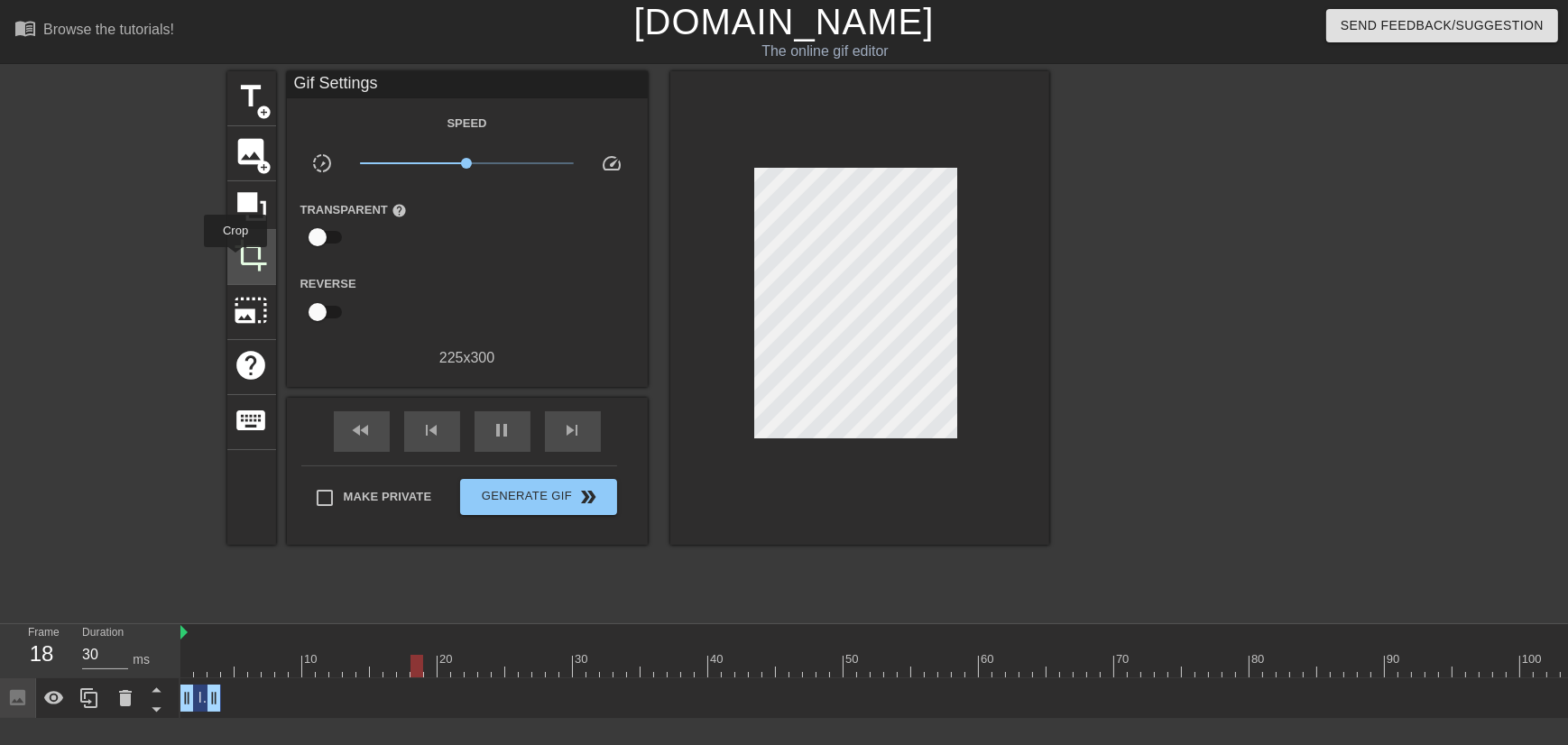
click at [236, 260] on span "crop" at bounding box center [251, 255] width 34 height 34
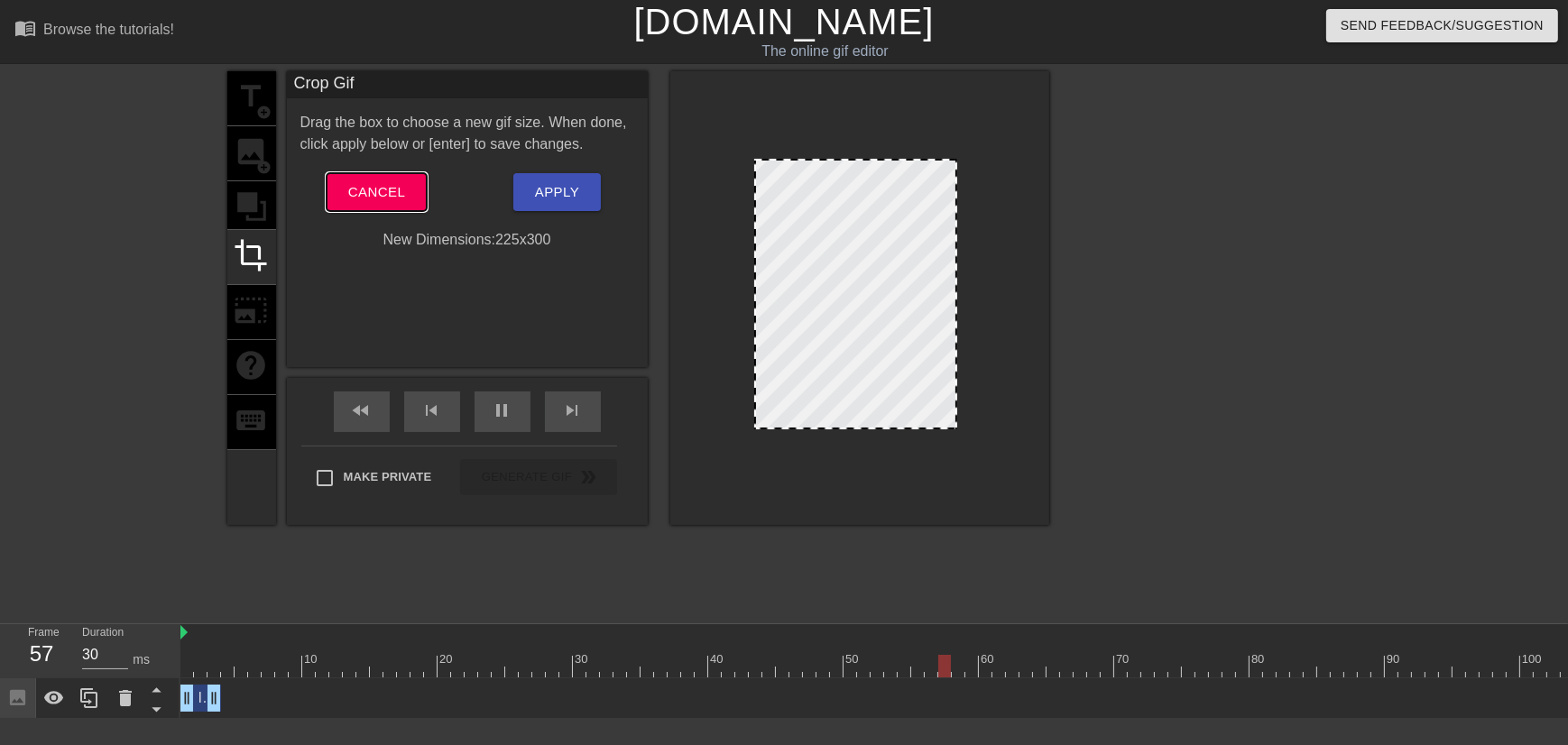
click at [393, 194] on span "Cancel" at bounding box center [376, 192] width 57 height 23
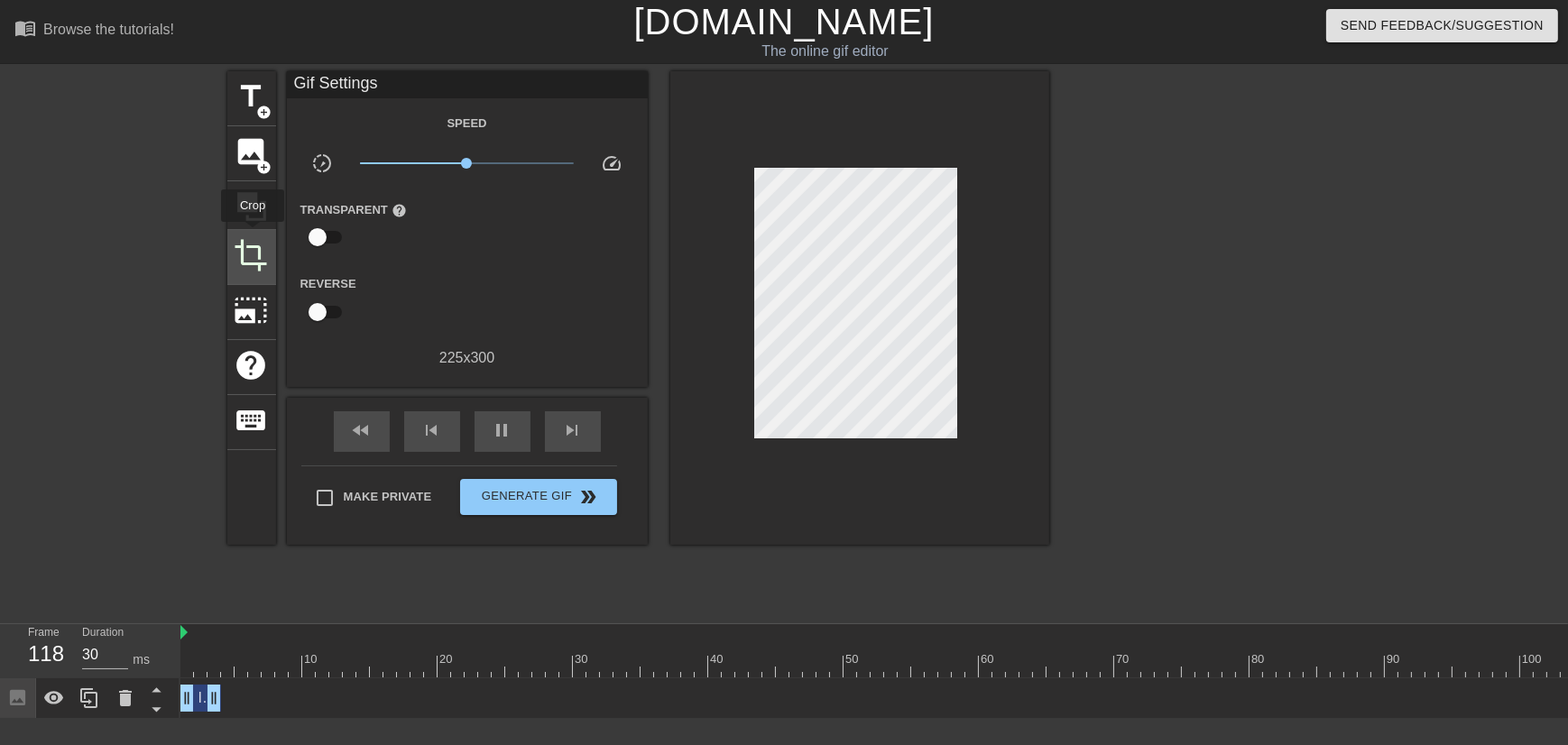
click at [250, 245] on span "crop" at bounding box center [251, 255] width 34 height 34
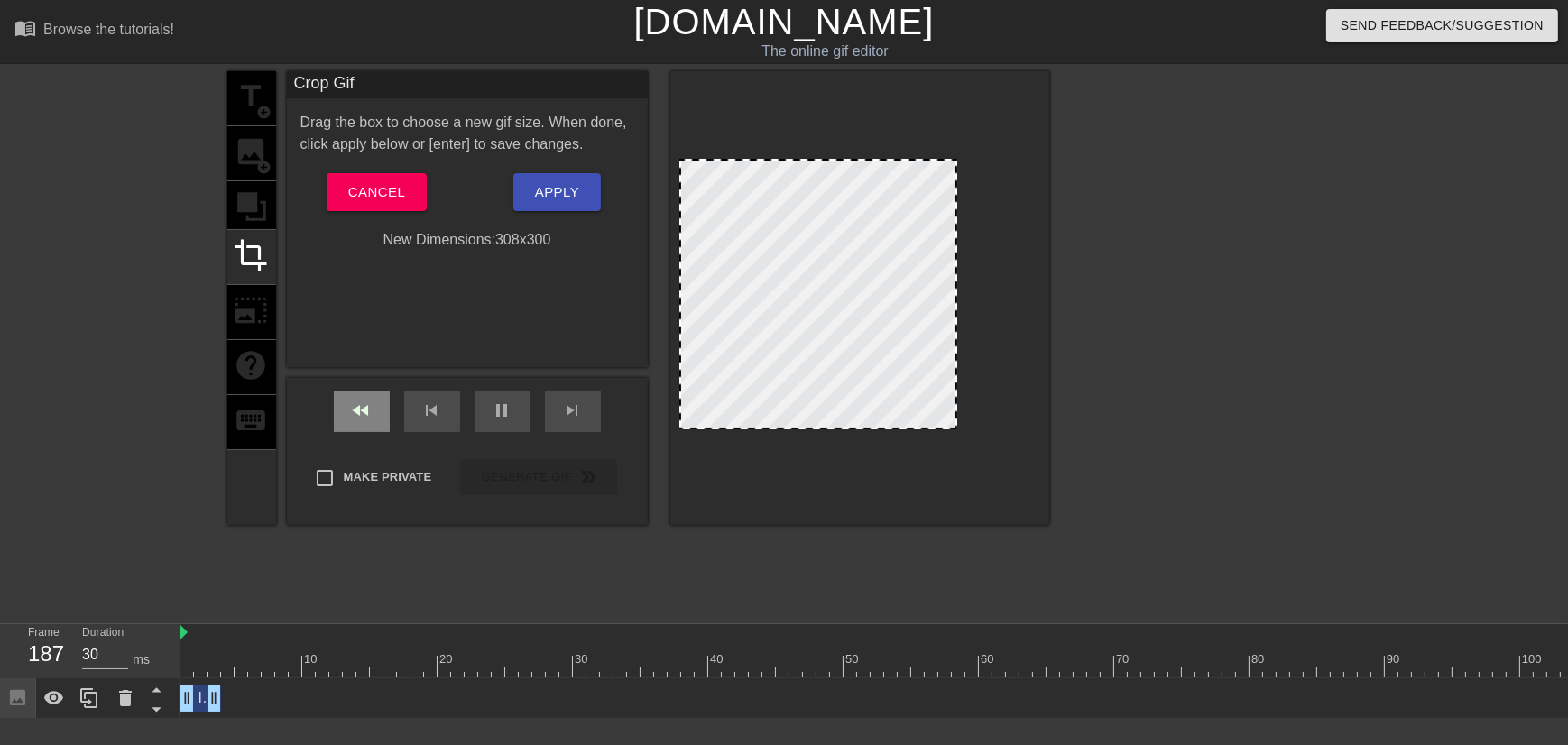
drag, startPoint x: 750, startPoint y: 417, endPoint x: 332, endPoint y: 396, distance: 418.5
click at [240, 387] on div "title add_circle image add_circle crop photo_size_select_large help keyboard Cr…" at bounding box center [638, 298] width 821 height 454
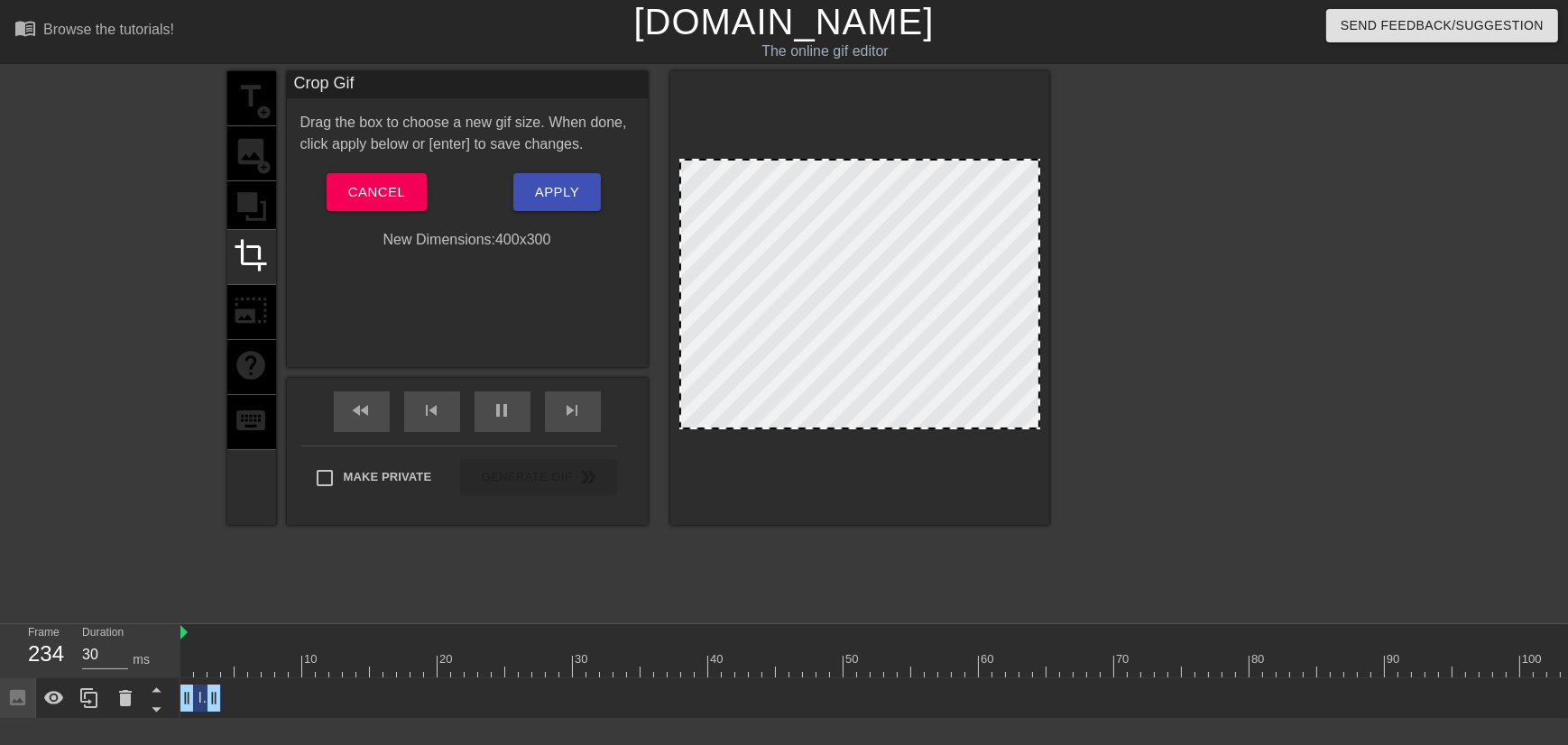
drag, startPoint x: 954, startPoint y: 385, endPoint x: 1438, endPoint y: 410, distance: 484.6
click at [1368, 410] on div "title add_circle image add_circle crop photo_size_select_large help keyboard Cr…" at bounding box center [784, 342] width 1568 height 541
click at [546, 187] on span "Apply" at bounding box center [556, 192] width 44 height 23
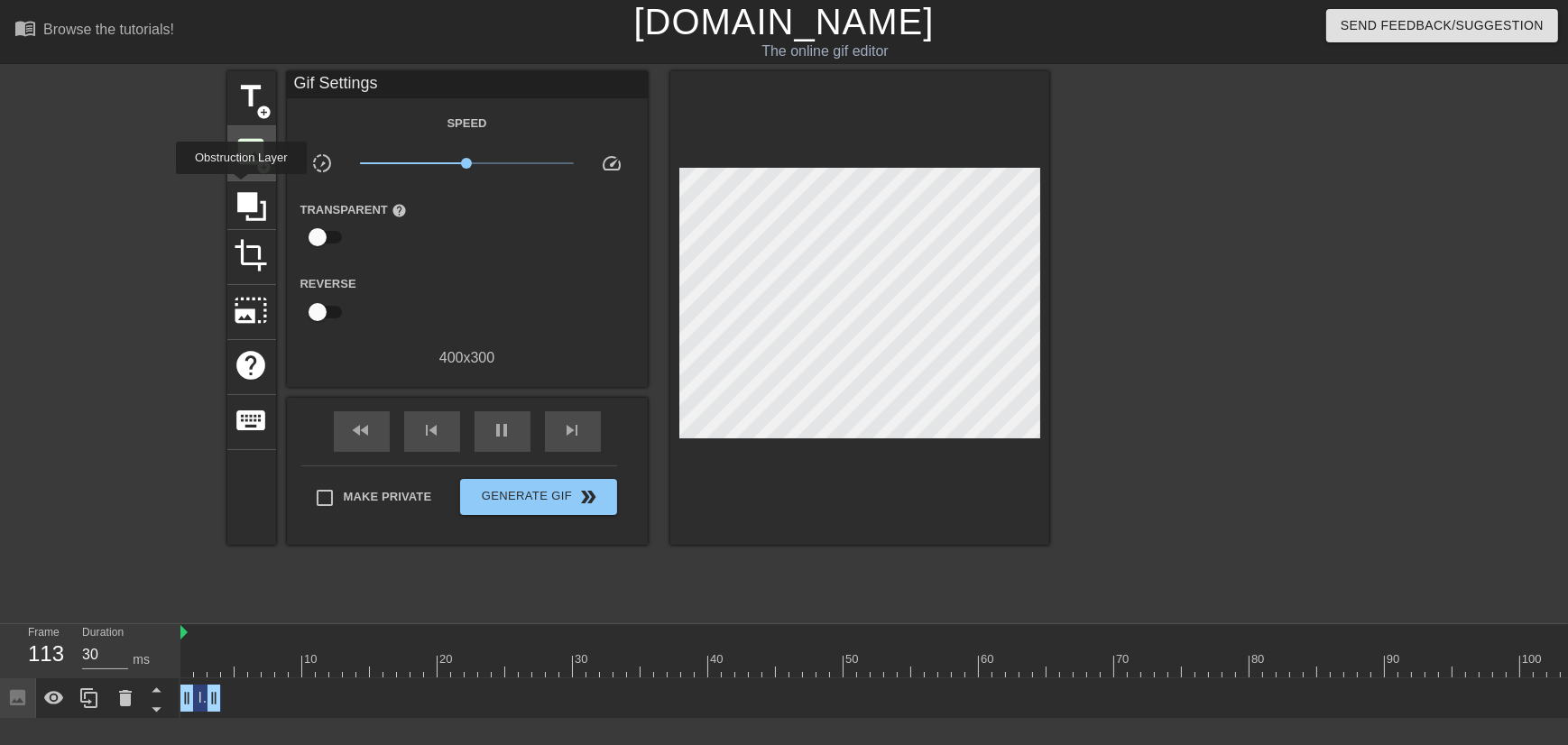
click at [253, 150] on span "image" at bounding box center [251, 151] width 34 height 34
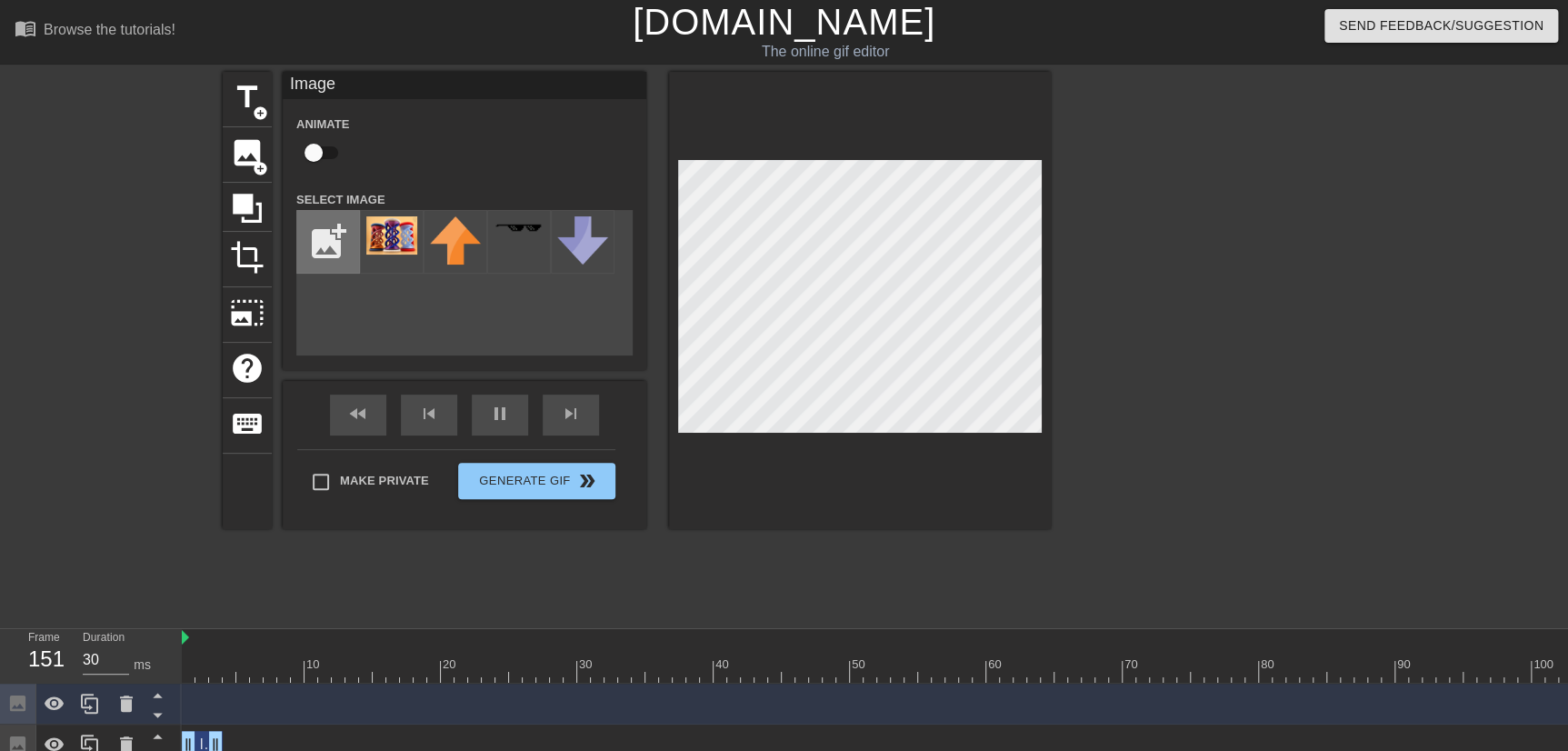
click at [327, 226] on input "file" at bounding box center [328, 242] width 62 height 62
type input "30"
type input "C:\fakepath\RJ Design - Copy.png"
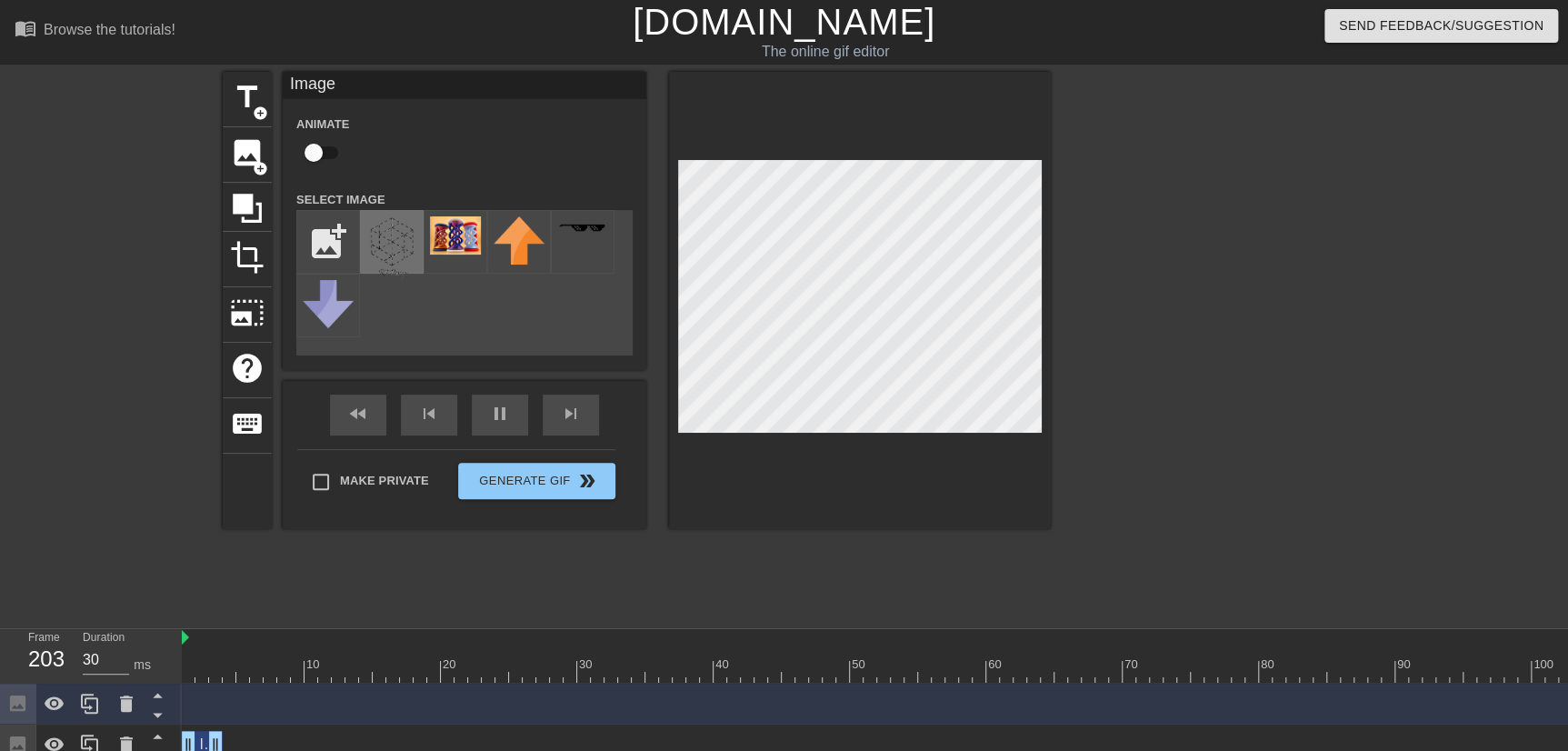
click at [397, 257] on img at bounding box center [391, 249] width 51 height 64
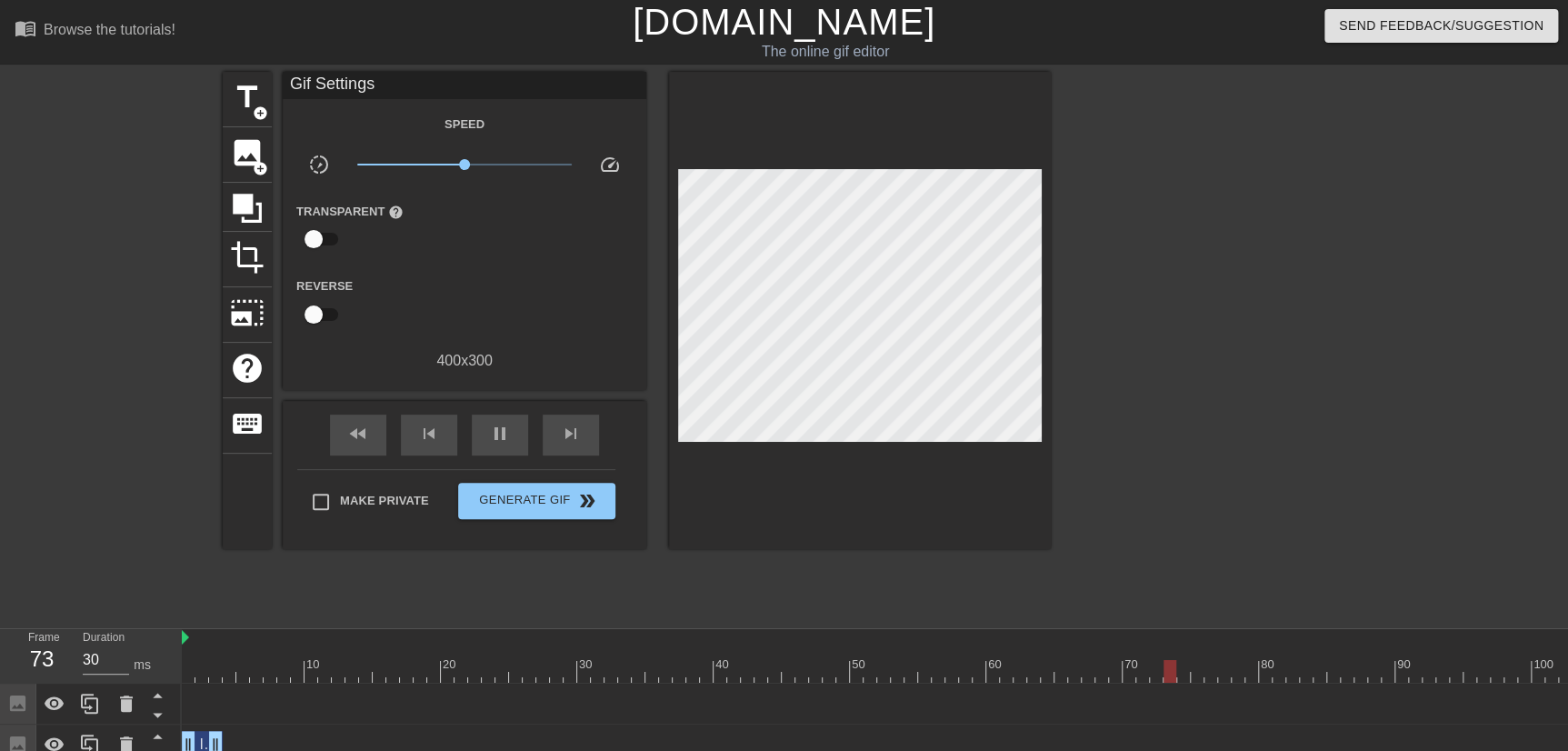
click at [1201, 278] on div at bounding box center [1209, 345] width 273 height 545
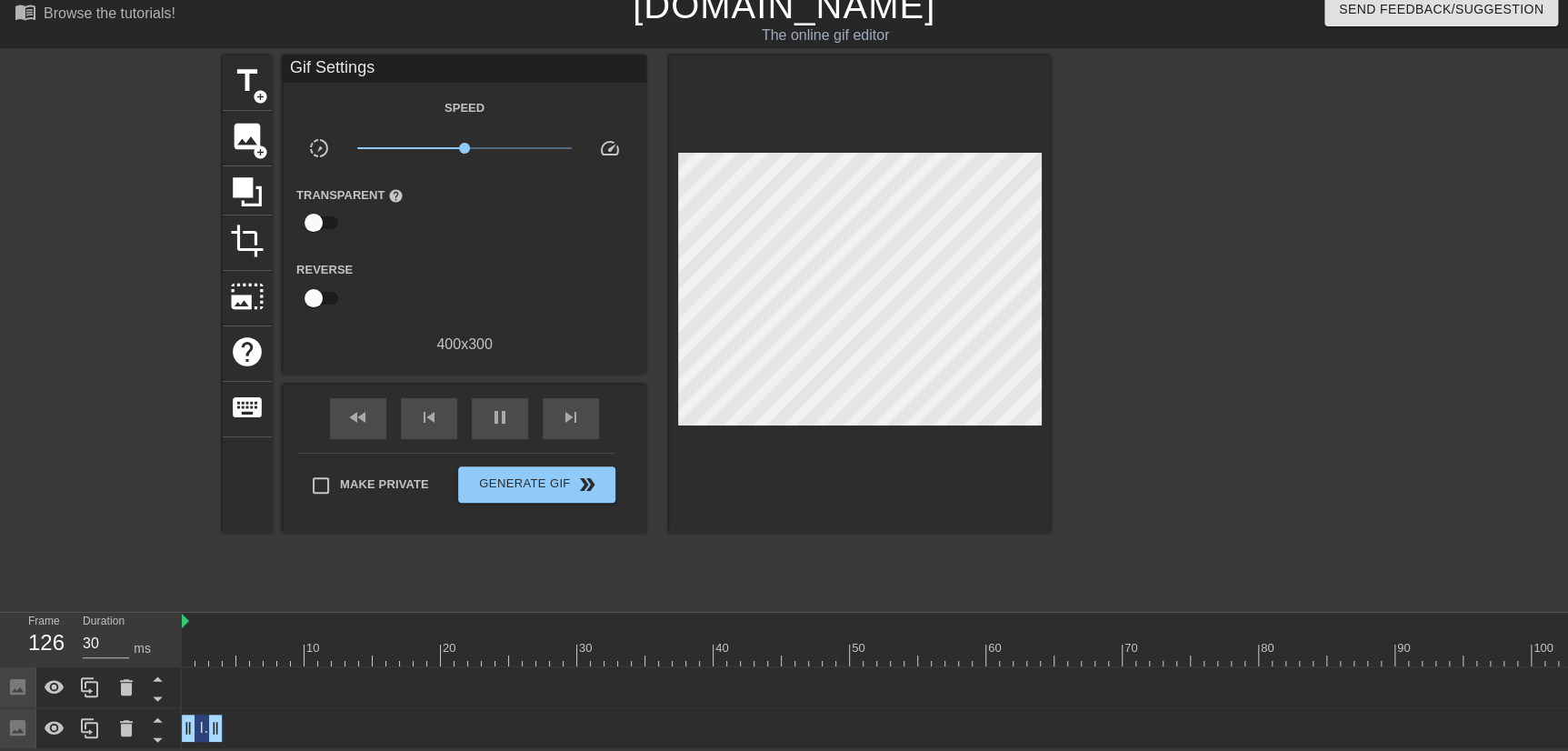
scroll to position [26, 0]
drag, startPoint x: 333, startPoint y: 695, endPoint x: 234, endPoint y: 713, distance: 100.6
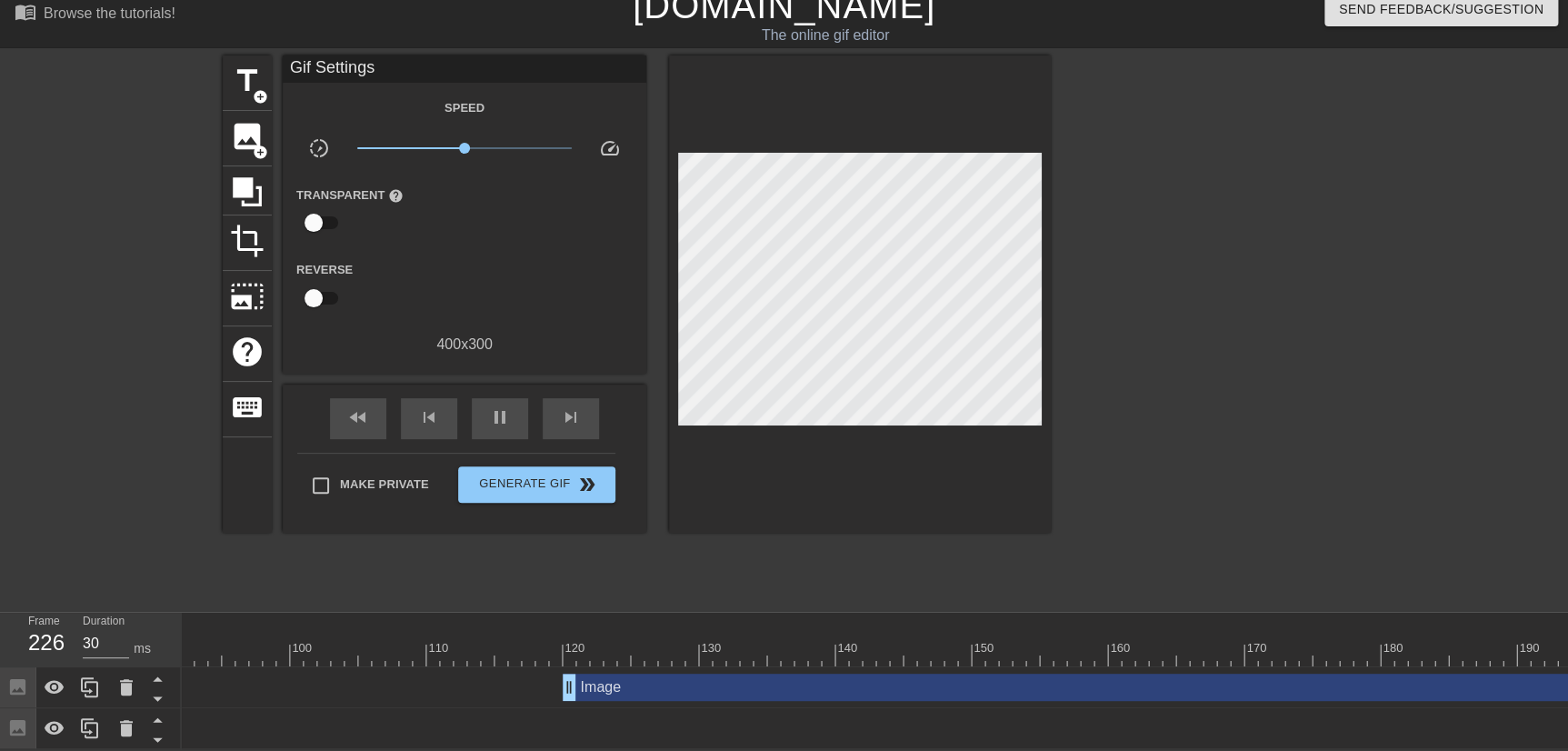
scroll to position [0, 1239]
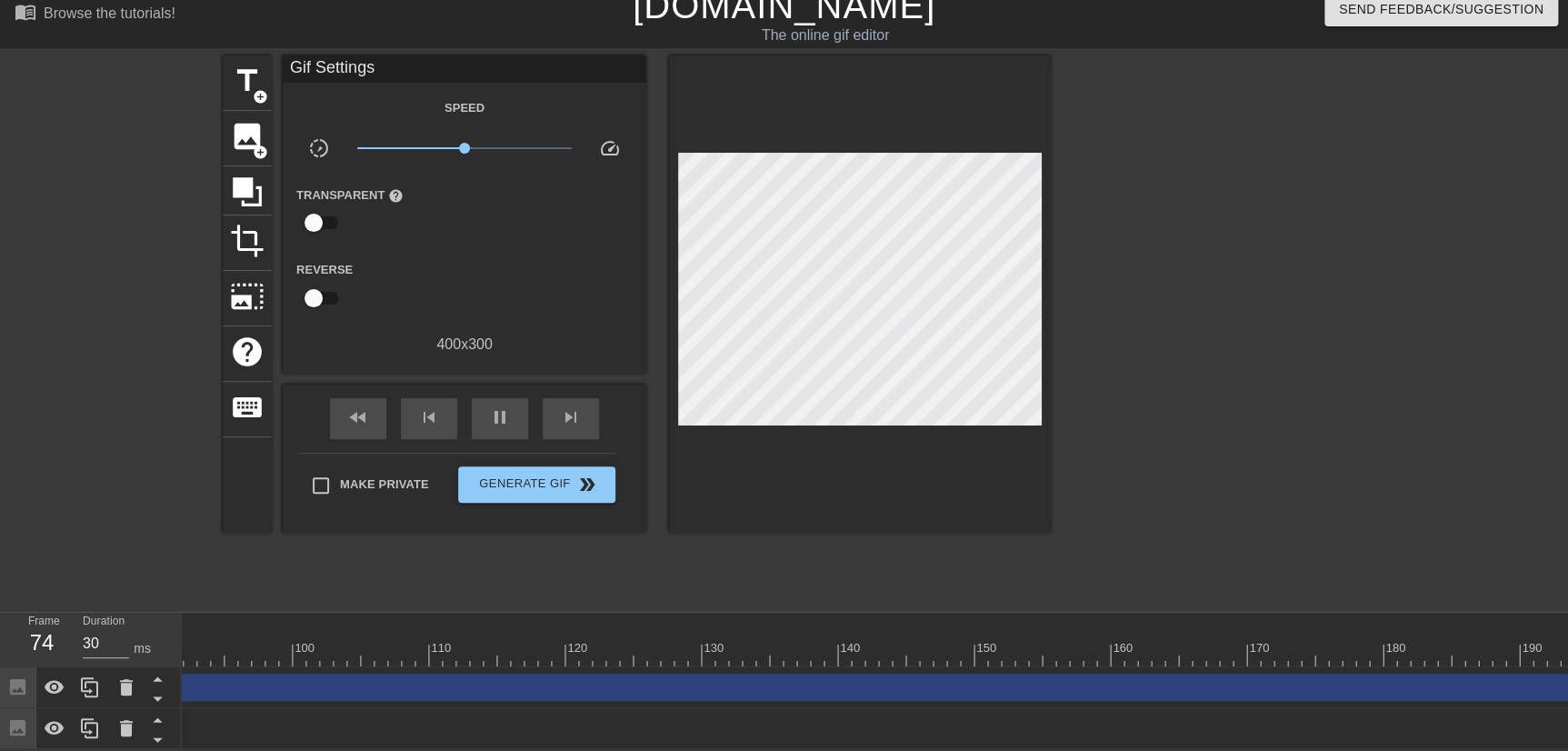
drag, startPoint x: 567, startPoint y: 683, endPoint x: -120, endPoint y: 648, distance: 687.9
click at [0, 648] on html "menu_book Browse the tutorials! [DOMAIN_NAME] The online gif editor Send Feedba…" at bounding box center [784, 367] width 1568 height 766
drag, startPoint x: 1218, startPoint y: 682, endPoint x: 350, endPoint y: 687, distance: 868.0
click at [351, 660] on div "Image drag_handle drag_handle" at bounding box center [1300, 687] width 2236 height 27
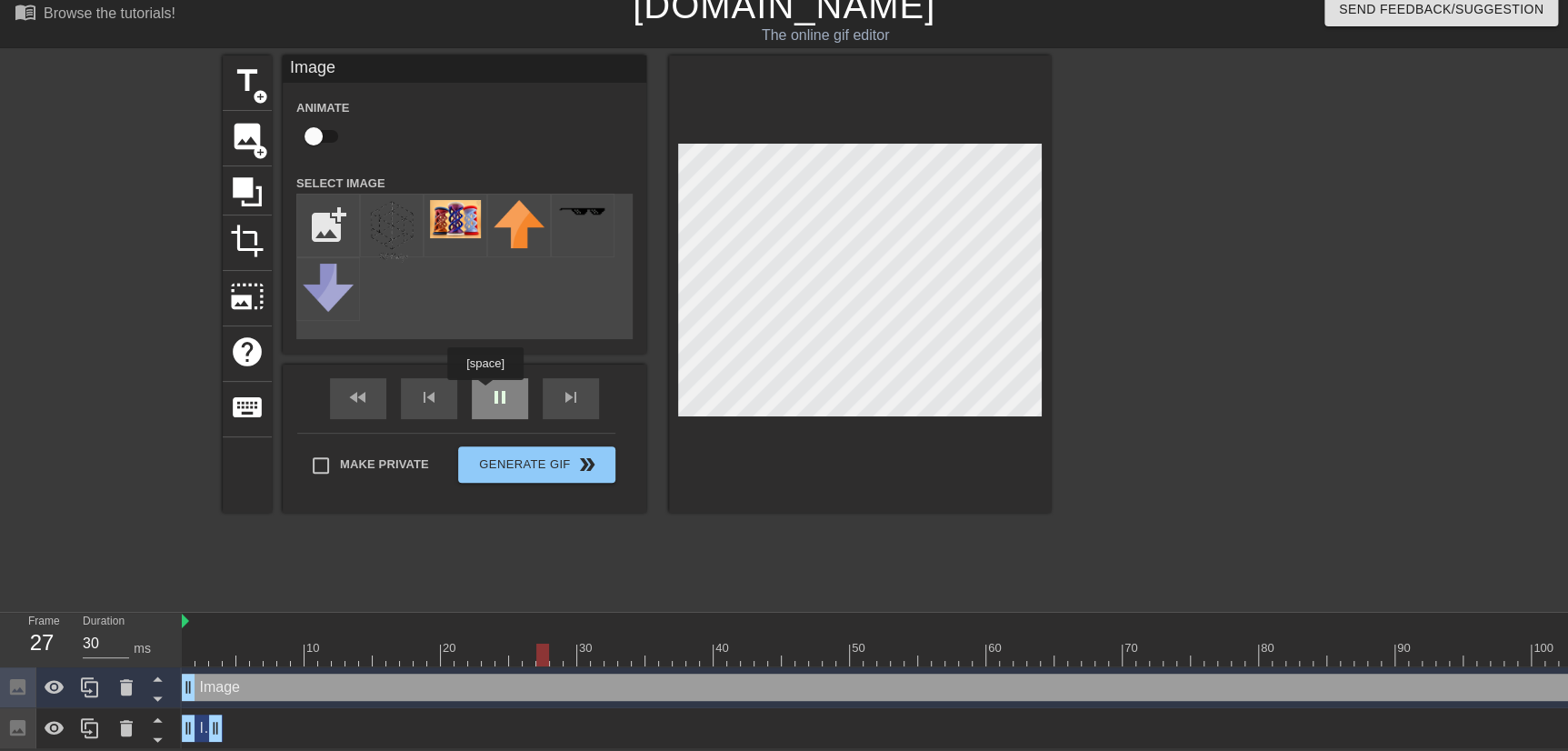
click at [488, 381] on div "fast_rewind skip_previous pause skip_next" at bounding box center [464, 398] width 297 height 69
type input "30"
click at [510, 392] on div "pause" at bounding box center [500, 399] width 56 height 41
click at [189, 631] on div at bounding box center [189, 642] width 14 height 23
drag, startPoint x: 189, startPoint y: 646, endPoint x: 260, endPoint y: 635, distance: 71.8
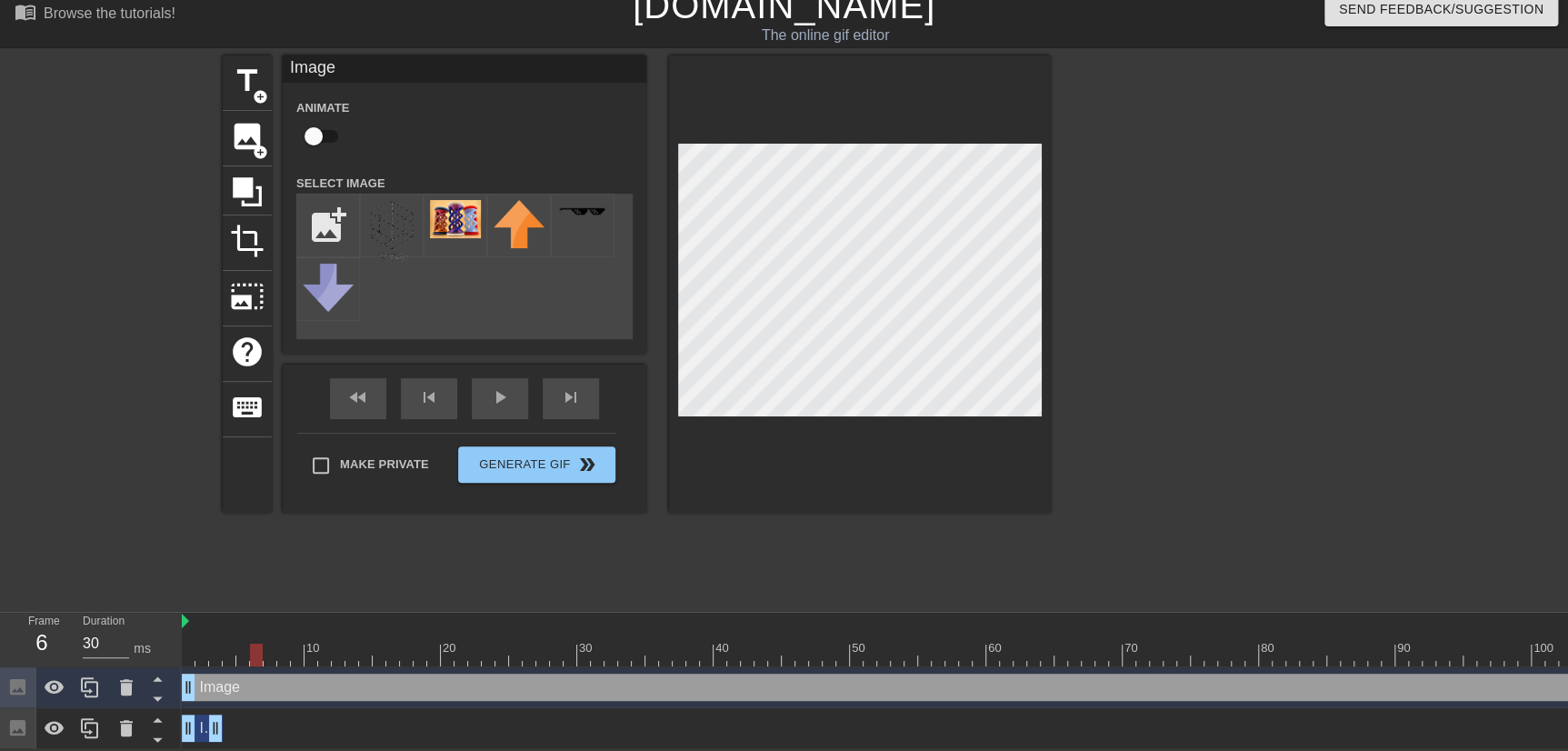
click at [260, 644] on div at bounding box center [256, 655] width 13 height 23
drag, startPoint x: 217, startPoint y: 639, endPoint x: 178, endPoint y: 639, distance: 39.0
click at [180, 640] on div "Frame 1 Duration 30 ms 10 20 30 40 50 60 70 80 90 100 110 120 130 140 150" at bounding box center [784, 681] width 1568 height 136
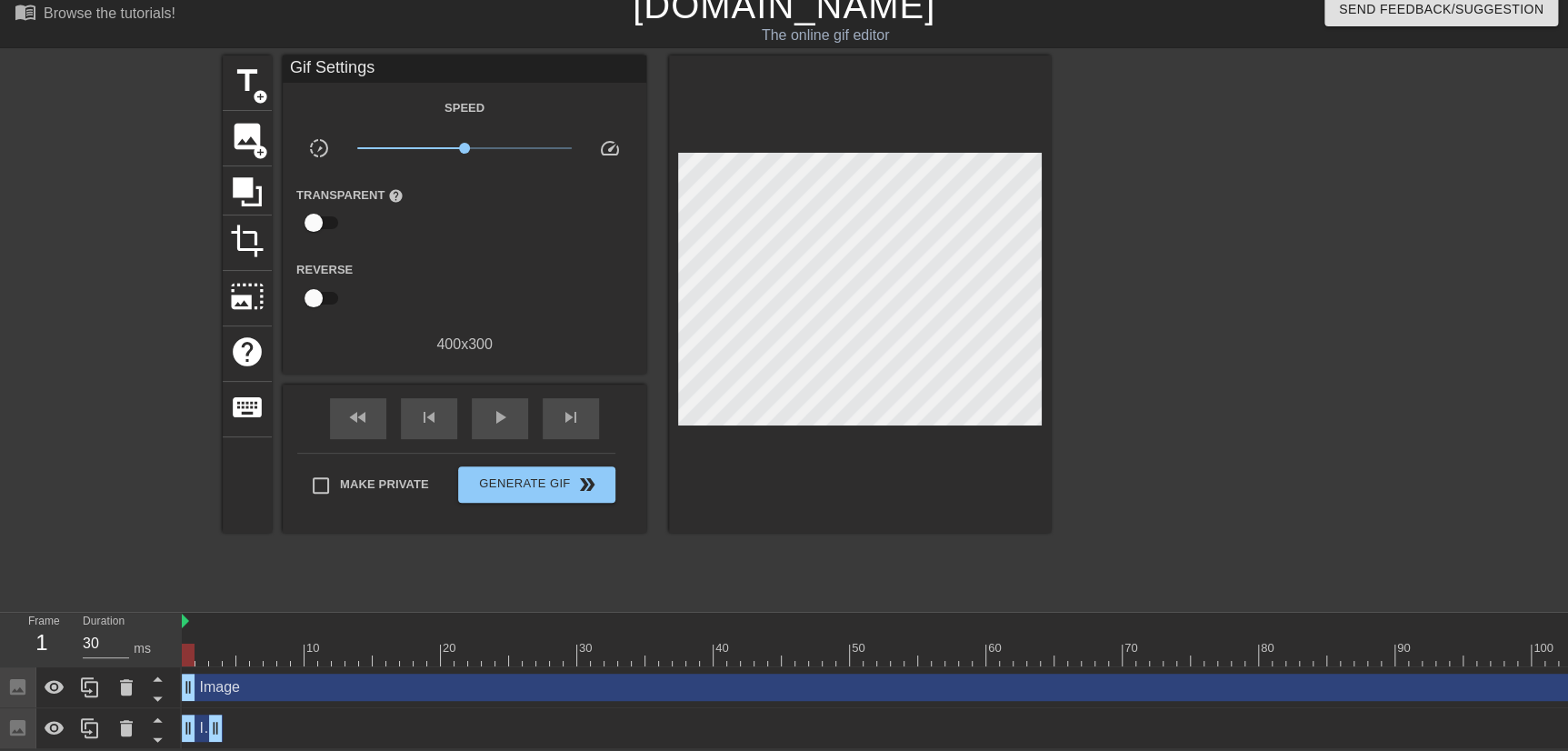
click at [405, 598] on div "menu_book Browse the tutorials! [DOMAIN_NAME] The online gif editor Send Feedba…" at bounding box center [784, 367] width 1568 height 766
click at [203, 660] on span "Image" at bounding box center [219, 728] width 40 height 15
click at [250, 130] on span "image" at bounding box center [247, 136] width 35 height 35
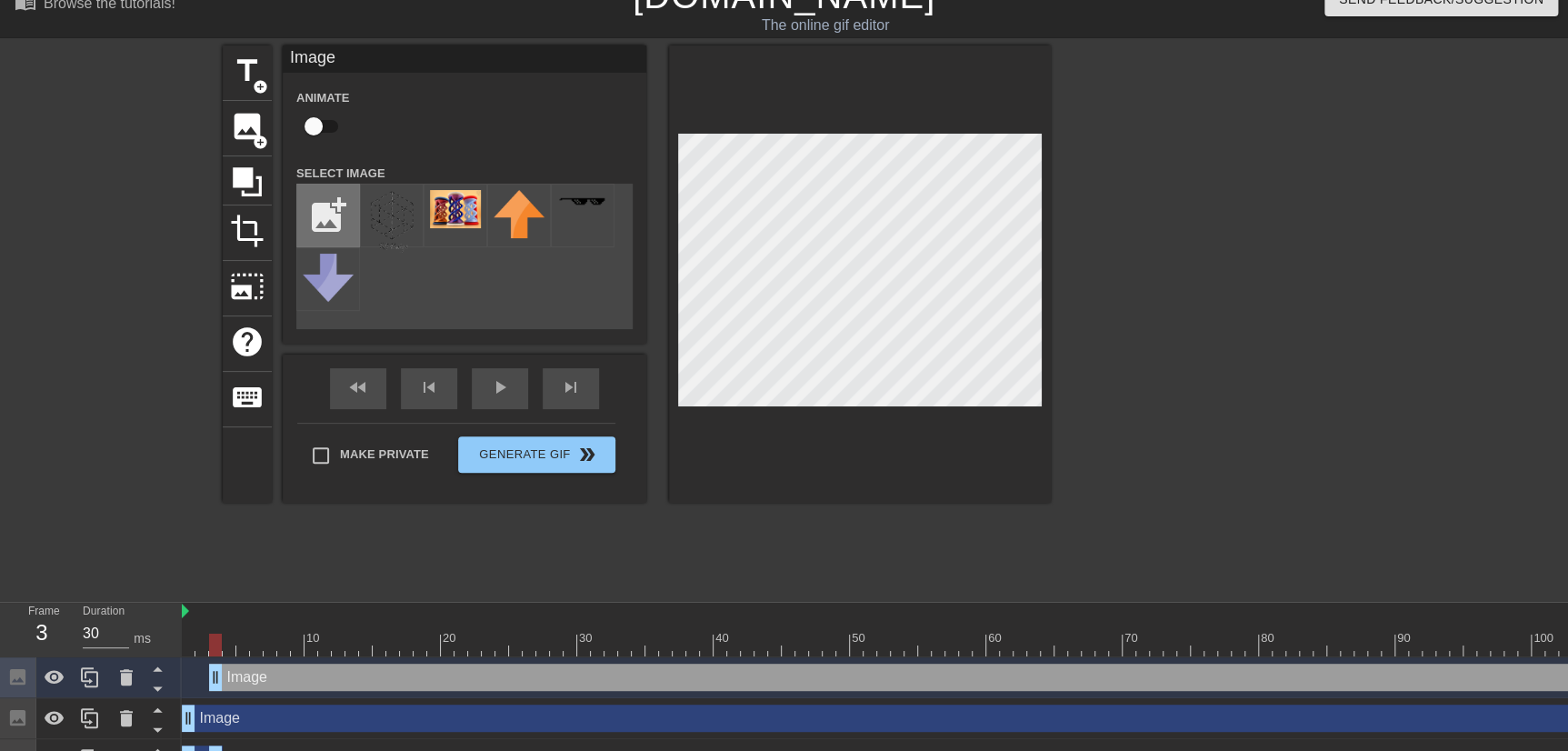
click at [315, 222] on input "file" at bounding box center [328, 216] width 62 height 62
type input "C:\fakepath\20250827_180733 (2).jpg"
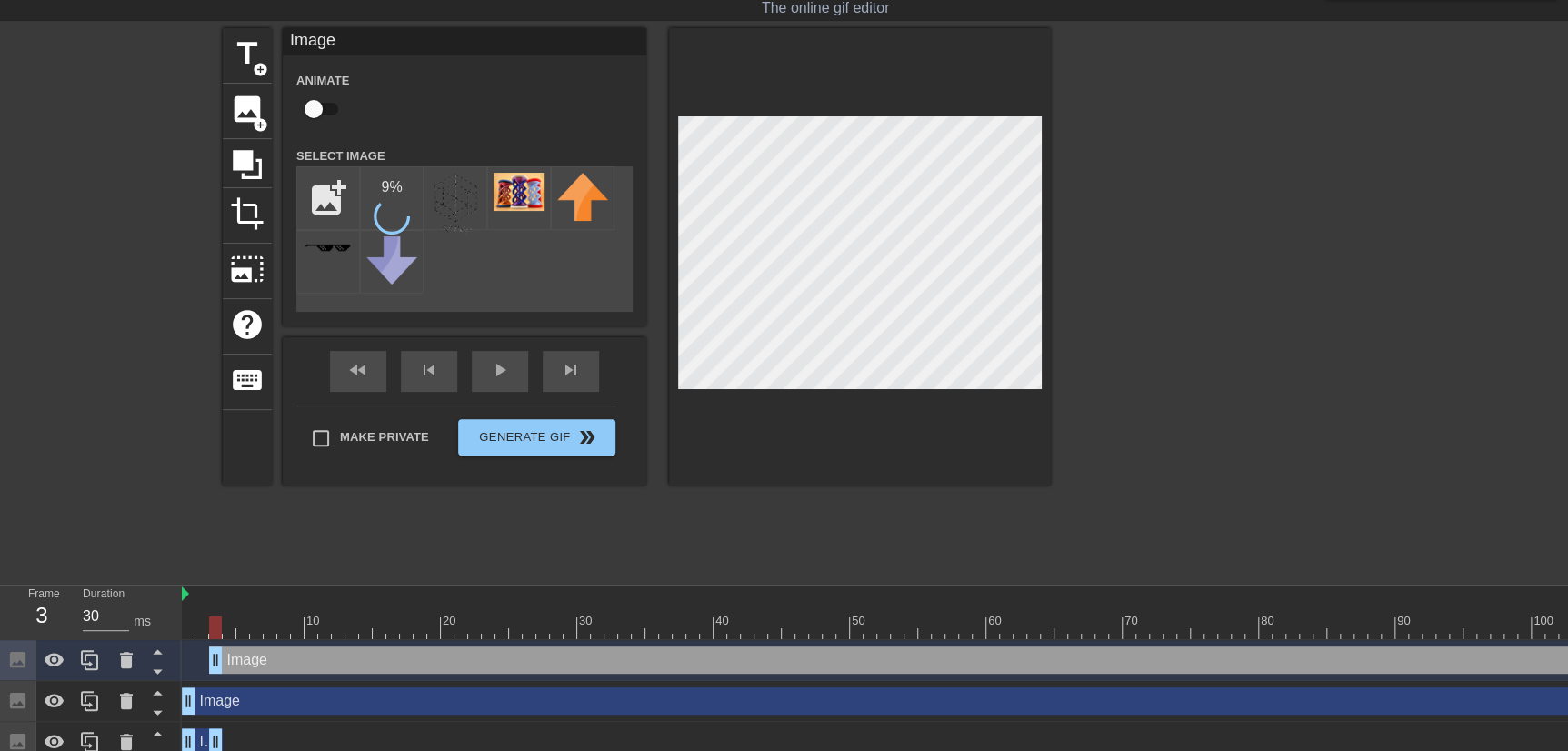
scroll to position [68, 0]
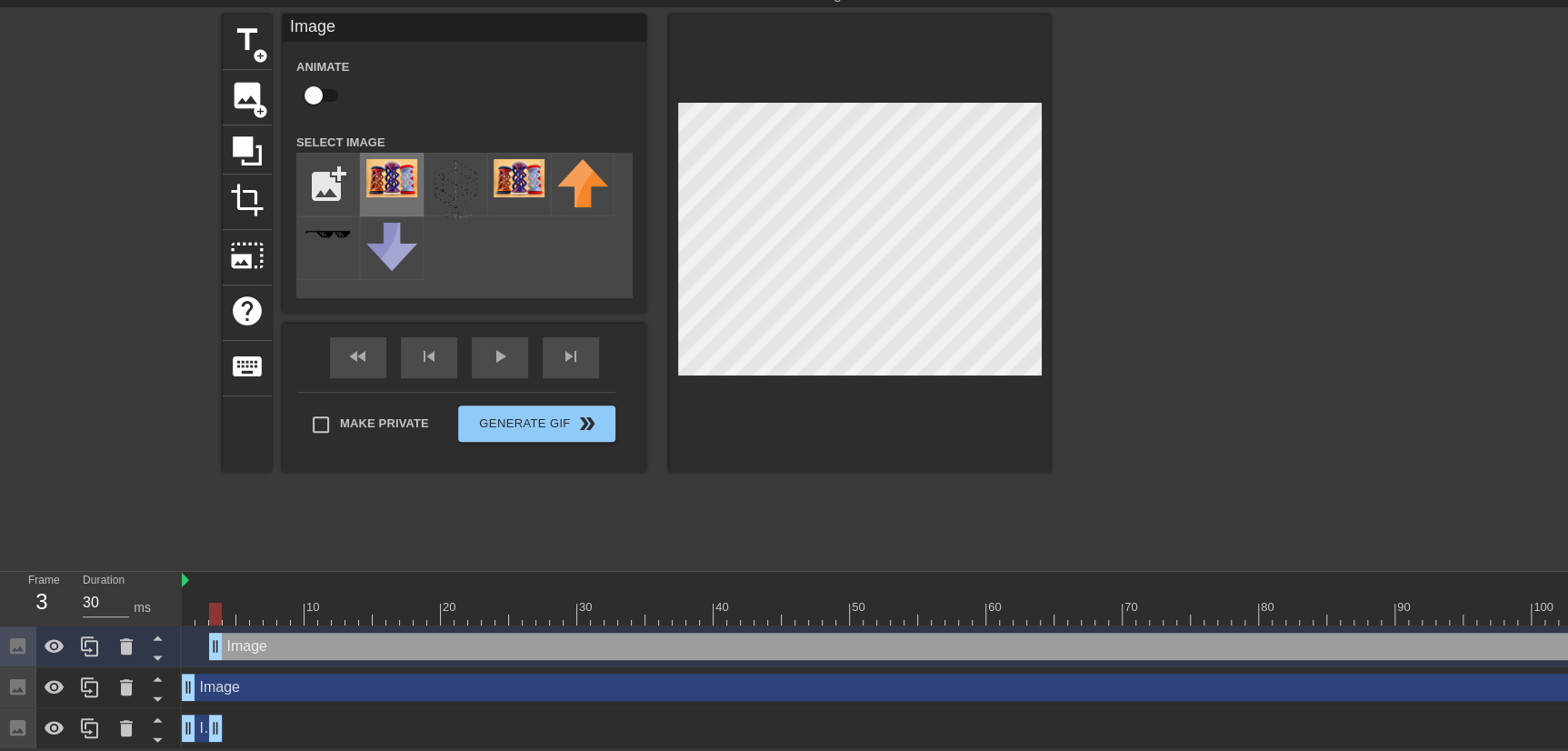
click at [380, 173] on img at bounding box center [391, 178] width 51 height 38
drag, startPoint x: 300, startPoint y: 639, endPoint x: 281, endPoint y: 637, distance: 19.1
click at [636, 465] on div "title add_circle image add_circle crop photo_size_select_large help keyboard Im…" at bounding box center [636, 286] width 828 height 545
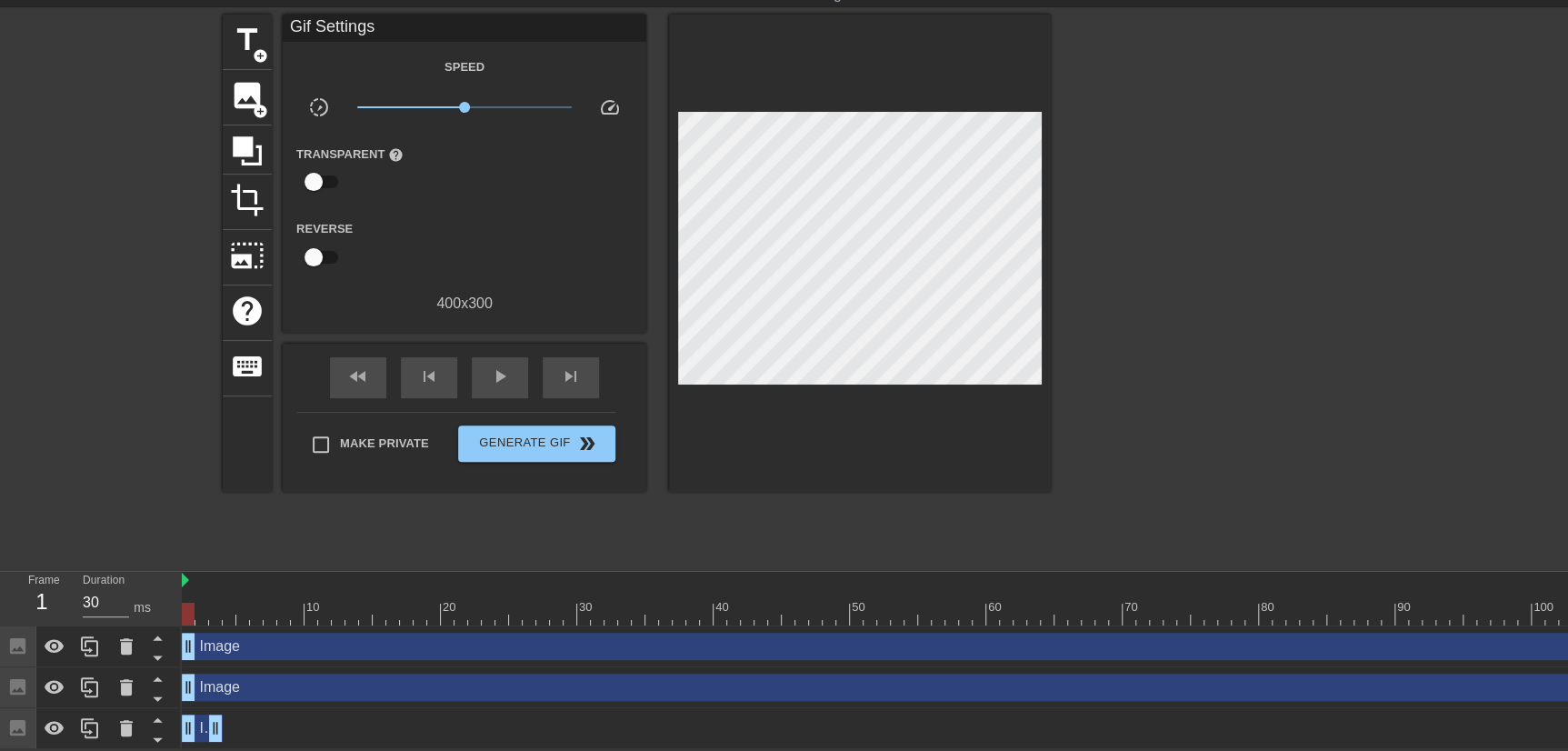
click at [802, 286] on div at bounding box center [860, 253] width 382 height 478
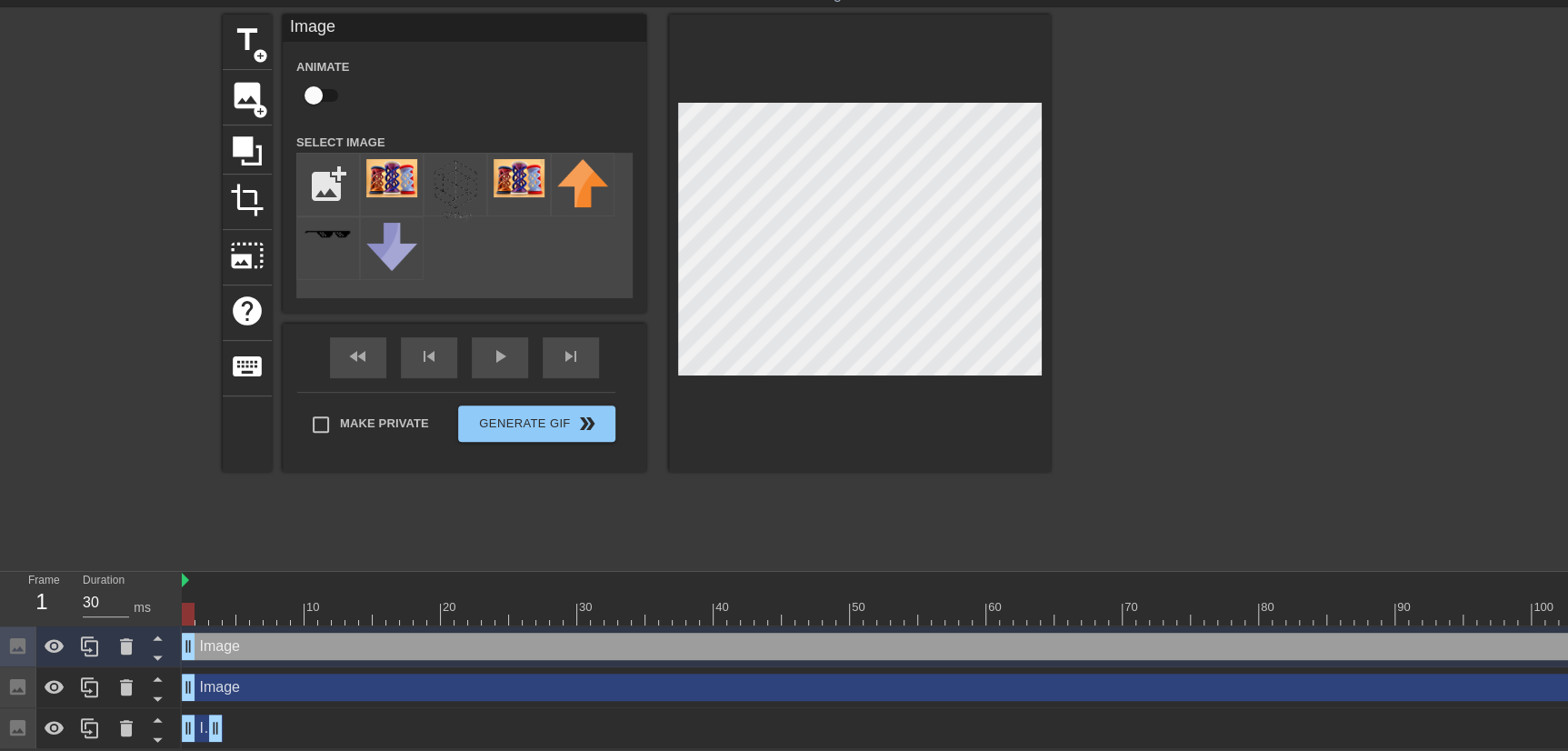
drag, startPoint x: 887, startPoint y: 90, endPoint x: 1045, endPoint y: 363, distance: 315.4
click at [1045, 363] on div at bounding box center [860, 242] width 382 height 457
drag, startPoint x: 188, startPoint y: 597, endPoint x: 198, endPoint y: 605, distance: 12.8
click at [198, 605] on div at bounding box center [202, 614] width 13 height 23
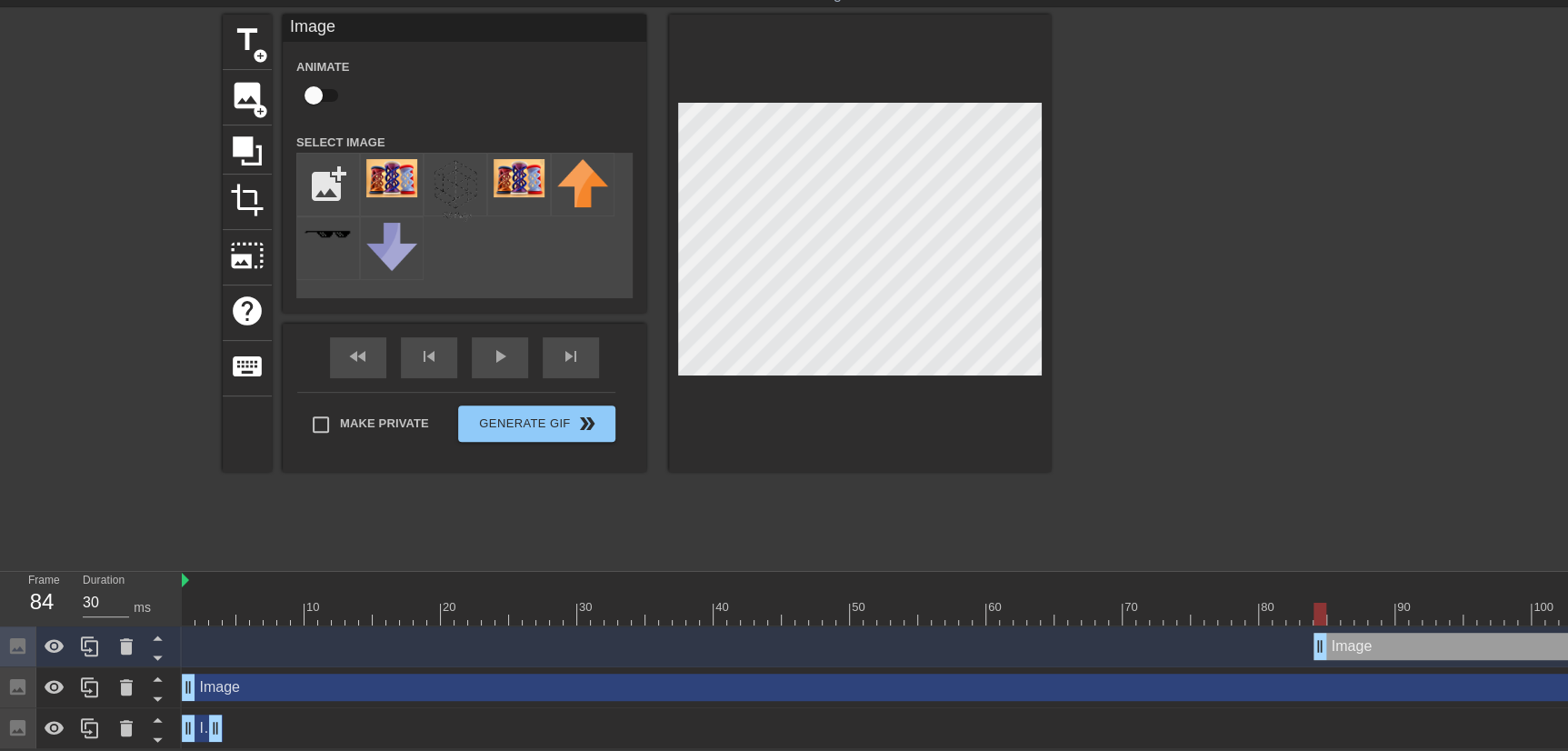
drag, startPoint x: 190, startPoint y: 635, endPoint x: 1321, endPoint y: 636, distance: 1131.0
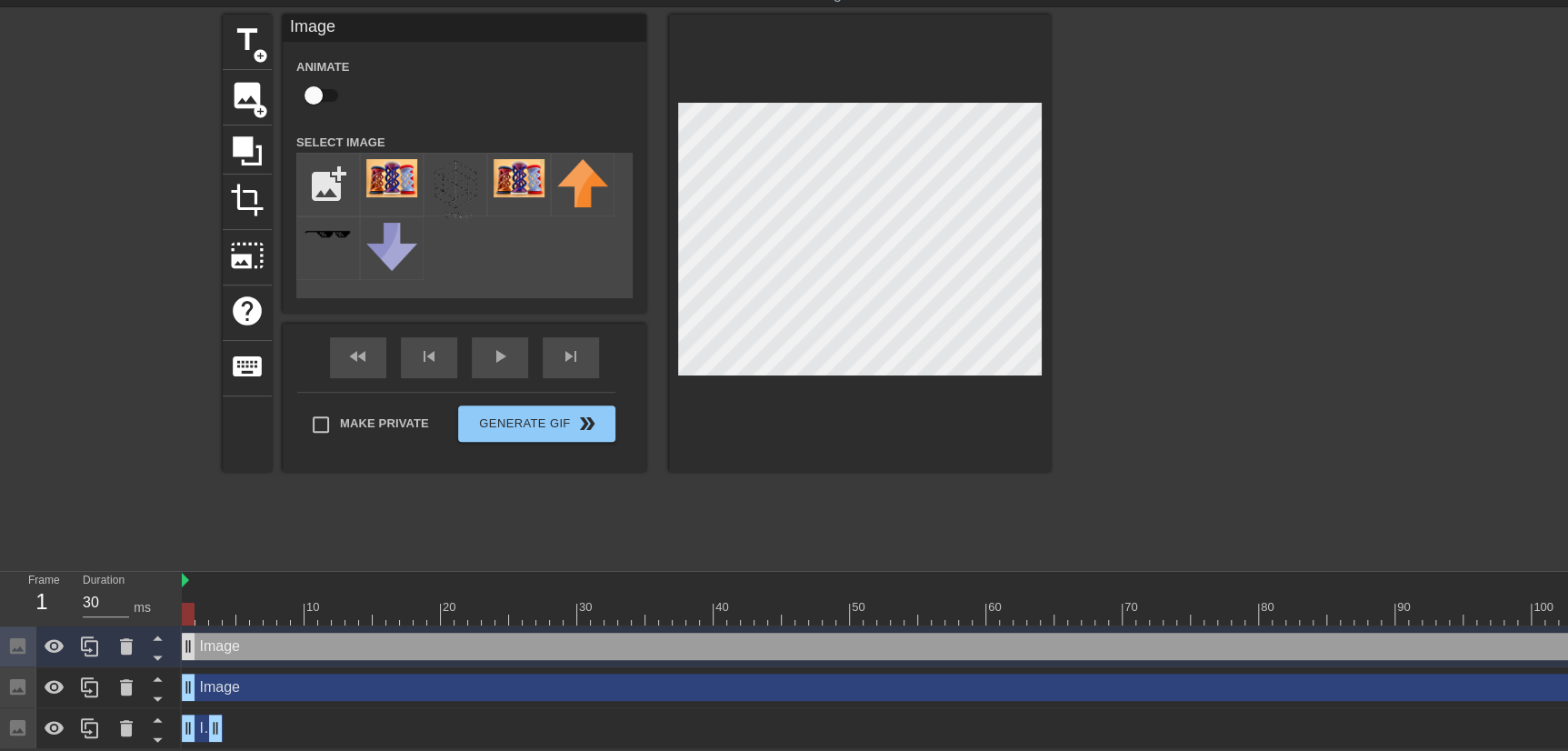
drag, startPoint x: 1373, startPoint y: 637, endPoint x: 193, endPoint y: 642, distance: 1180.0
click at [203, 647] on div "Image drag_handle drag_handle" at bounding box center [1531, 646] width 2700 height 27
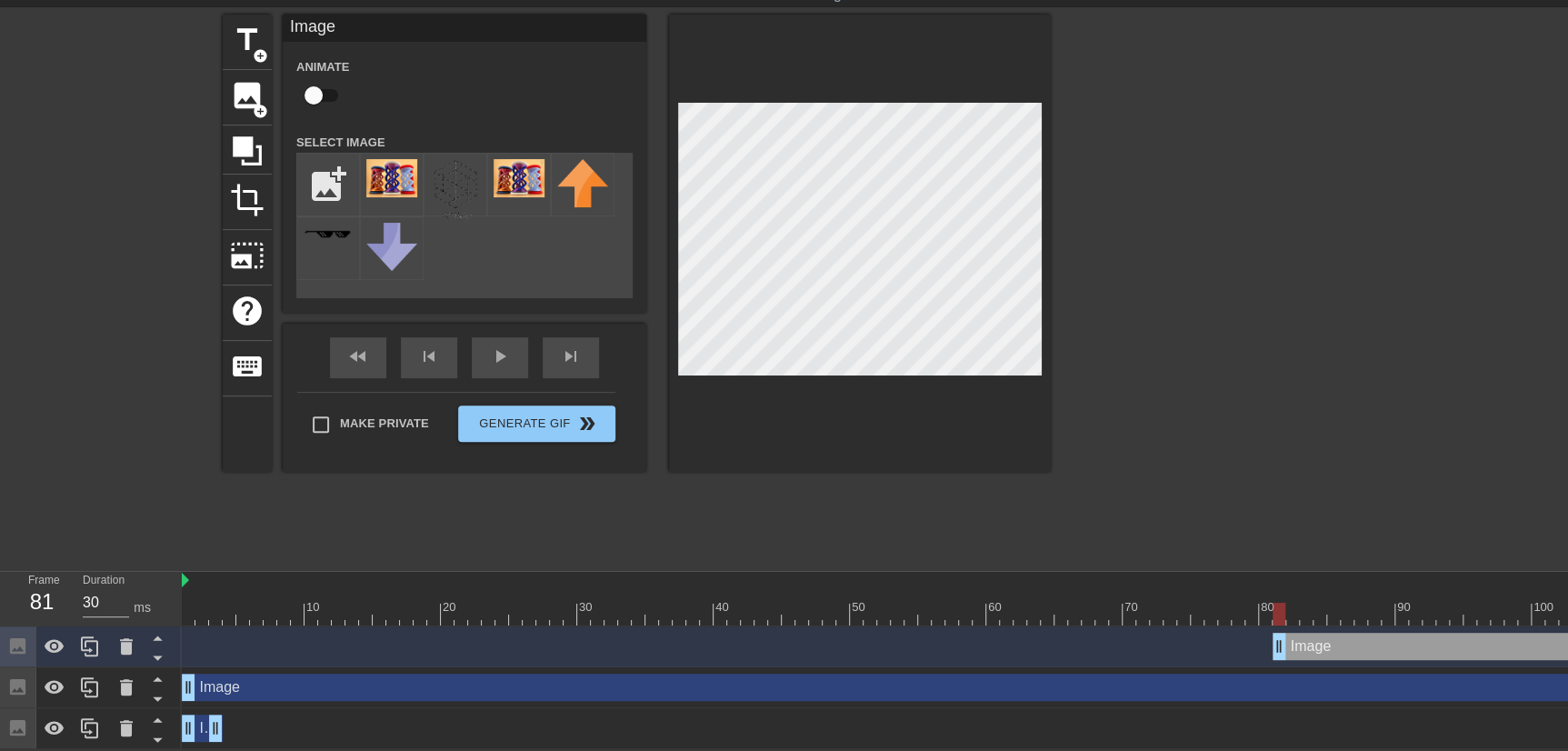
drag, startPoint x: 185, startPoint y: 633, endPoint x: 1280, endPoint y: 653, distance: 1095.2
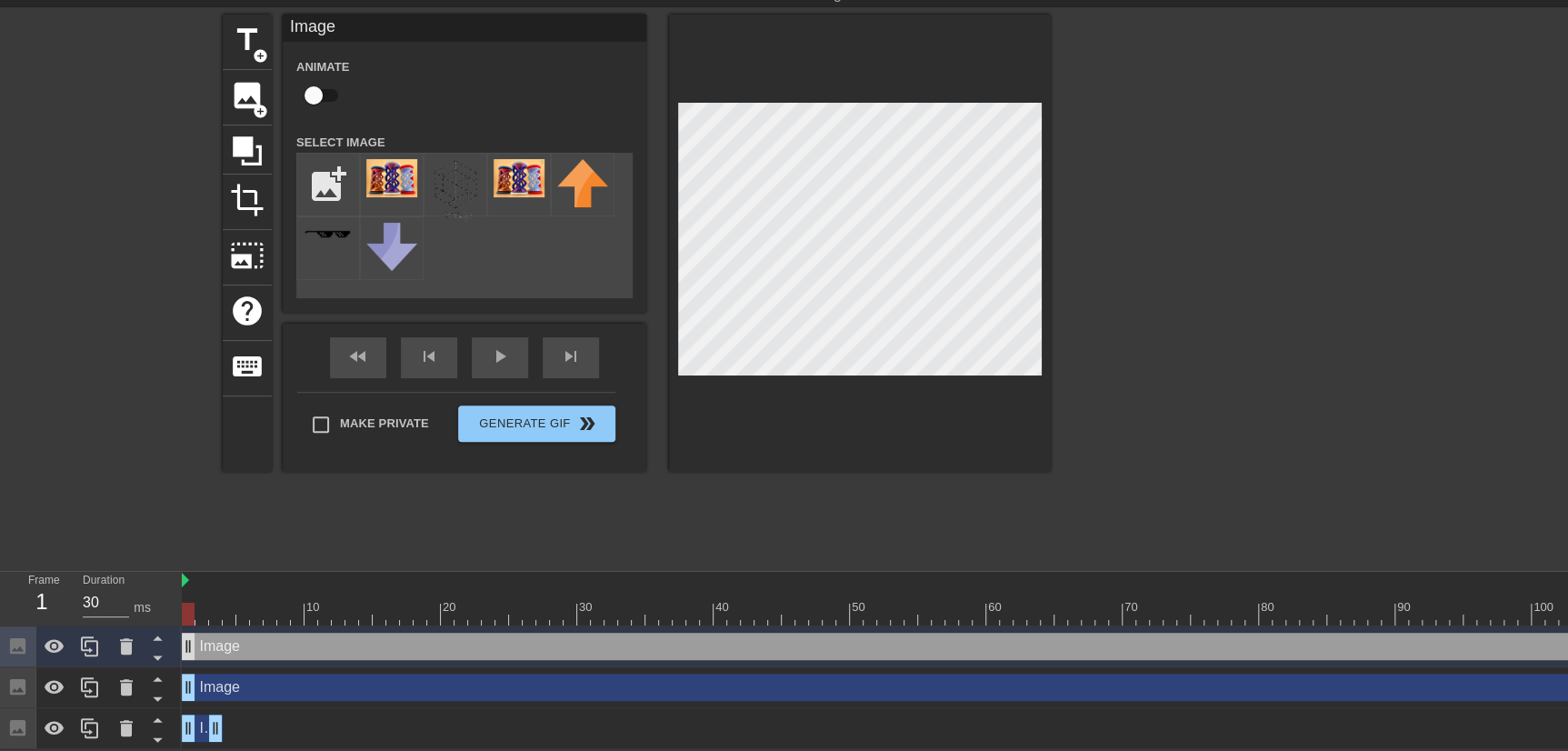
drag, startPoint x: 1353, startPoint y: 638, endPoint x: 188, endPoint y: 636, distance: 1165.0
click at [196, 642] on div "Image drag_handle drag_handle" at bounding box center [986, 646] width 1609 height 27
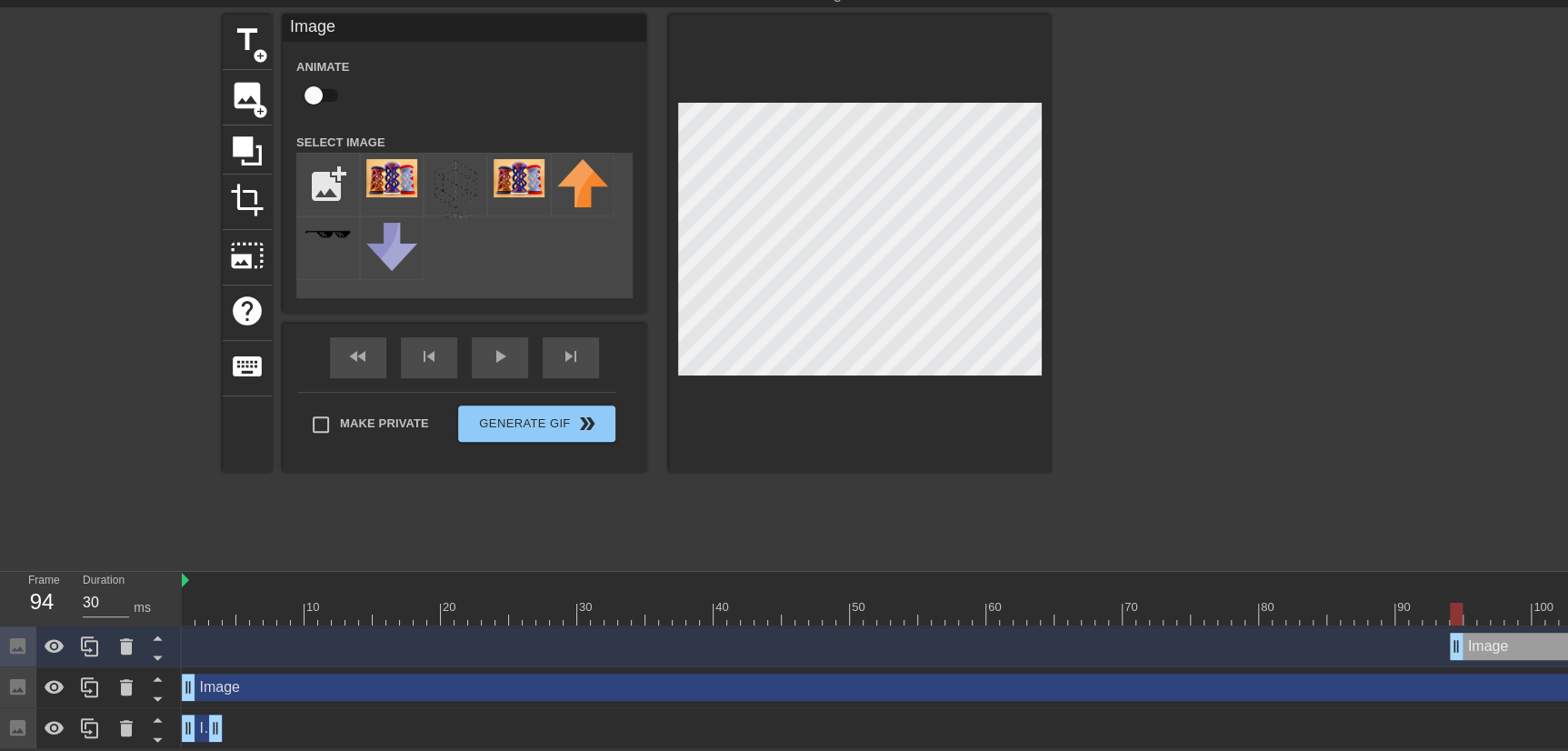
drag, startPoint x: 189, startPoint y: 631, endPoint x: 1483, endPoint y: 639, distance: 1294.0
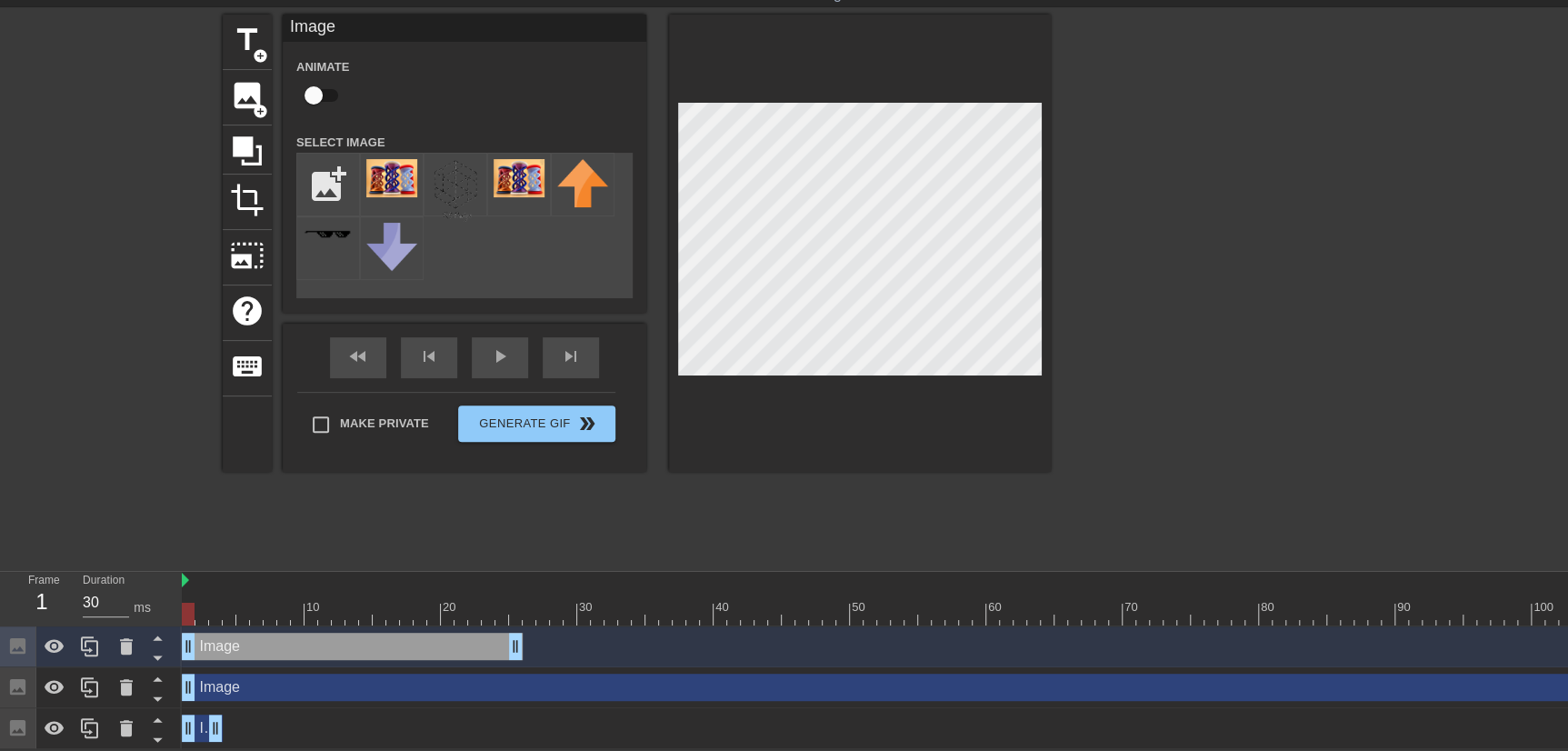
drag, startPoint x: 1504, startPoint y: 638, endPoint x: 218, endPoint y: 629, distance: 1286.0
click at [218, 633] on div "Image drag_handle drag_handle" at bounding box center [352, 646] width 341 height 27
drag, startPoint x: 517, startPoint y: 636, endPoint x: 192, endPoint y: 638, distance: 325.0
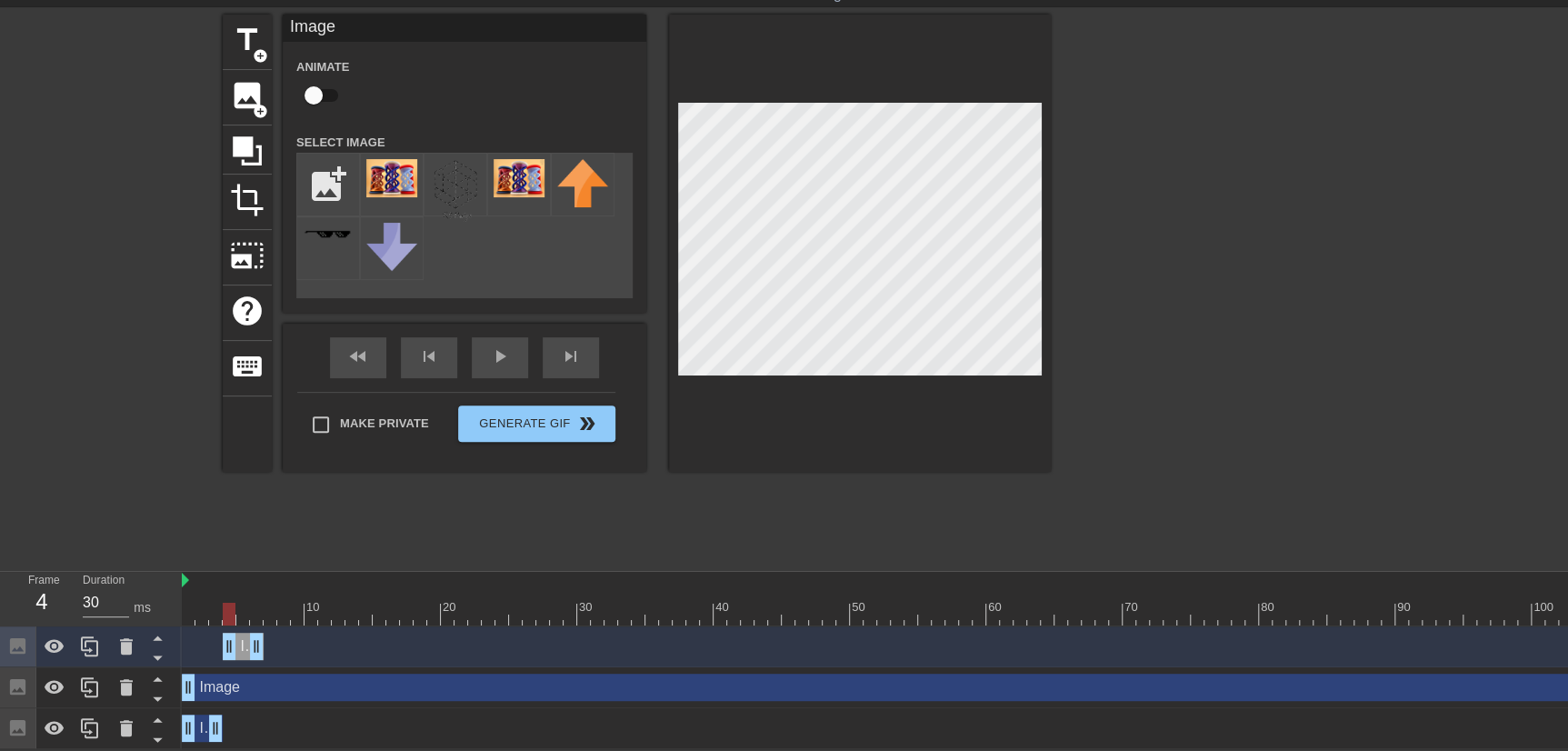
drag, startPoint x: 202, startPoint y: 636, endPoint x: 238, endPoint y: 638, distance: 36.1
click at [238, 638] on div "Image drag_handle drag_handle" at bounding box center [243, 646] width 41 height 27
drag, startPoint x: 206, startPoint y: 606, endPoint x: 192, endPoint y: 605, distance: 14.0
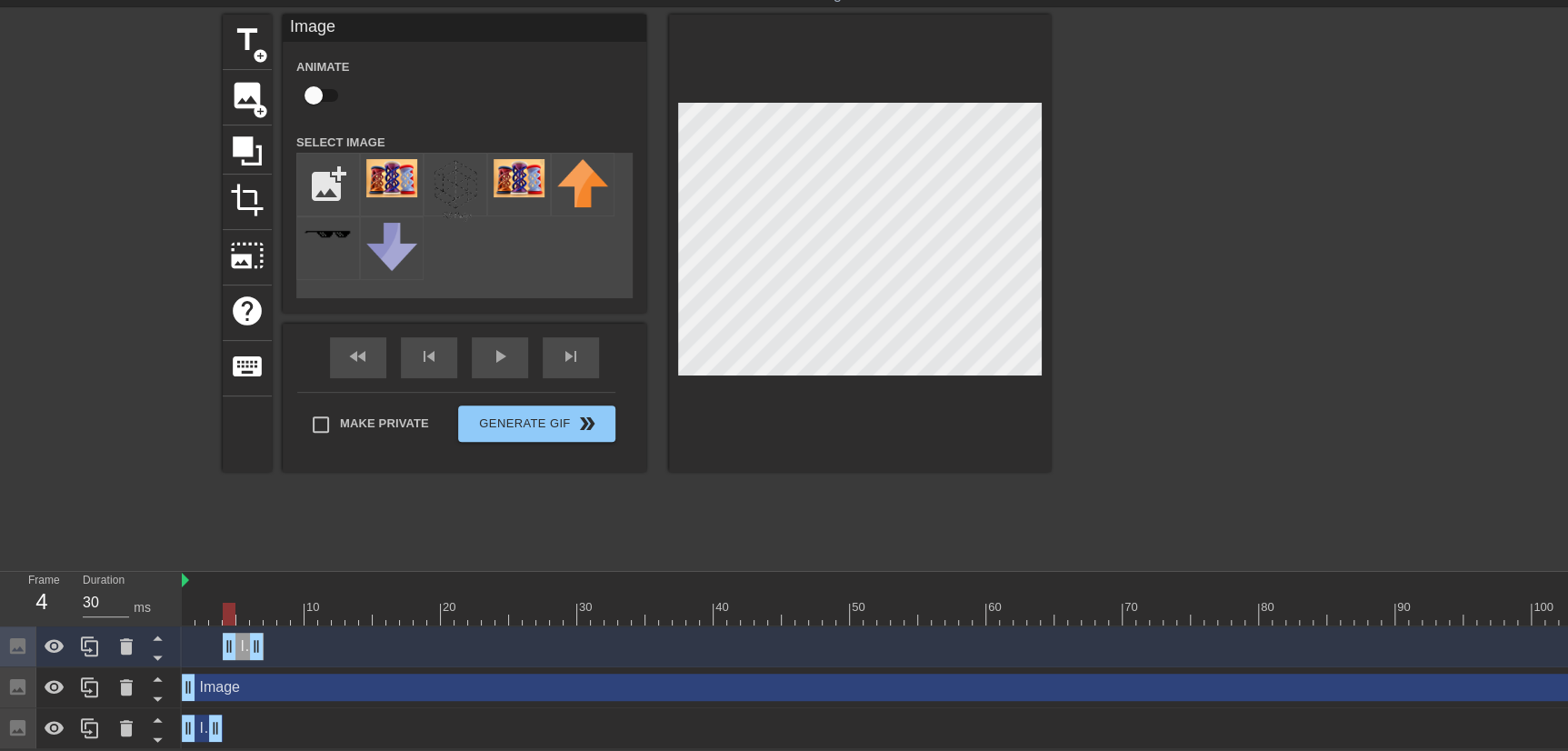
drag, startPoint x: 206, startPoint y: 605, endPoint x: 226, endPoint y: 612, distance: 21.2
click at [226, 612] on div at bounding box center [229, 614] width 13 height 23
click at [1045, 368] on div at bounding box center [860, 242] width 382 height 457
drag, startPoint x: 227, startPoint y: 603, endPoint x: 205, endPoint y: 608, distance: 22.6
click at [205, 608] on div at bounding box center [202, 614] width 13 height 23
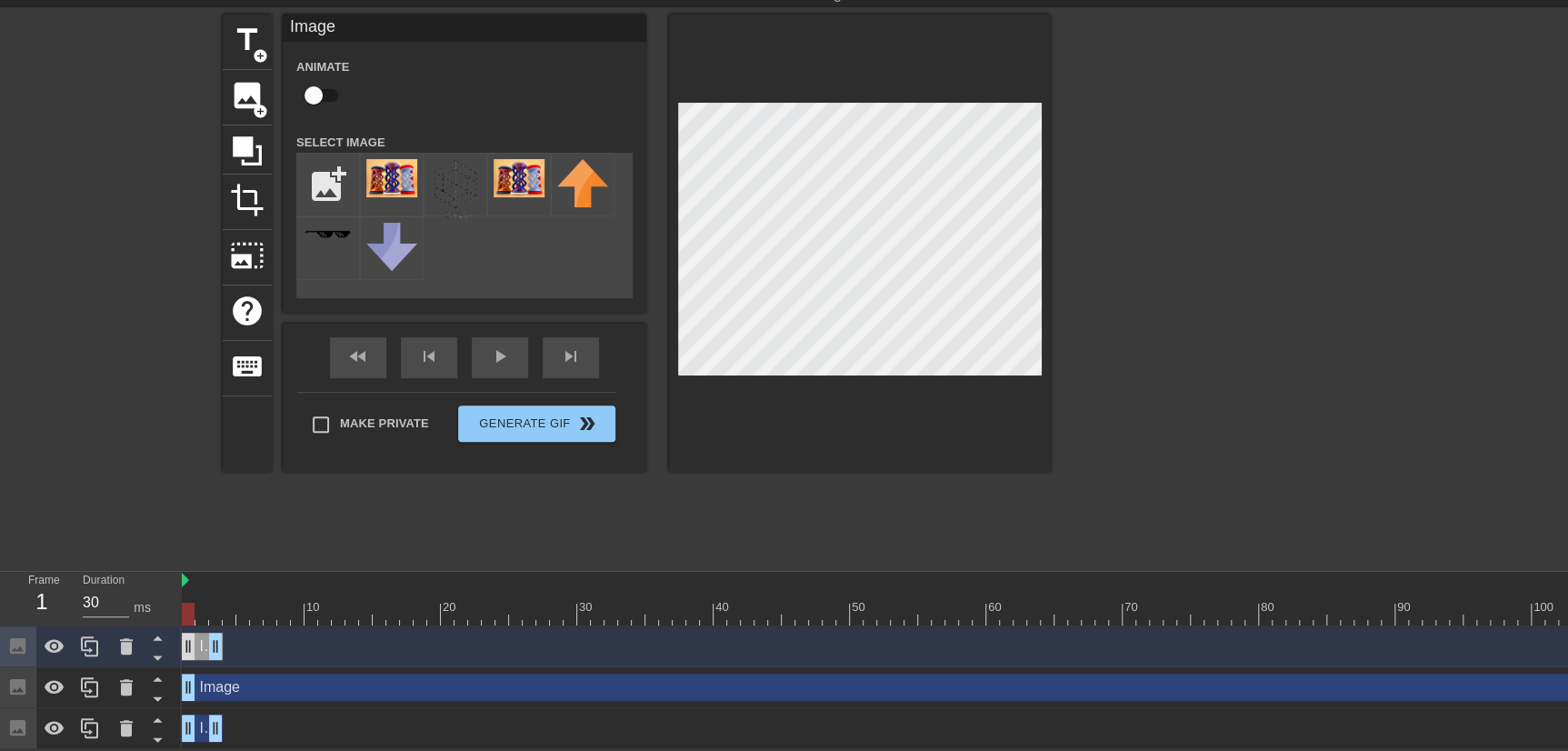
drag, startPoint x: 239, startPoint y: 641, endPoint x: 195, endPoint y: 637, distance: 44.2
click at [195, 637] on div "Image drag_handle drag_handle" at bounding box center [203, 646] width 41 height 27
drag, startPoint x: 185, startPoint y: 605, endPoint x: 163, endPoint y: 621, distance: 27.2
click at [163, 621] on div "Frame 1 Duration 30 ms 10 20 30 40 50 60 70 80 90 100 110 120 130 140 150" at bounding box center [784, 660] width 1568 height 177
click at [154, 660] on icon at bounding box center [158, 679] width 23 height 23
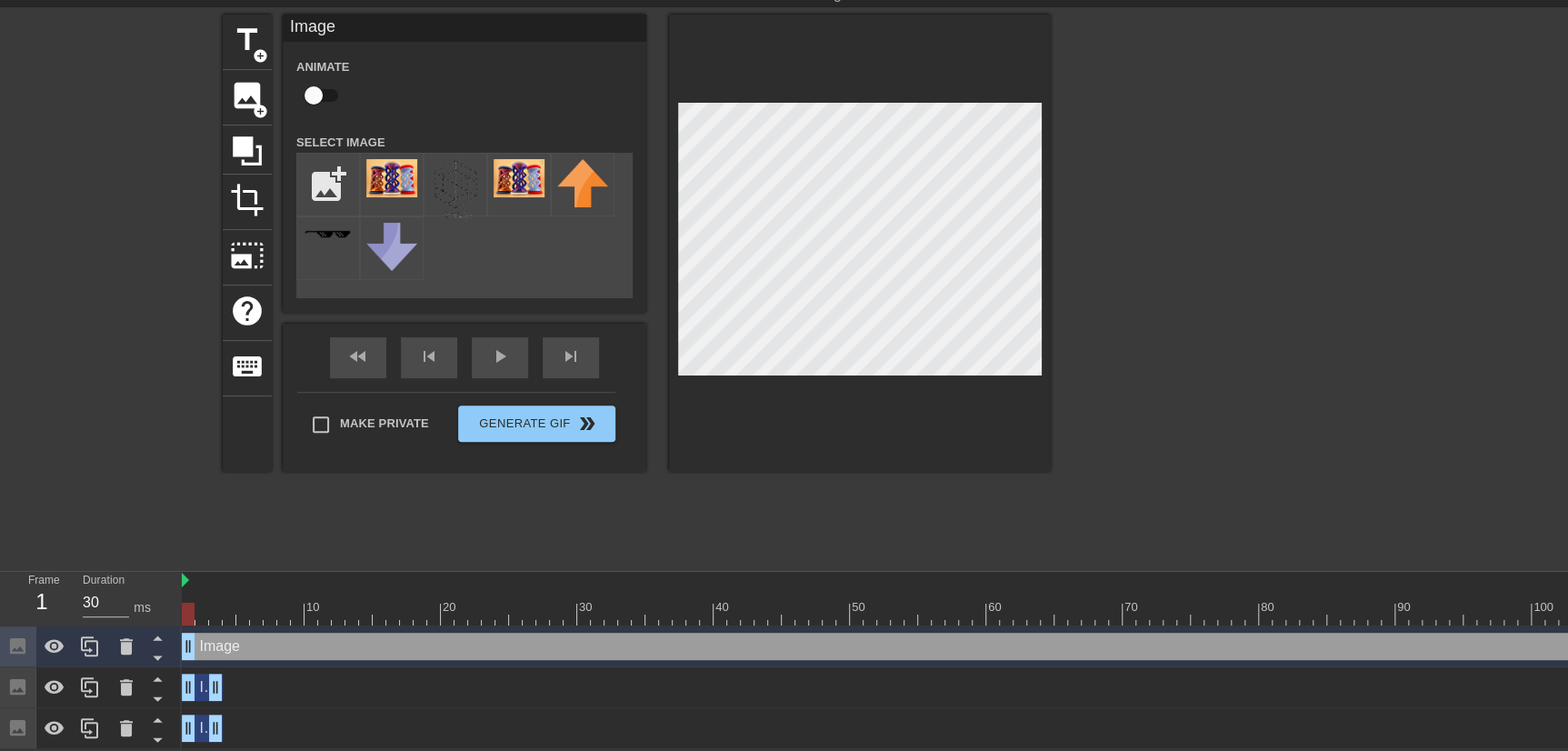
click at [1197, 414] on div at bounding box center [1209, 286] width 273 height 545
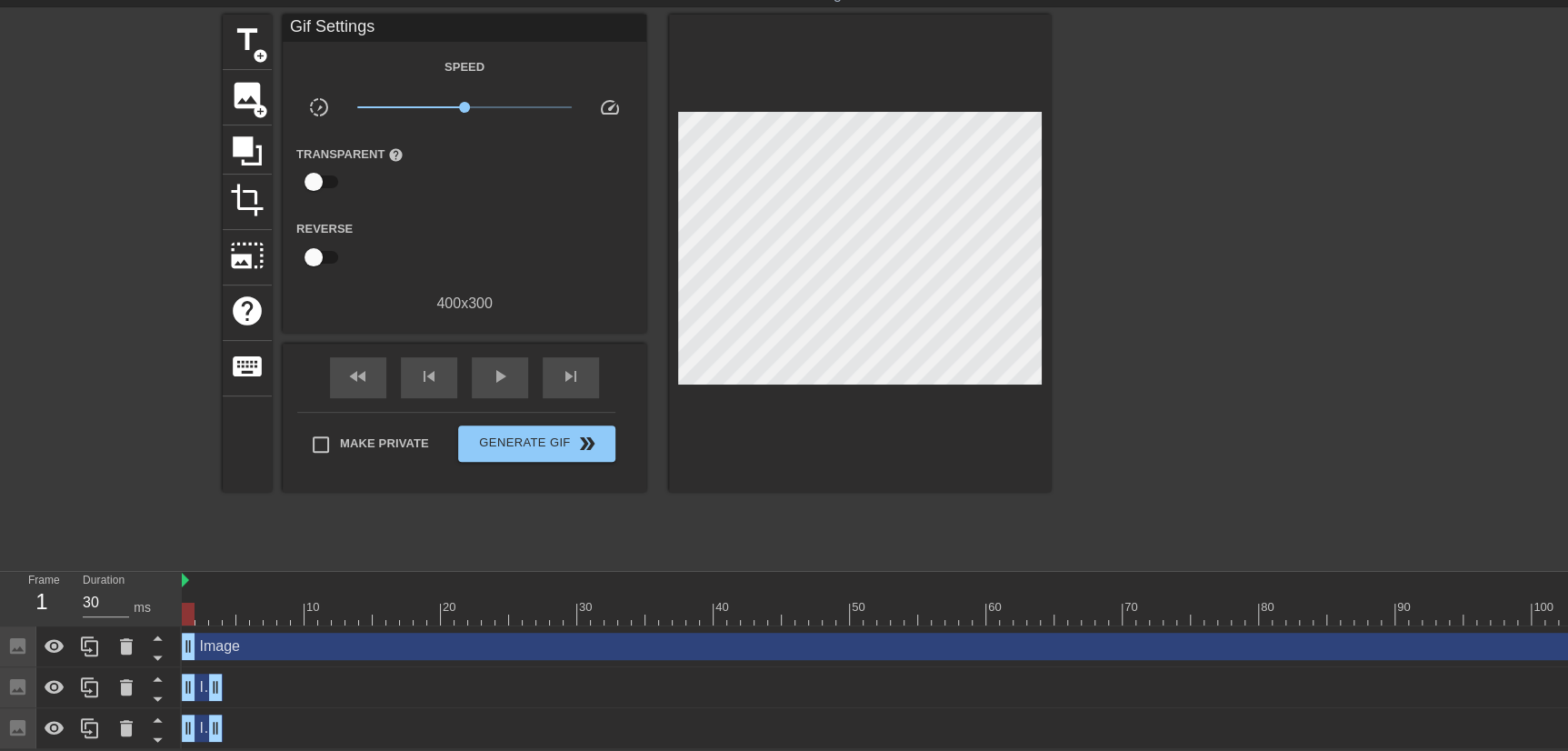
click at [202, 660] on div "Image drag_handle drag_handle" at bounding box center [203, 728] width 41 height 27
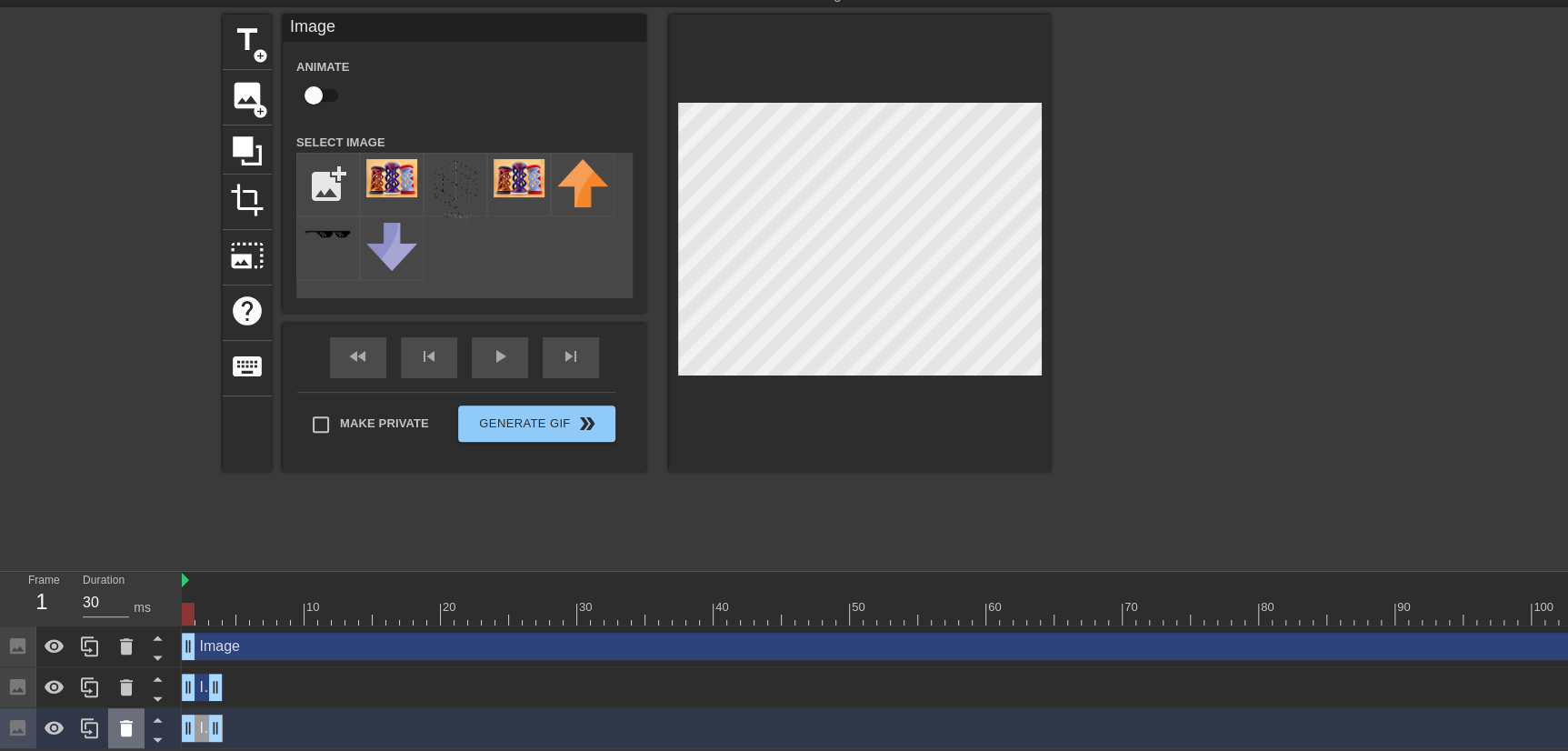
click at [123, 660] on icon at bounding box center [127, 728] width 13 height 16
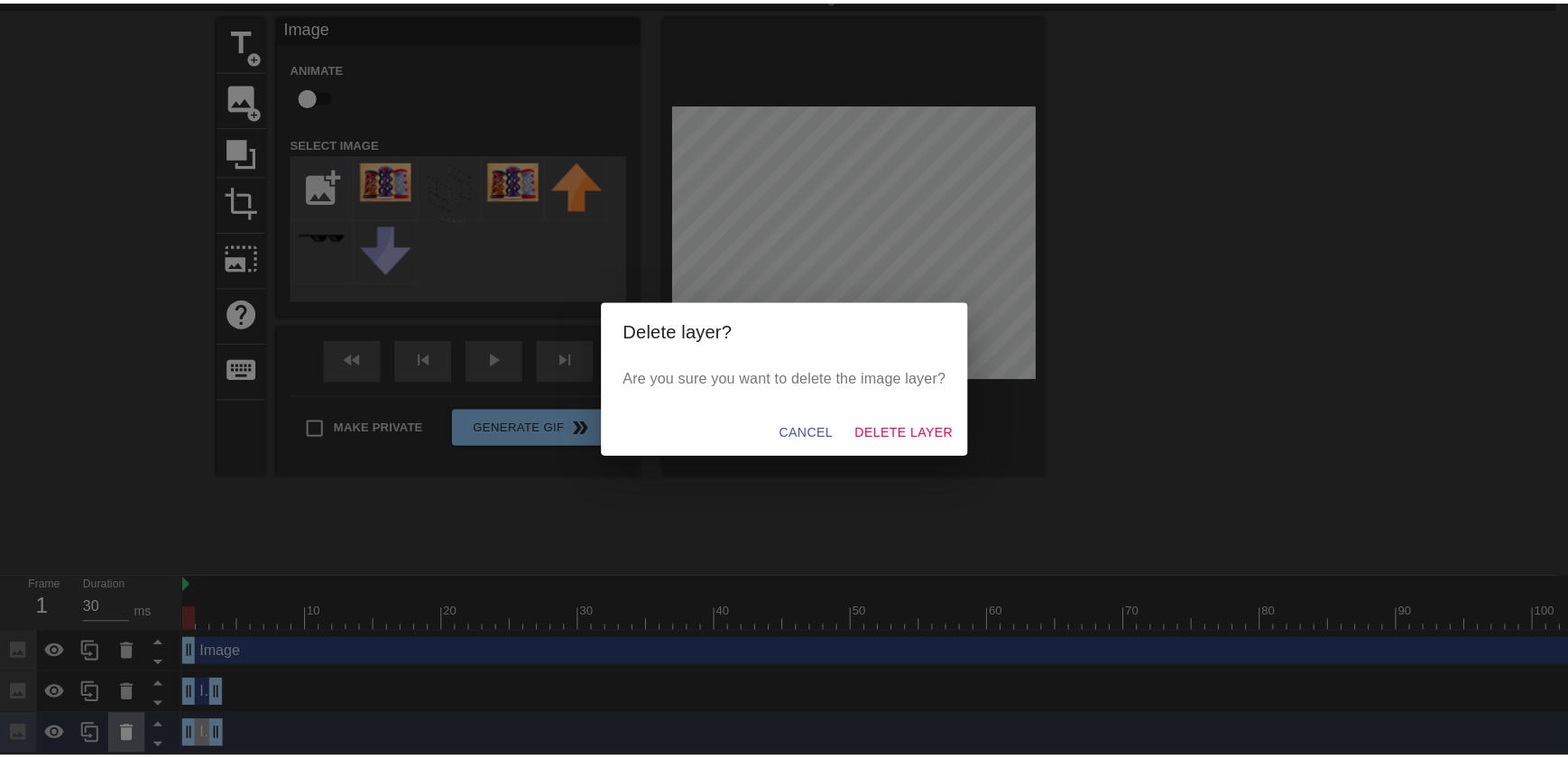
scroll to position [54, 0]
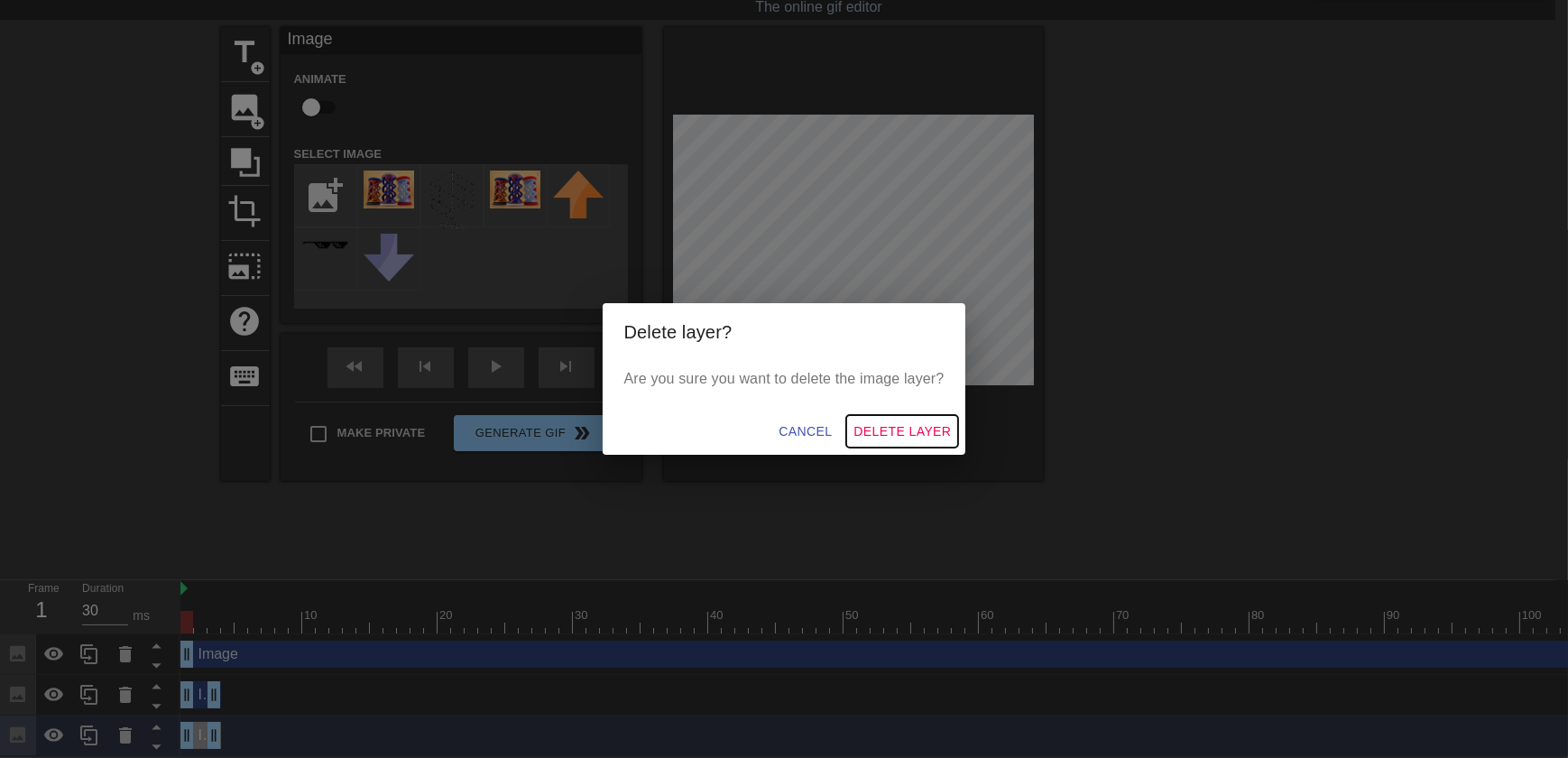
click at [885, 426] on span "Delete Layer" at bounding box center [901, 431] width 98 height 22
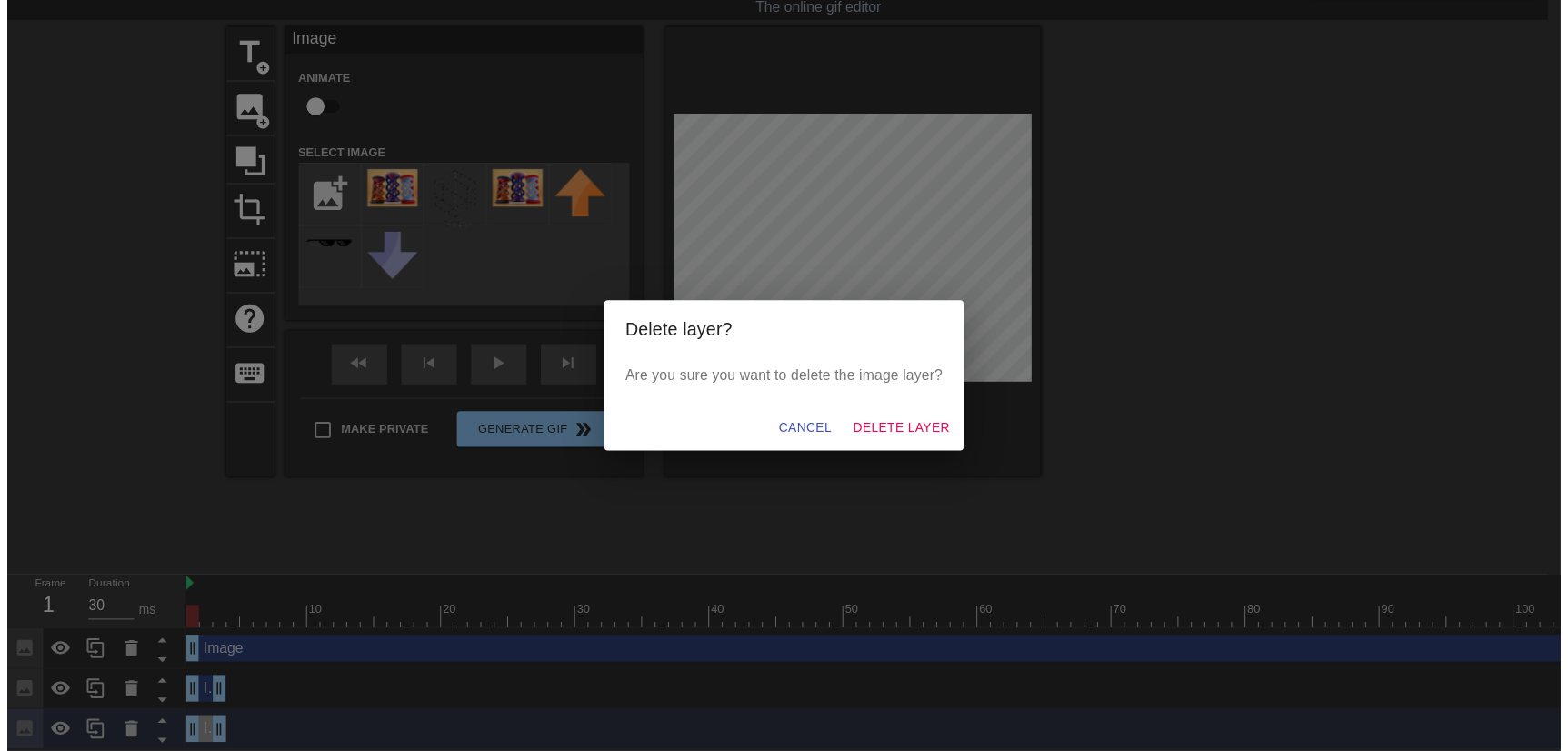
scroll to position [26, 0]
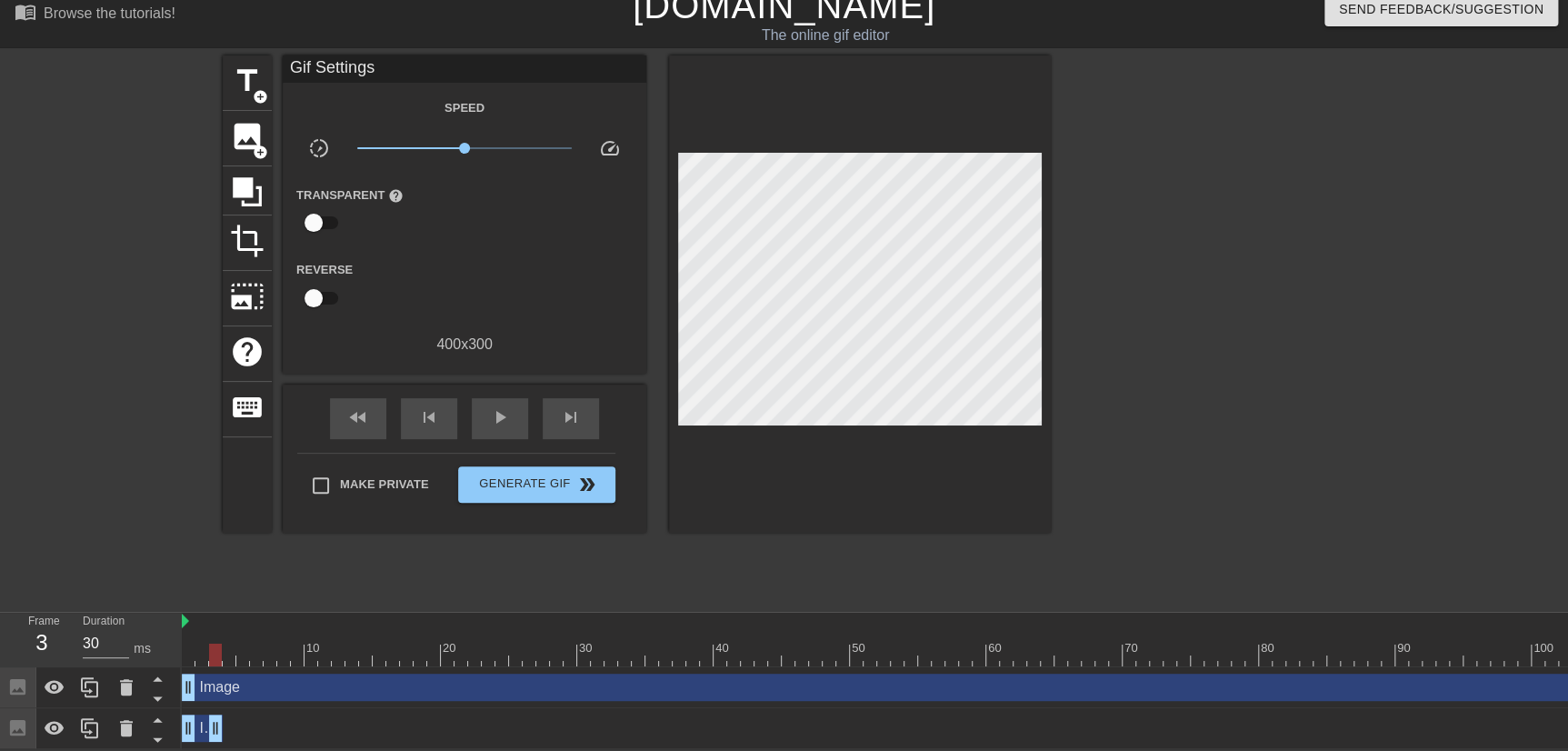
drag, startPoint x: 187, startPoint y: 644, endPoint x: 225, endPoint y: 665, distance: 43.4
click at [225, 660] on div "10 20 30 40 50 60 70 80 90 100 110 120 130 140 150 160" at bounding box center [875, 681] width 1386 height 136
click at [89, 660] on icon at bounding box center [89, 728] width 22 height 22
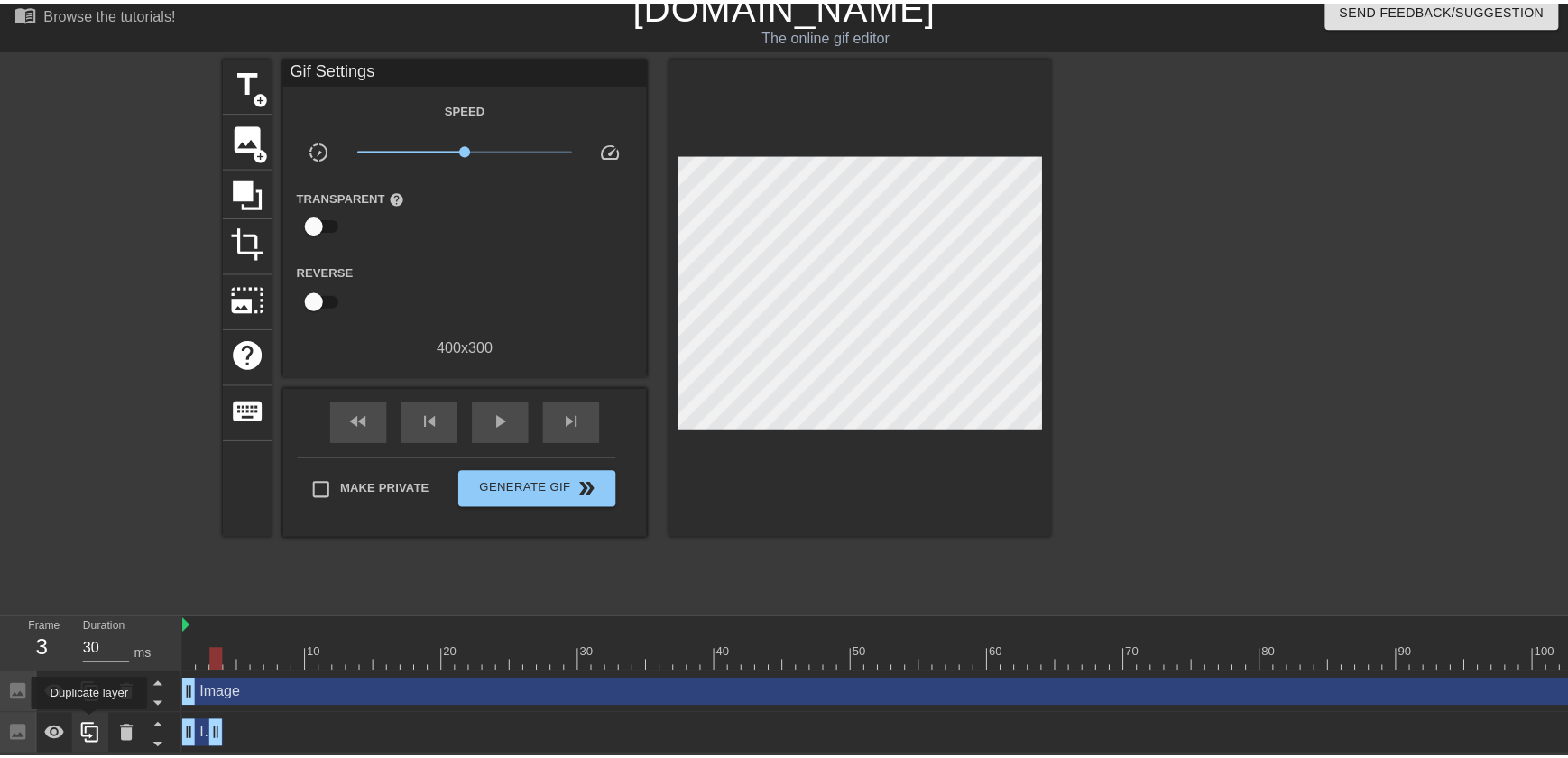
scroll to position [54, 0]
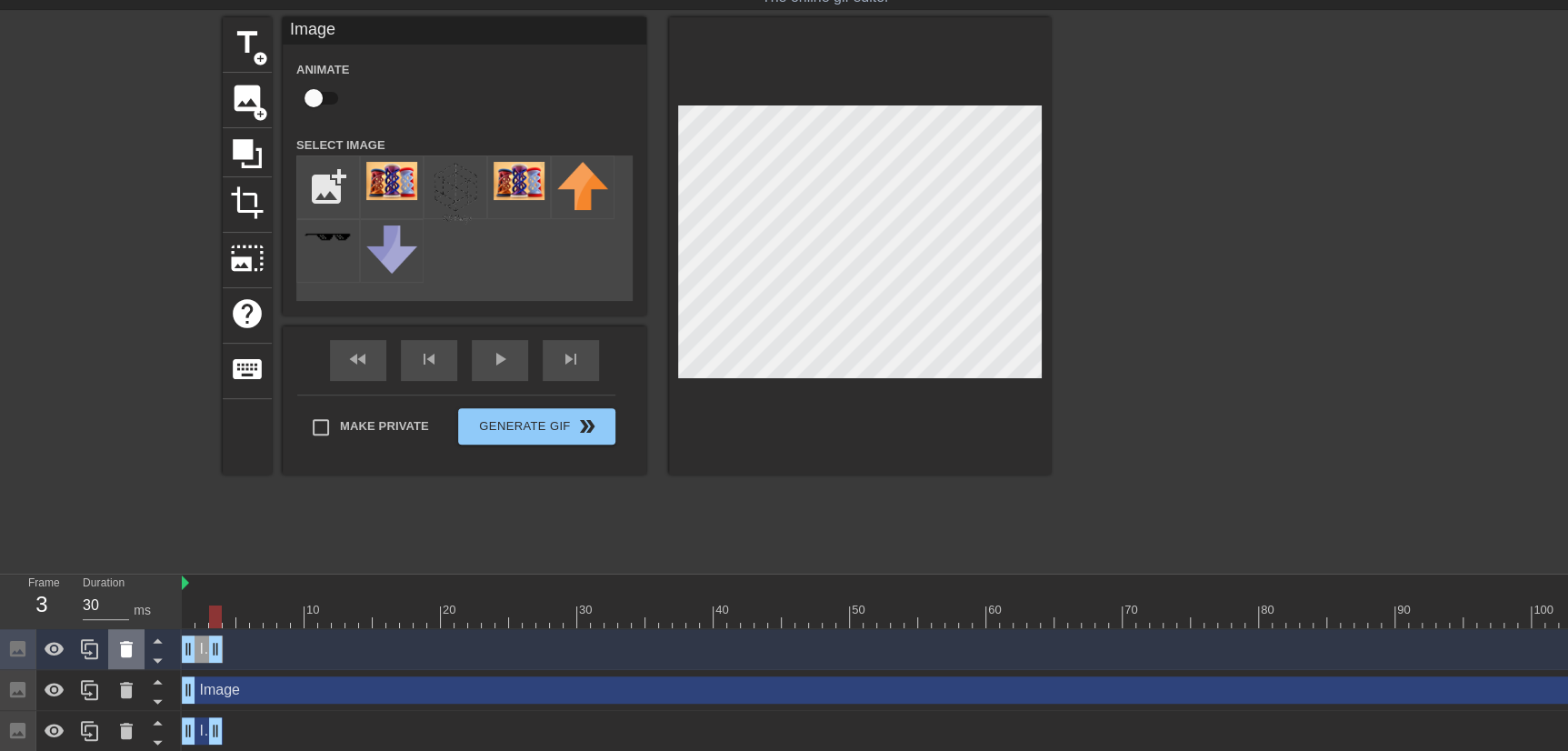
click at [119, 655] on icon at bounding box center [126, 649] width 22 height 22
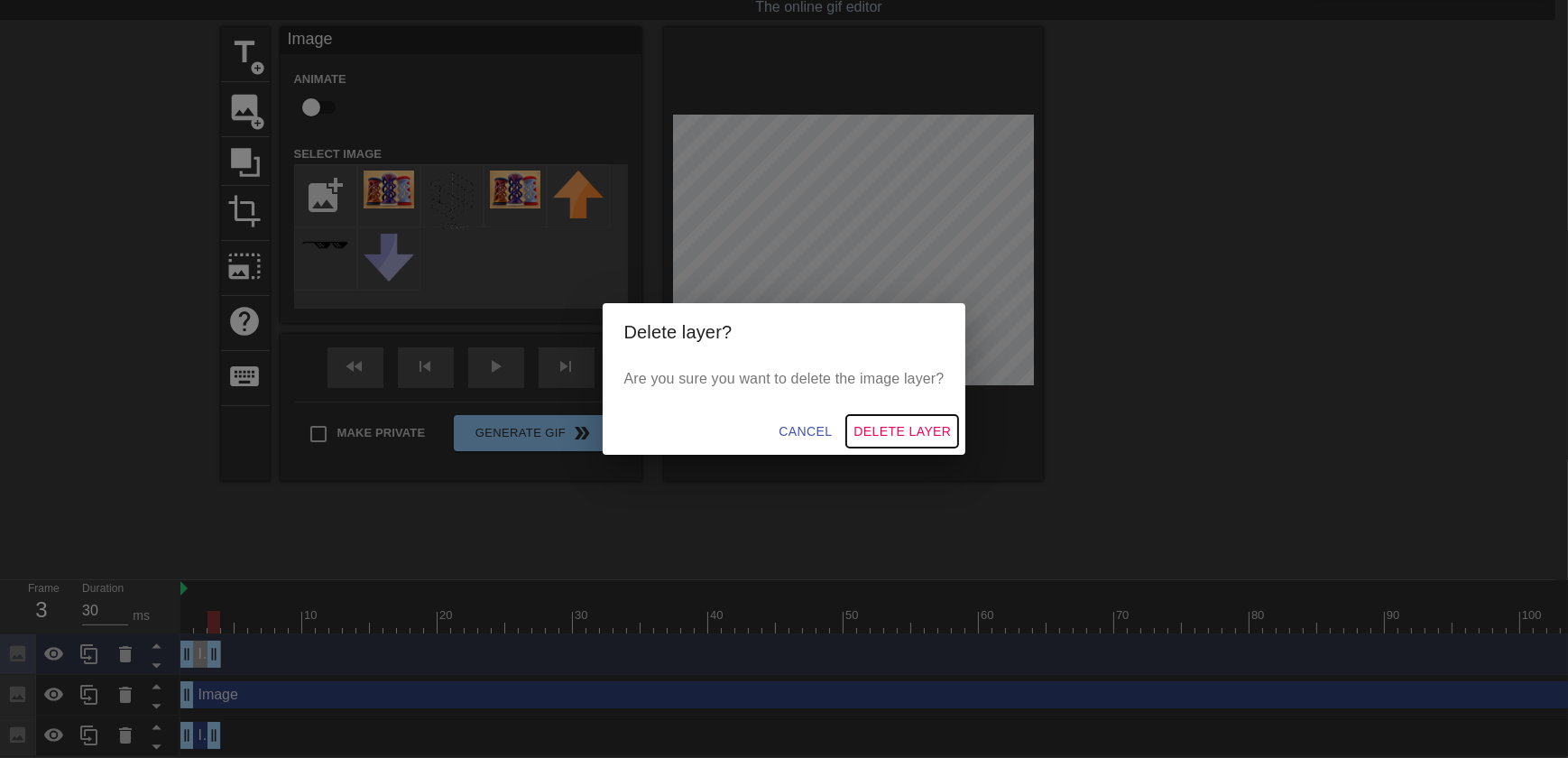
click at [872, 422] on span "Delete Layer" at bounding box center [901, 431] width 98 height 22
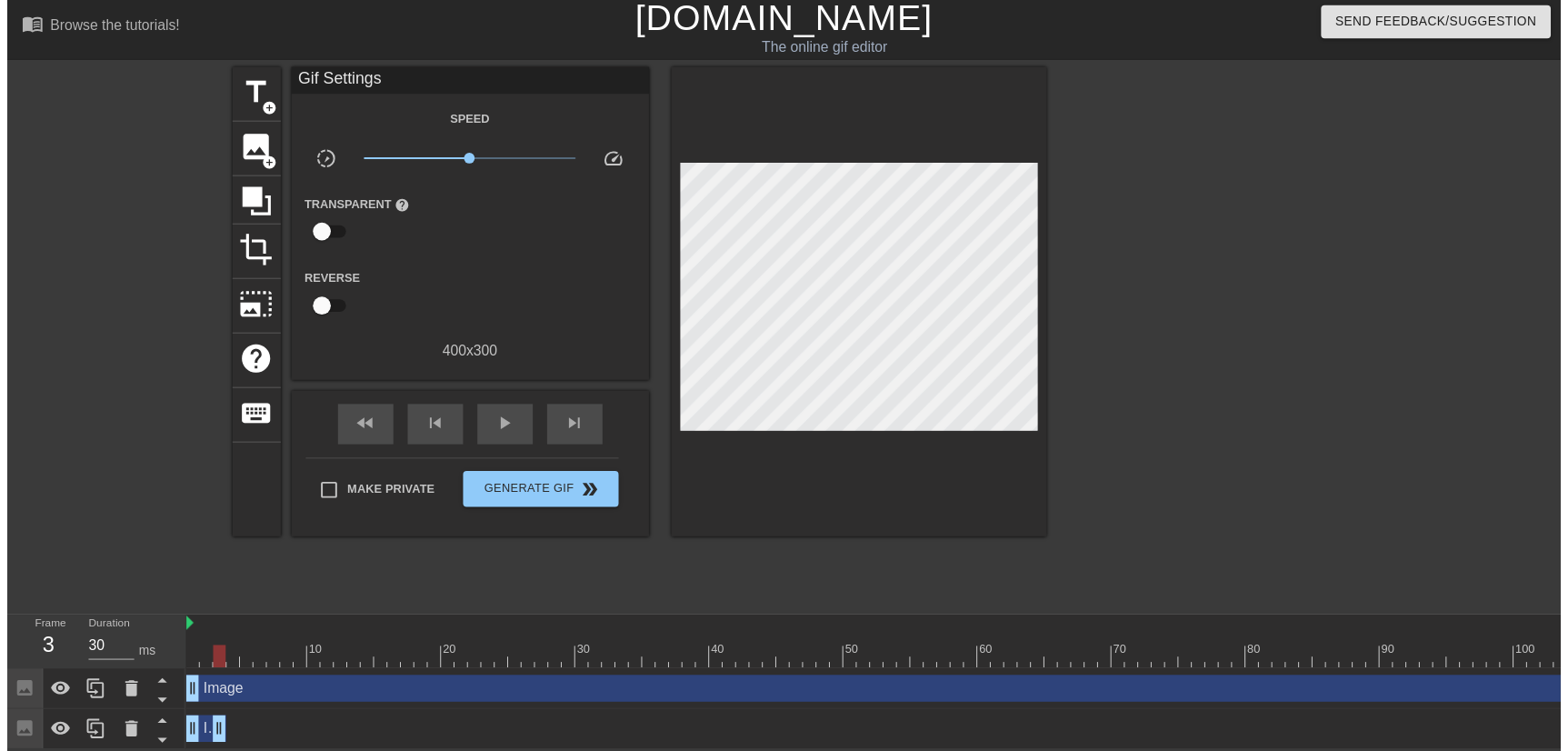
scroll to position [26, 0]
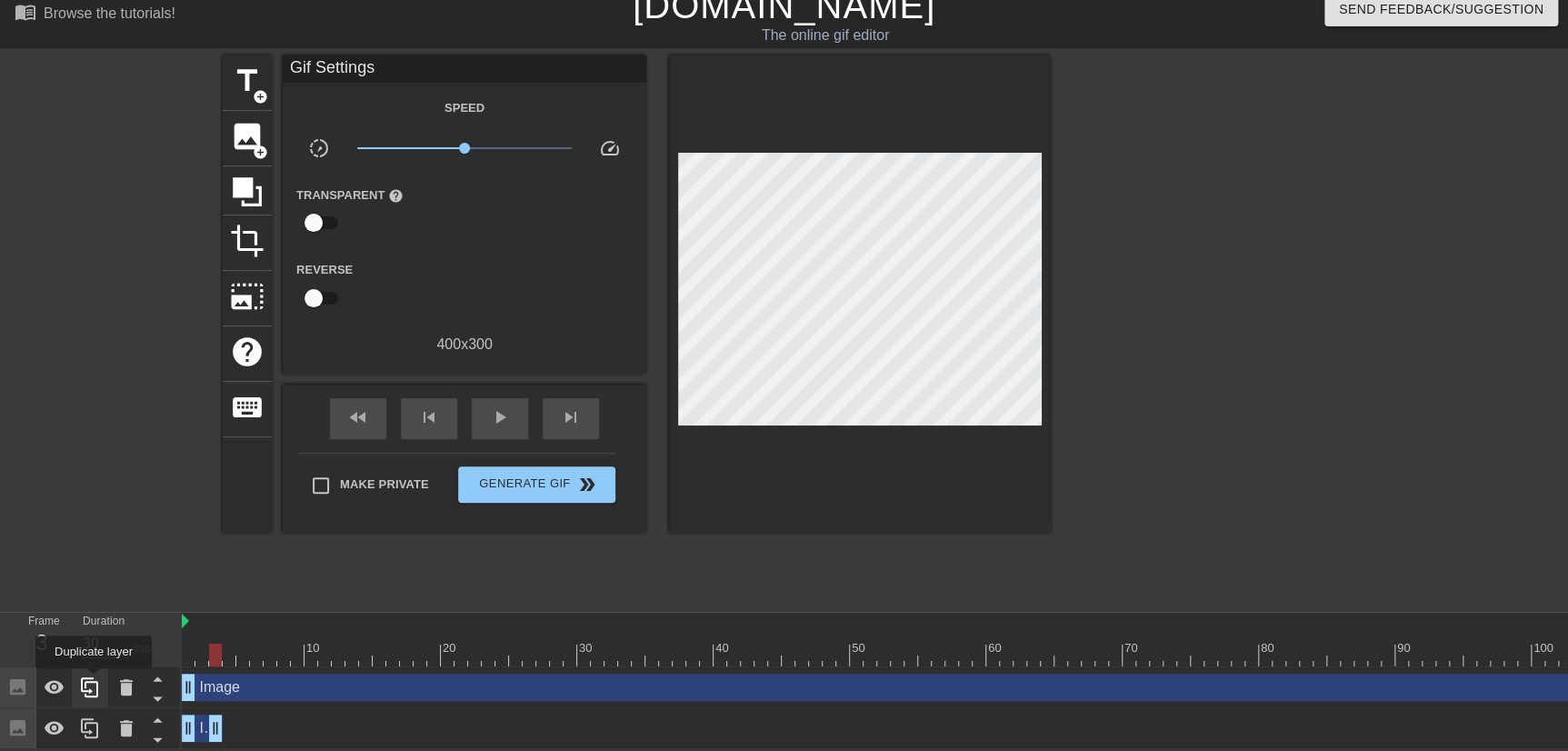
click at [93, 660] on icon at bounding box center [89, 687] width 22 height 22
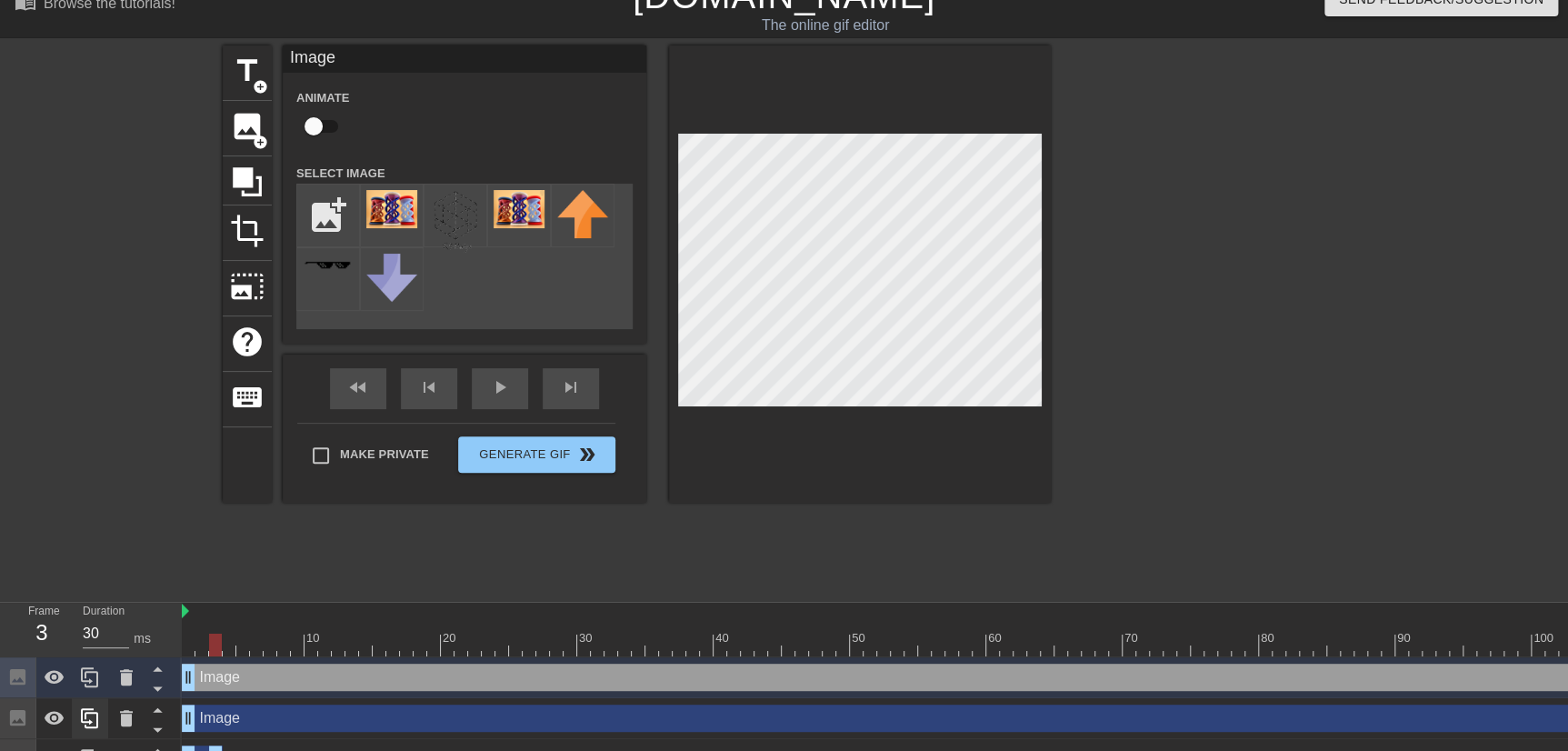
scroll to position [54, 0]
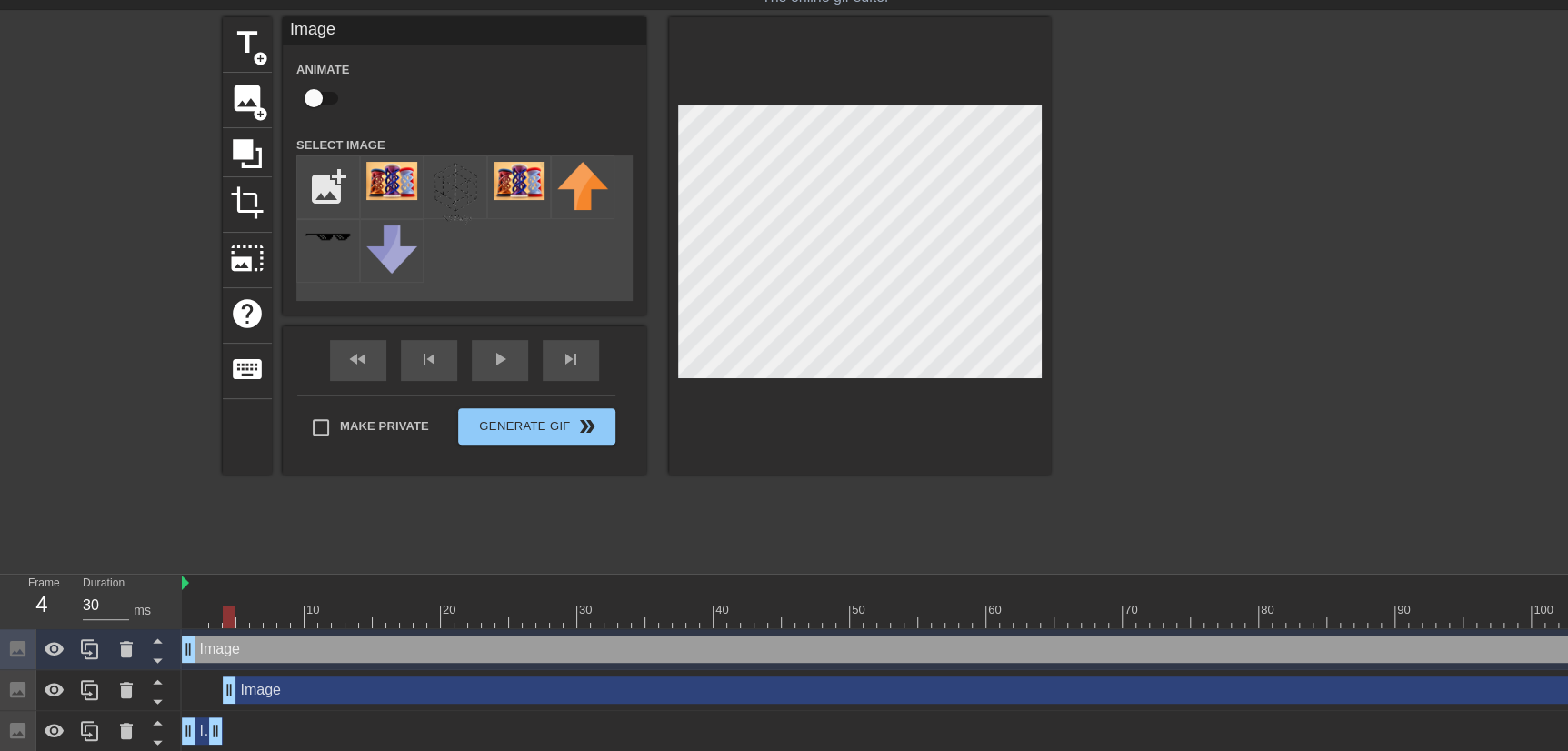
drag, startPoint x: 189, startPoint y: 688, endPoint x: 225, endPoint y: 692, distance: 36.2
click at [225, 651] on div "Image drag_handle drag_handle" at bounding box center [1300, 649] width 2236 height 27
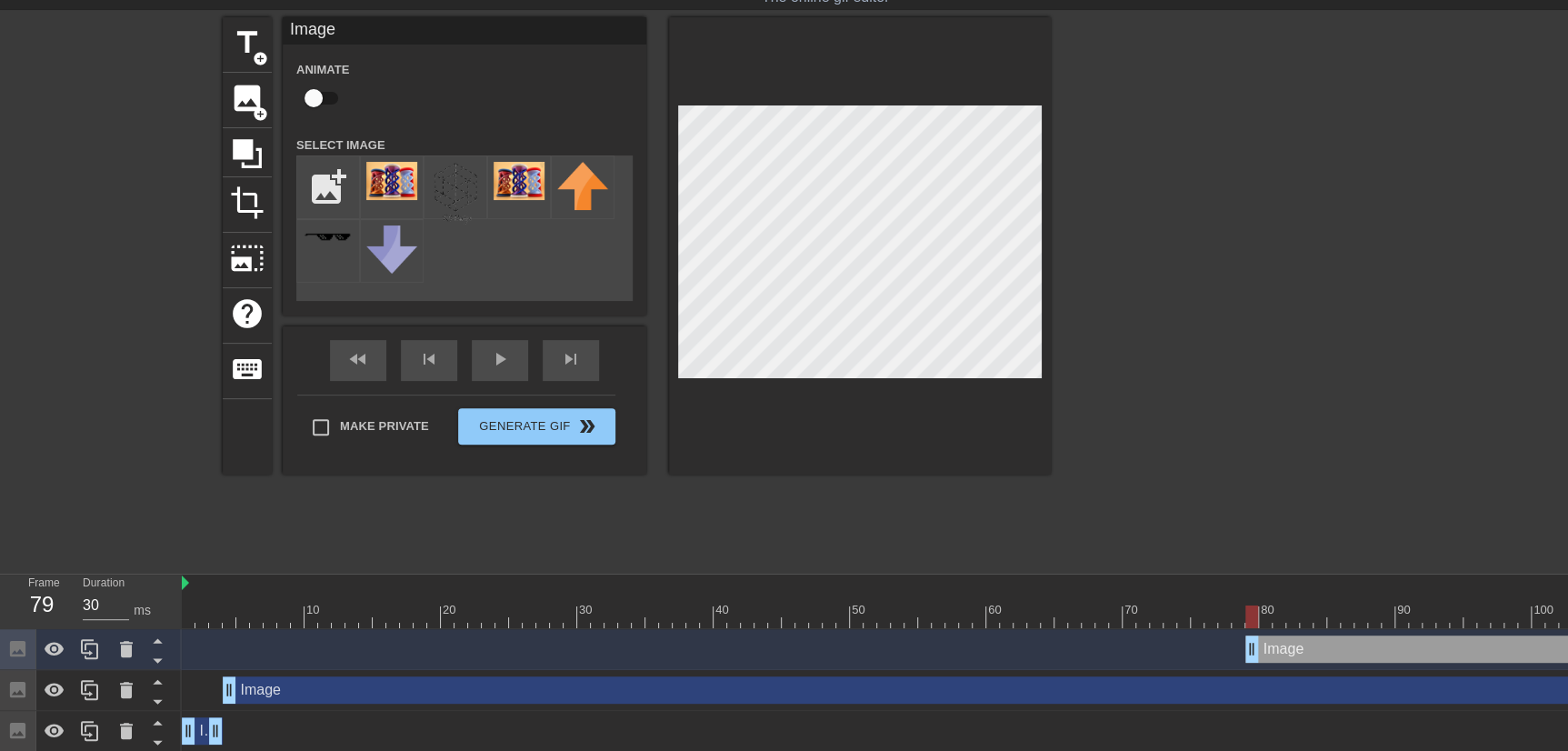
drag, startPoint x: 185, startPoint y: 652, endPoint x: 1340, endPoint y: 655, distance: 1155.0
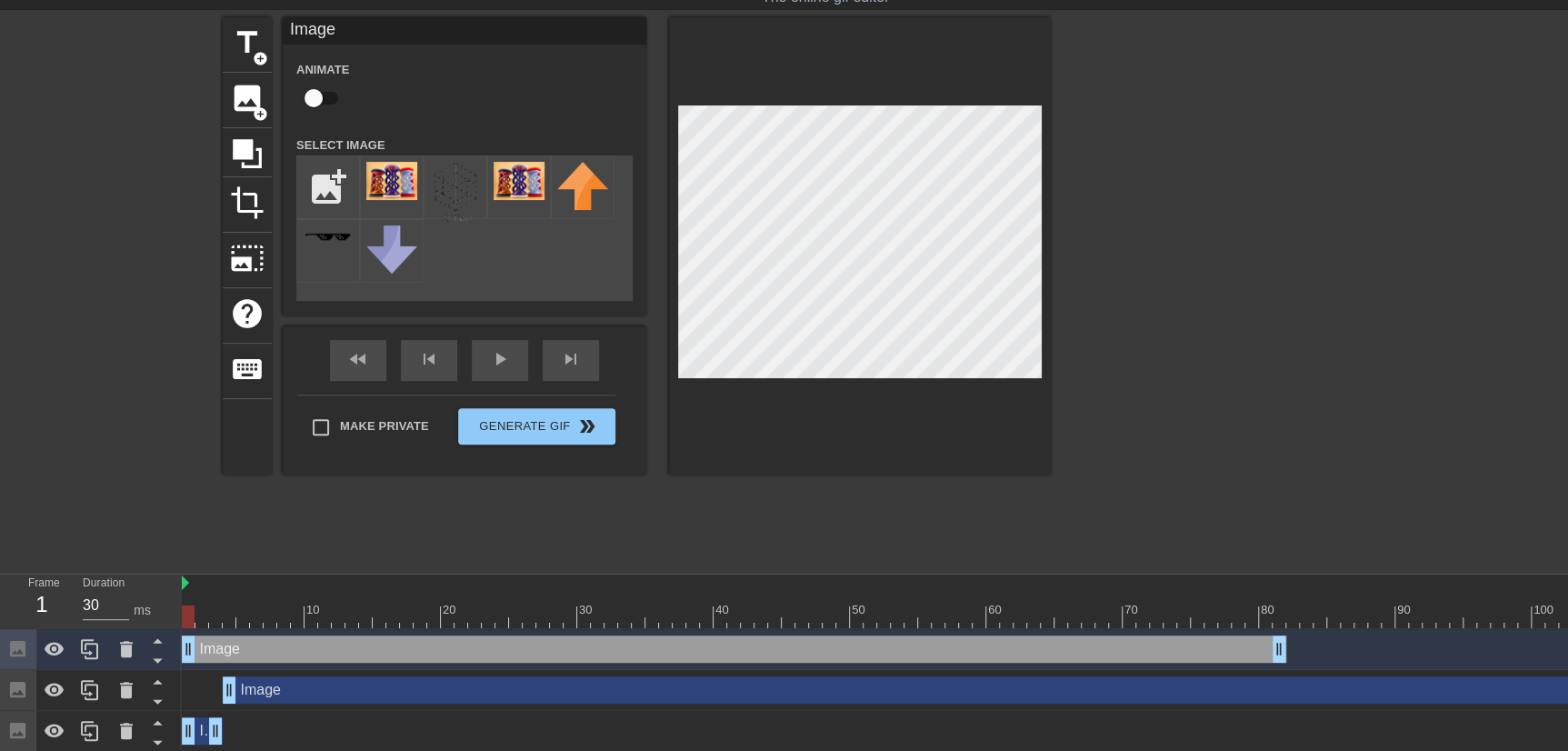
drag, startPoint x: 1358, startPoint y: 652, endPoint x: 220, endPoint y: 652, distance: 1138.0
click at [220, 652] on div "Image drag_handle drag_handle" at bounding box center [734, 649] width 1104 height 27
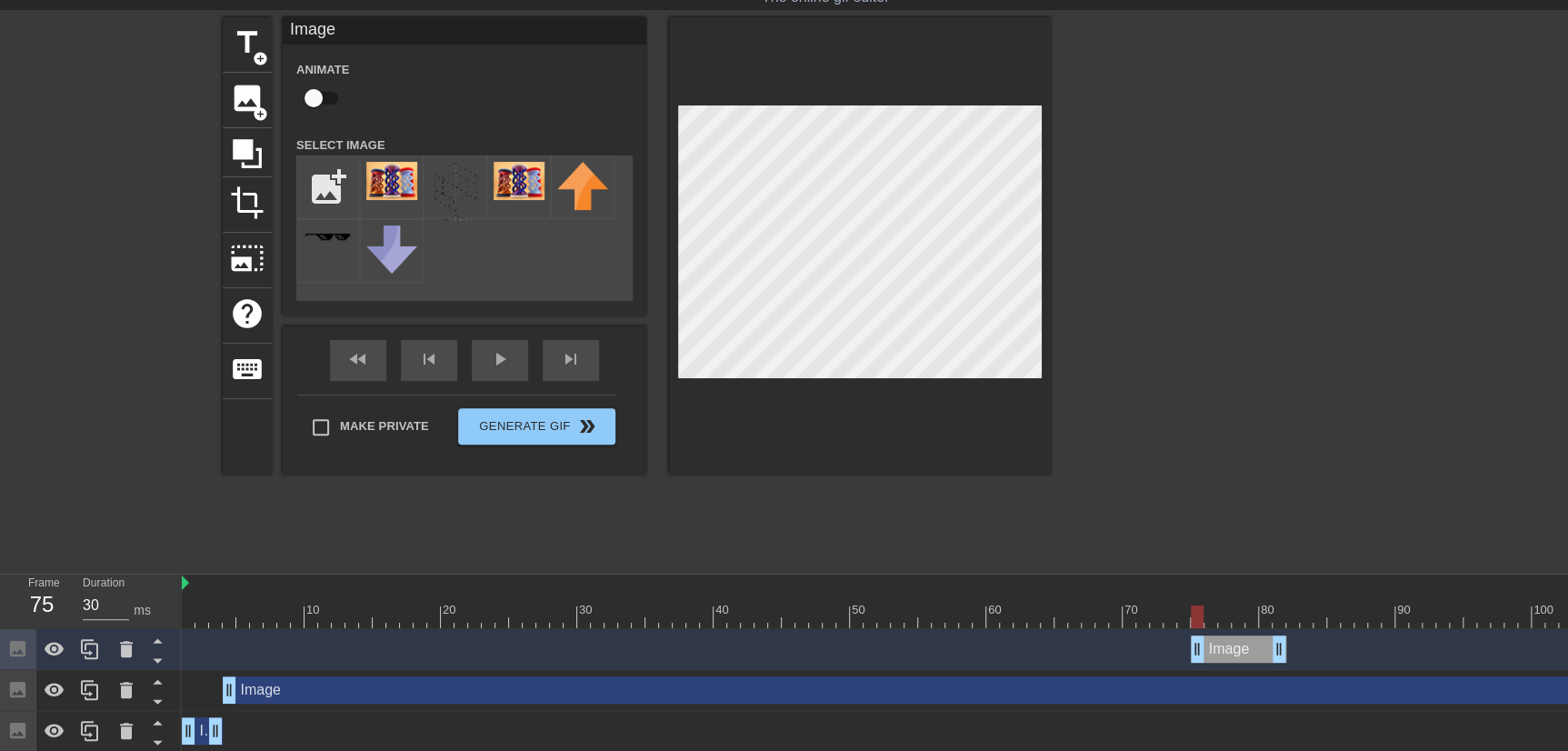
drag, startPoint x: 190, startPoint y: 651, endPoint x: 1199, endPoint y: 659, distance: 1009.0
drag, startPoint x: 1210, startPoint y: 655, endPoint x: 263, endPoint y: 641, distance: 947.1
click at [199, 624] on div "10 20 30 40 50 60 70 80 90 100 110 120 130 140 150 160" at bounding box center [875, 663] width 1386 height 177
drag, startPoint x: 273, startPoint y: 651, endPoint x: 213, endPoint y: 654, distance: 60.1
click at [377, 360] on div "fast_rewind" at bounding box center [358, 360] width 56 height 41
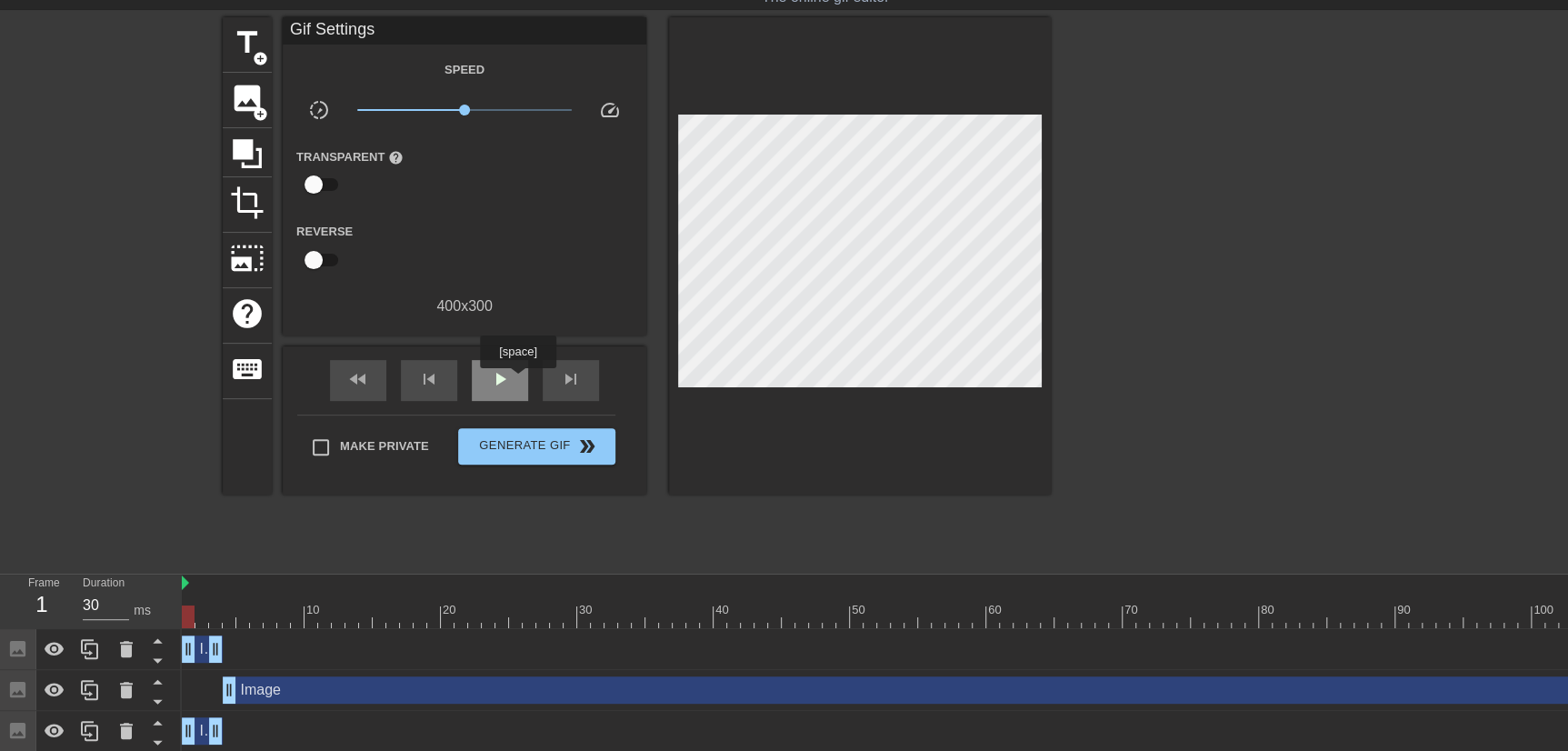
click at [517, 381] on div "play_arrow" at bounding box center [500, 381] width 56 height 41
type input "30"
click at [549, 439] on span "Generate Gif double_arrow" at bounding box center [537, 446] width 143 height 22
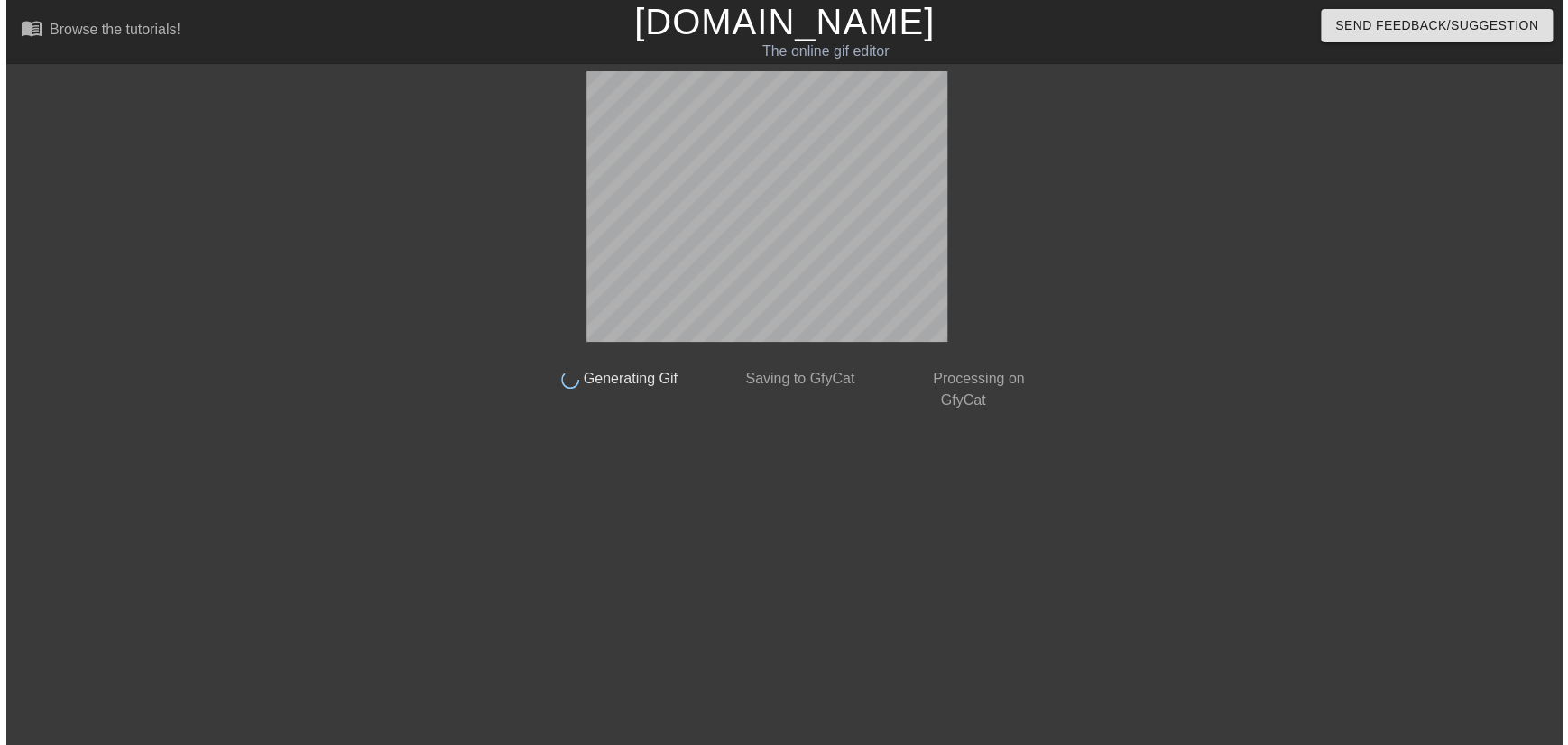
scroll to position [0, 0]
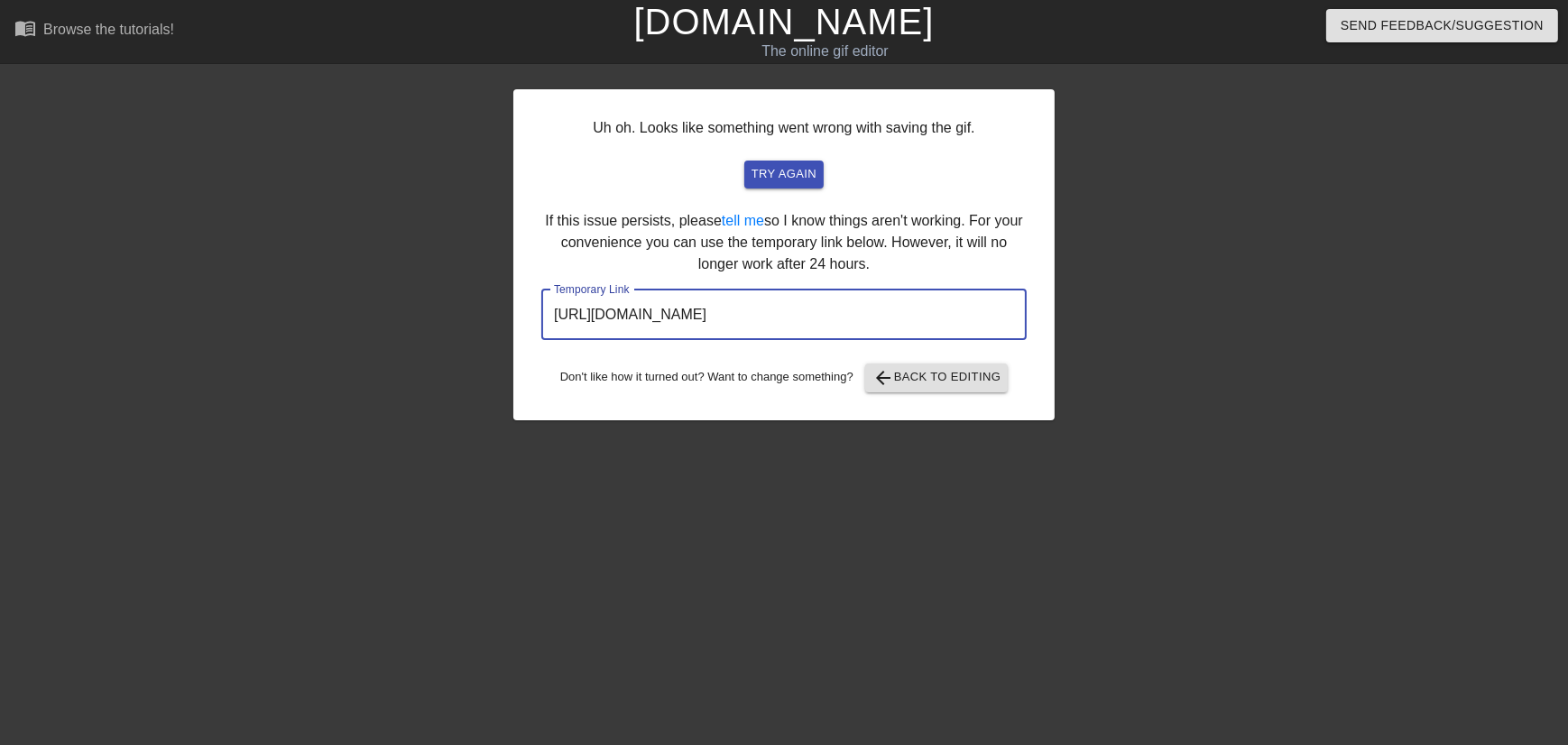
drag, startPoint x: 929, startPoint y: 310, endPoint x: 110, endPoint y: 311, distance: 819.0
click at [114, 311] on div "Uh oh. Looks like something went wrong with saving the gif. try again If this i…" at bounding box center [784, 342] width 1568 height 541
